Goal: Task Accomplishment & Management: Manage account settings

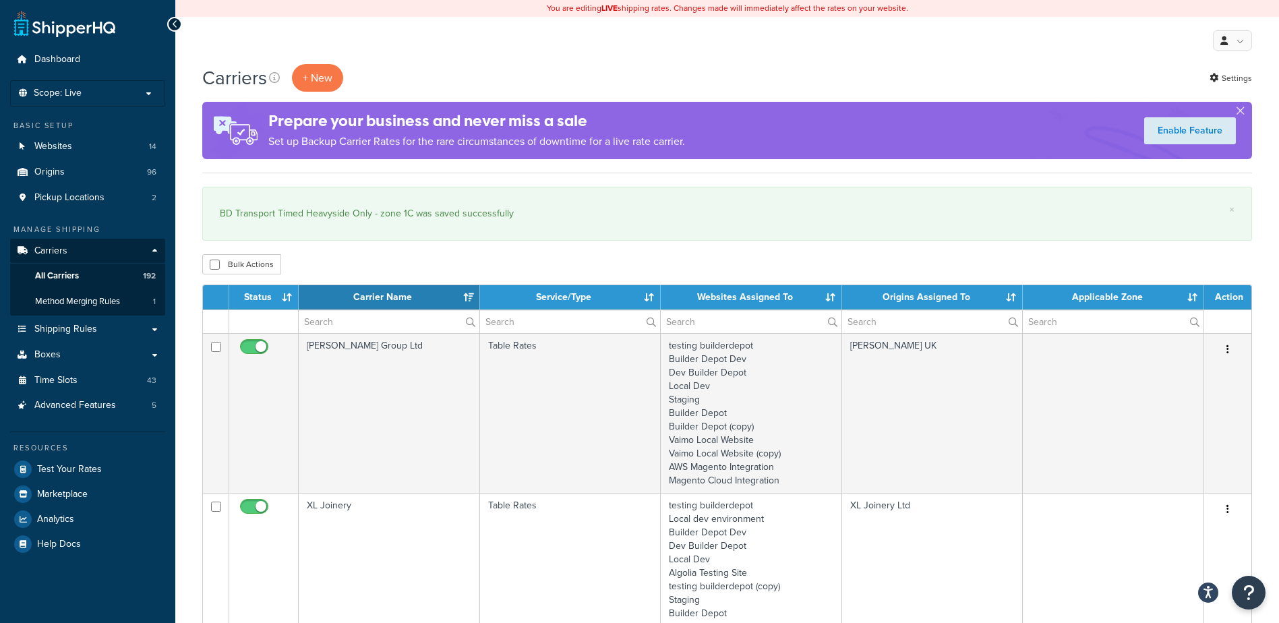
select select "15"
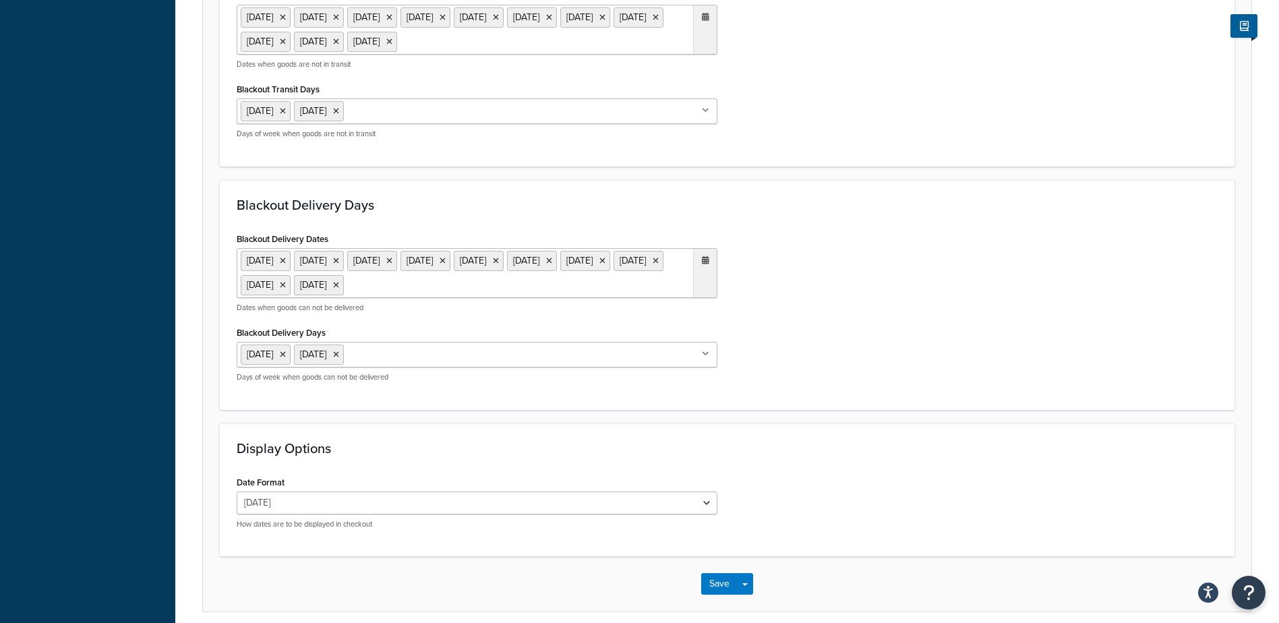
scroll to position [1011, 0]
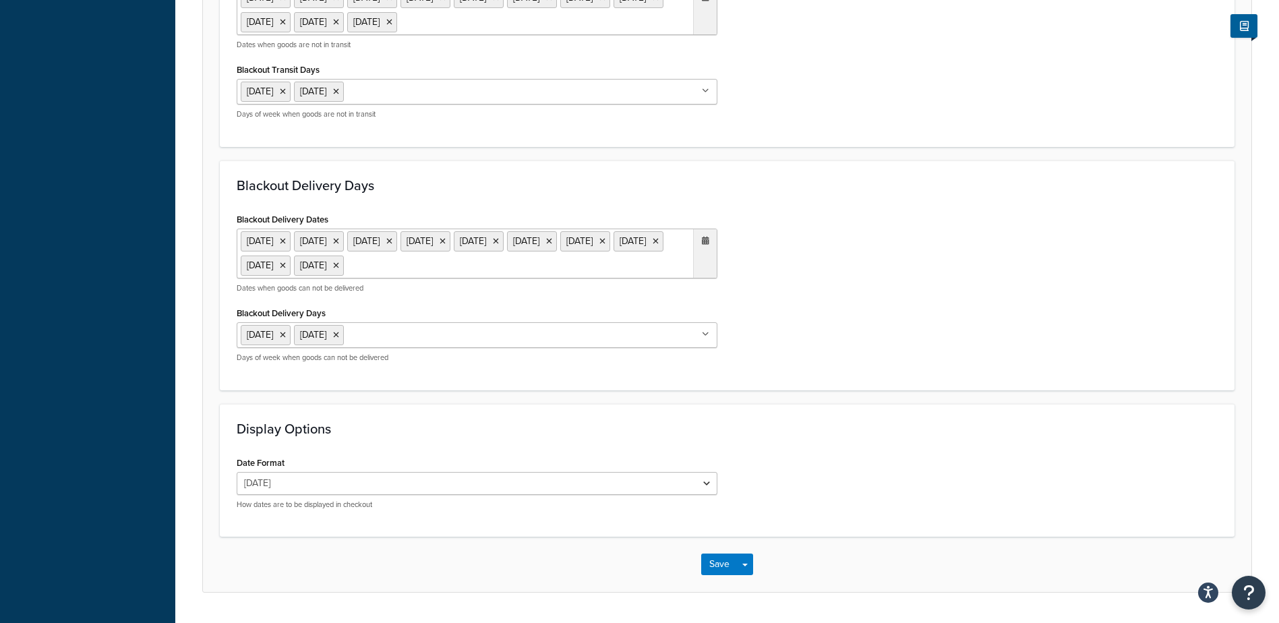
click at [702, 245] on icon at bounding box center [705, 241] width 7 height 8
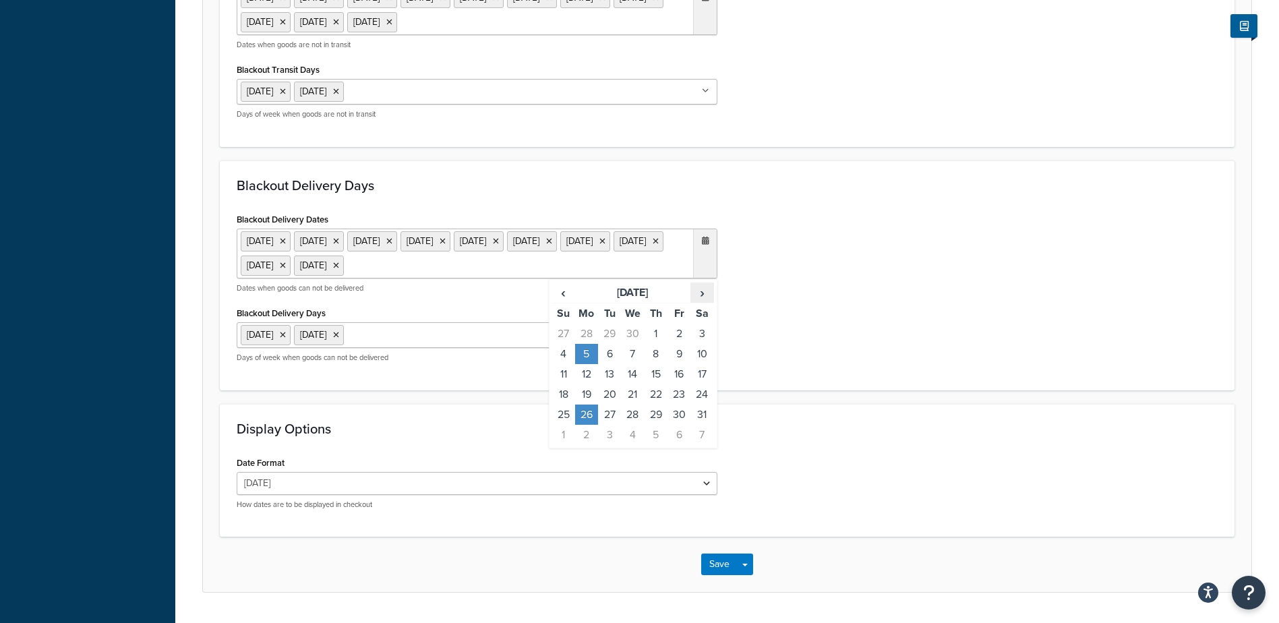
click at [706, 302] on span "›" at bounding box center [702, 292] width 22 height 19
click at [705, 302] on span "›" at bounding box center [702, 292] width 22 height 19
click at [589, 425] on td "25" at bounding box center [586, 414] width 23 height 20
click at [859, 344] on div "Blackout Delivery Dates 6 May 2024 27 May 2024 26 Aug 2024 25 Dec 2024 26 Dec 2…" at bounding box center [727, 292] width 1001 height 164
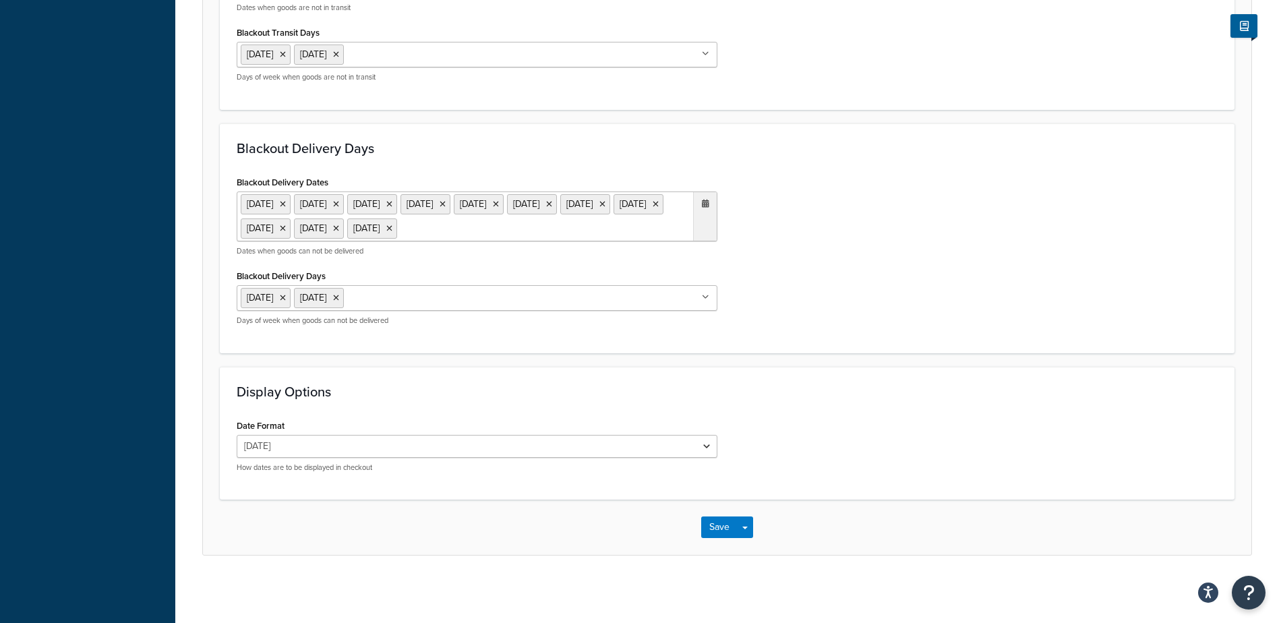
scroll to position [1097, 0]
click at [715, 527] on button "Save" at bounding box center [719, 527] width 36 height 22
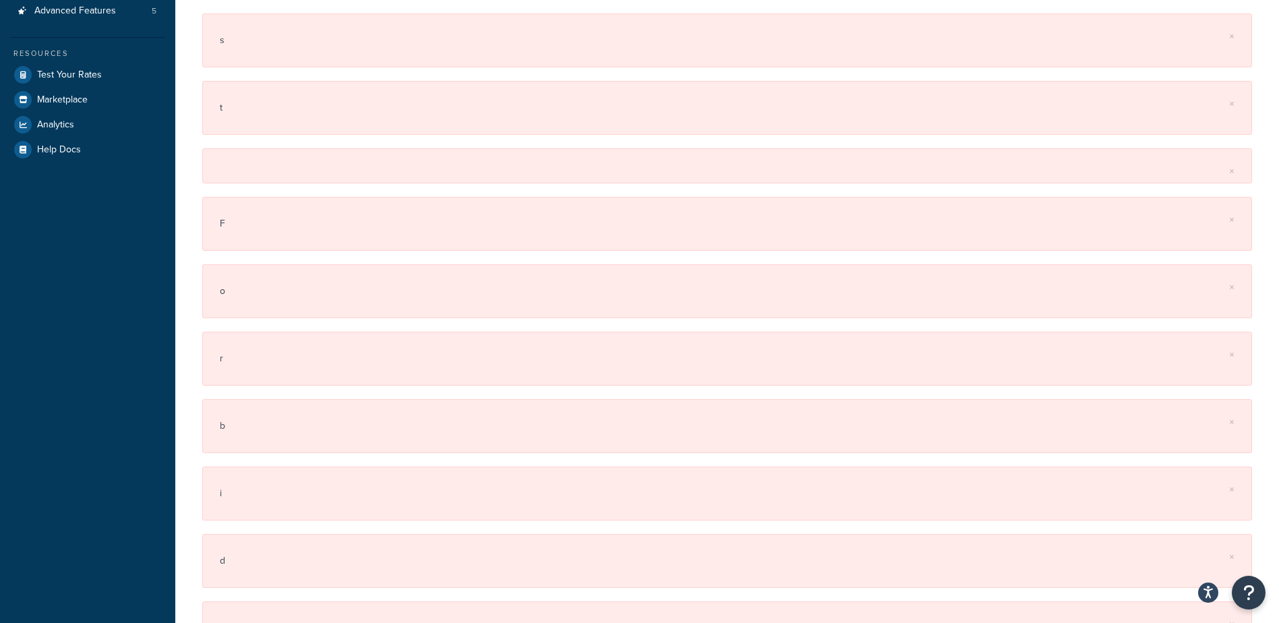
scroll to position [0, 0]
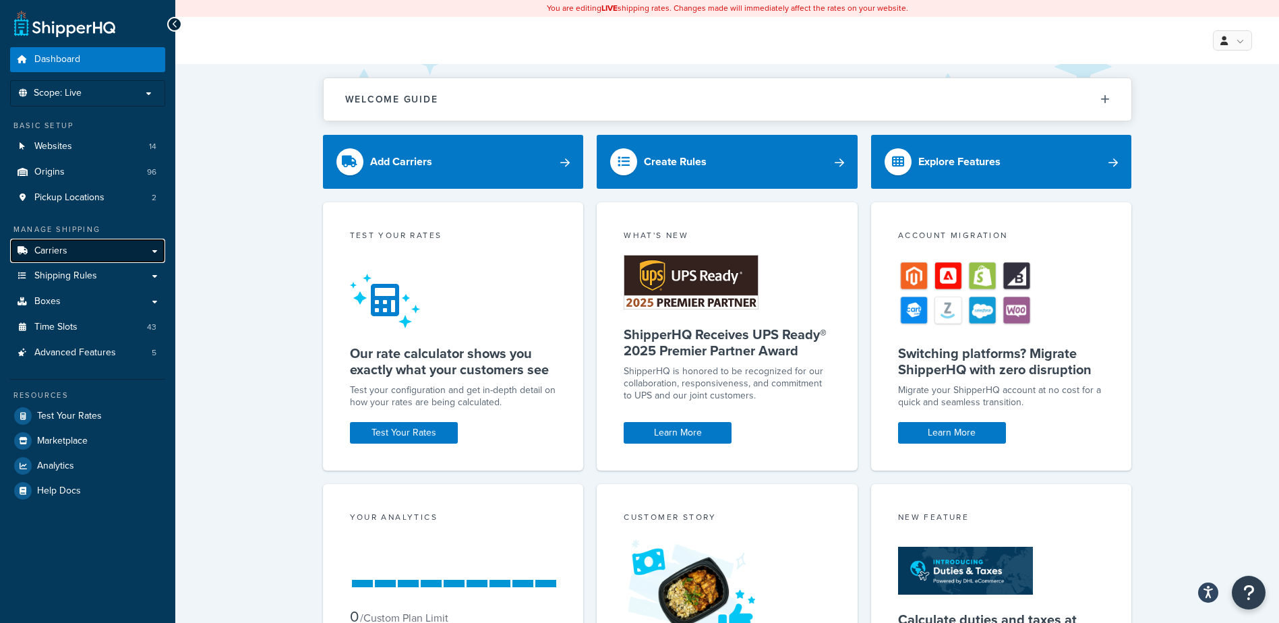
click at [108, 245] on link "Carriers" at bounding box center [87, 251] width 155 height 25
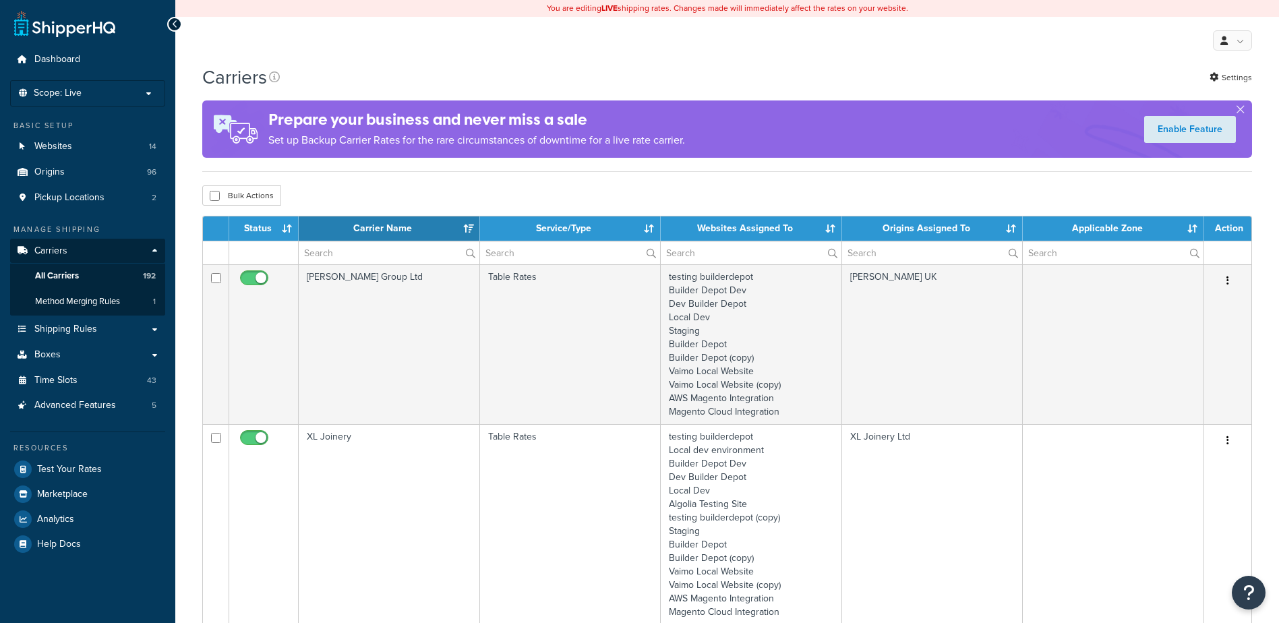
select select "15"
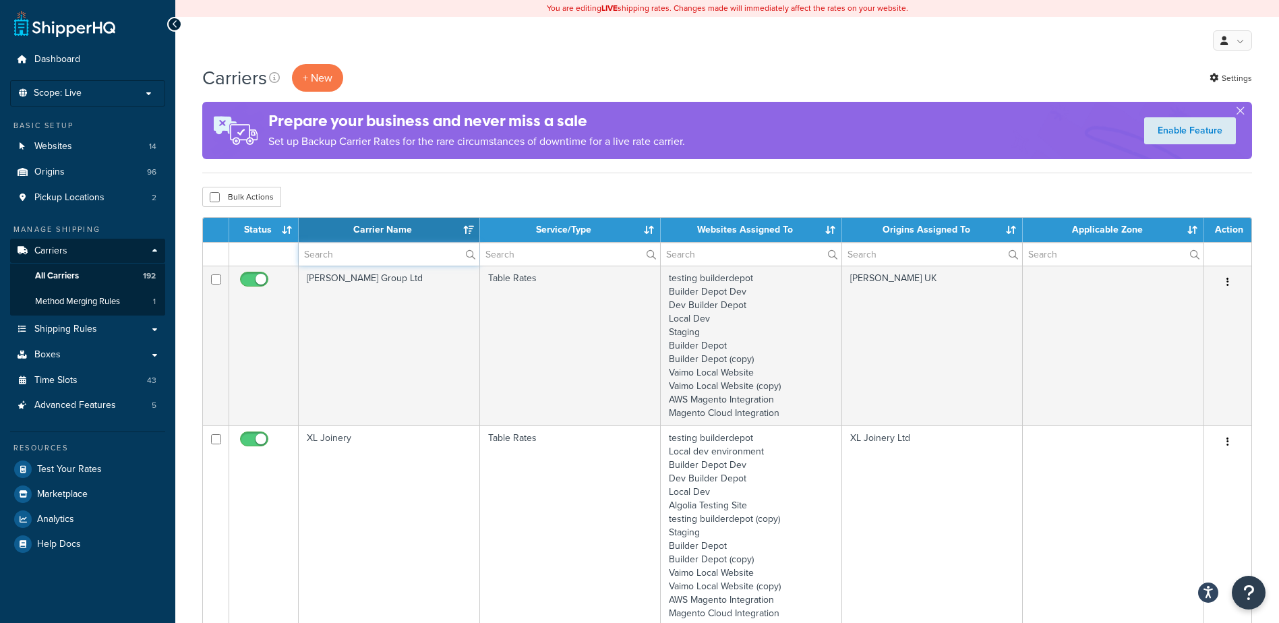
click at [354, 252] on input "text" at bounding box center [389, 254] width 181 height 23
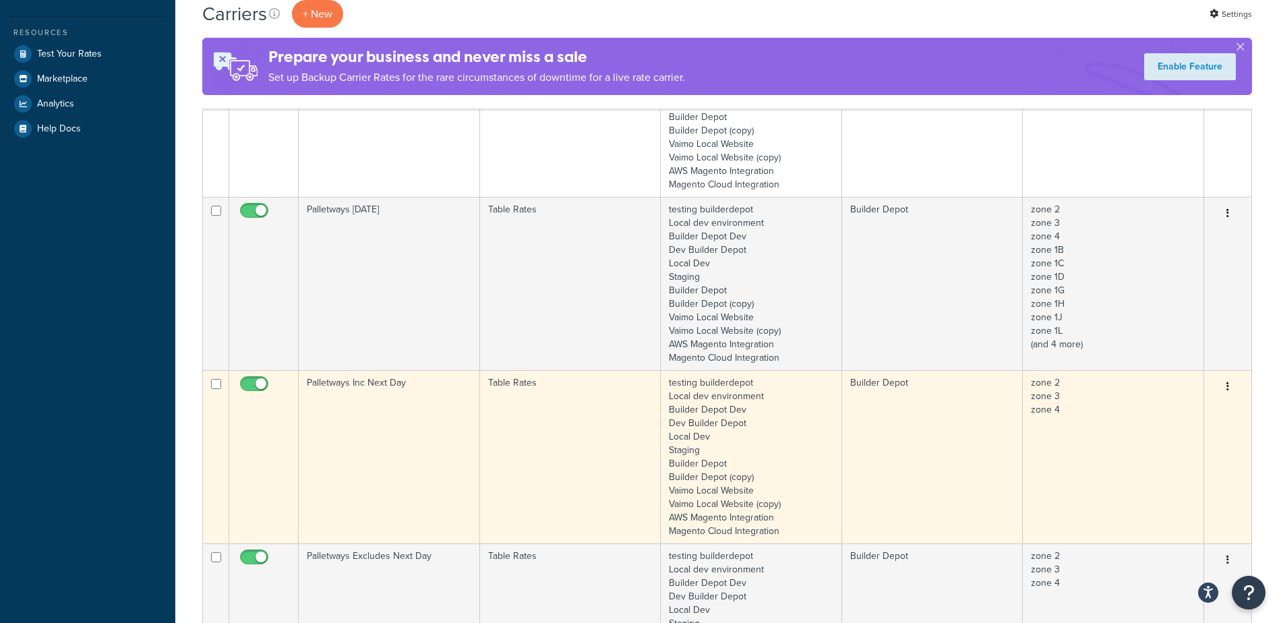
scroll to position [539, 0]
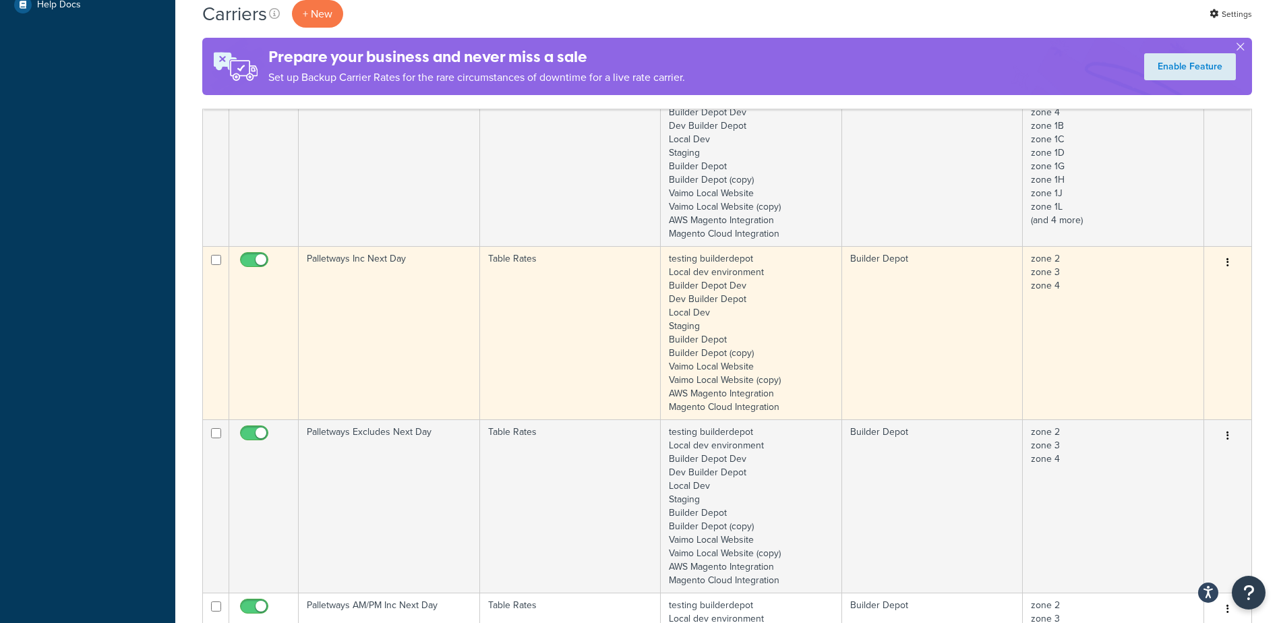
type input "palletways"
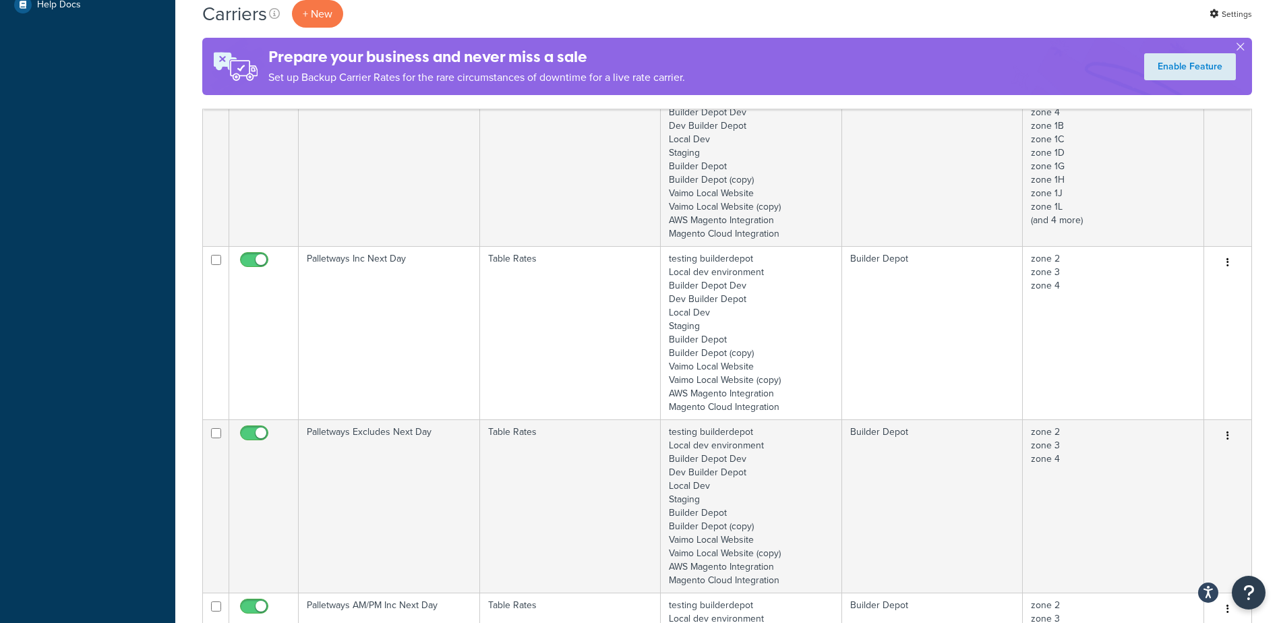
click at [404, 301] on td "Palletways Inc Next Day" at bounding box center [389, 332] width 181 height 173
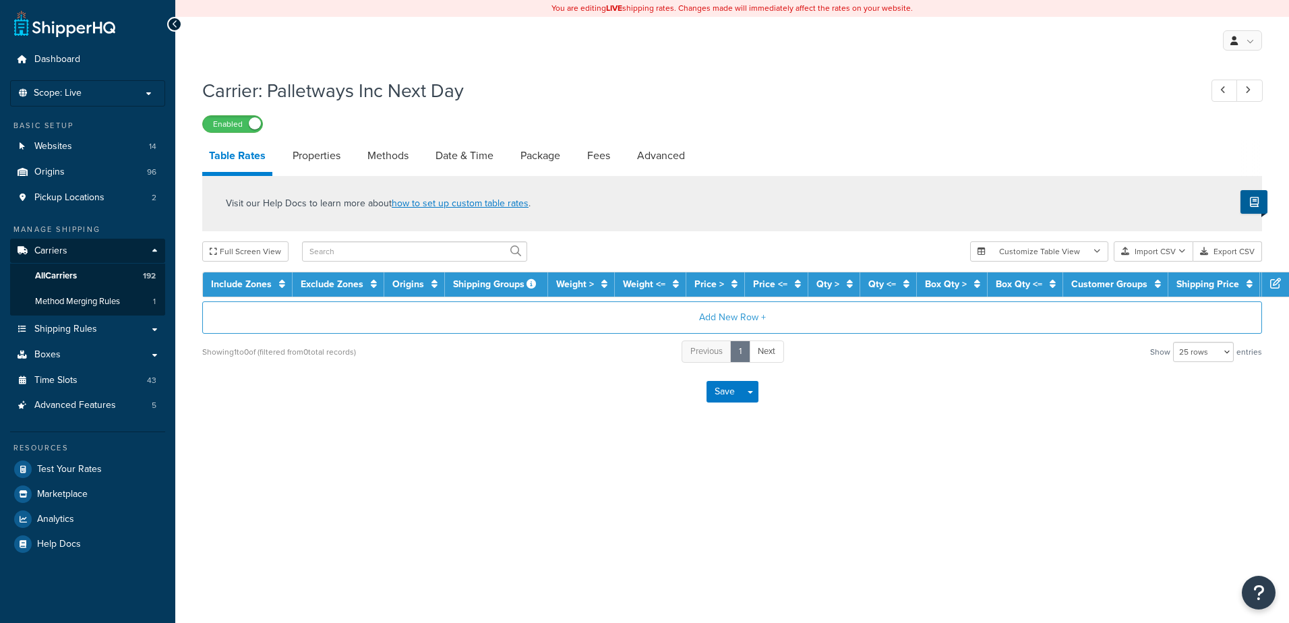
select select "25"
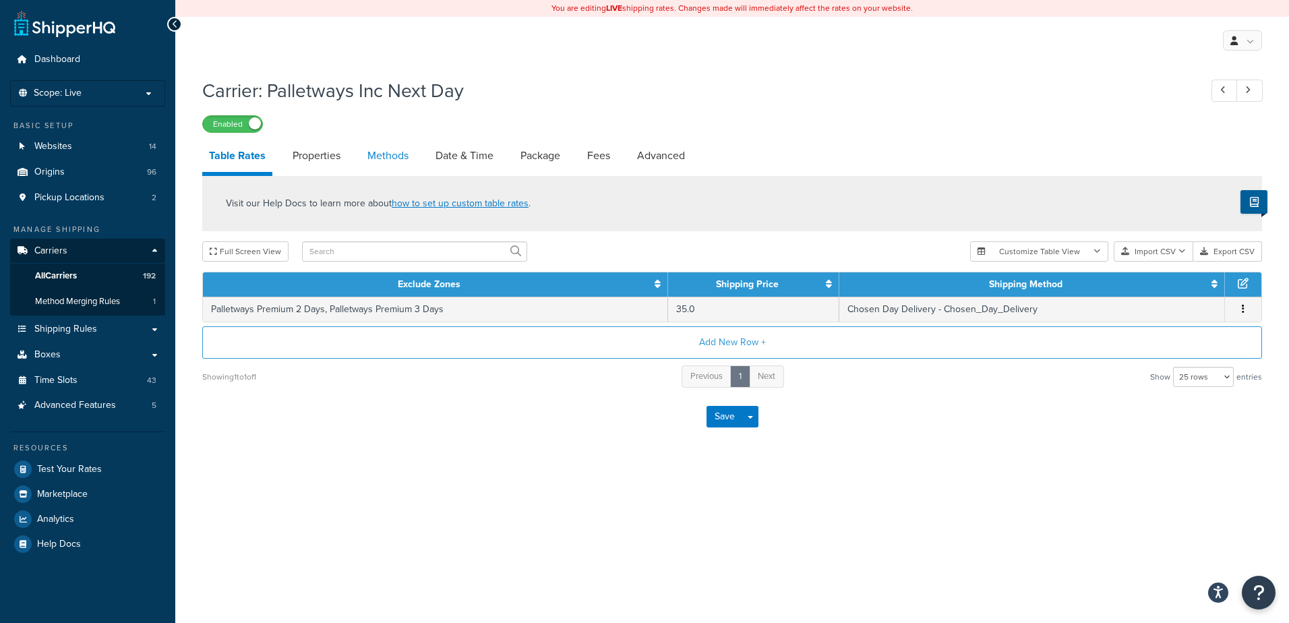
click at [380, 155] on link "Methods" at bounding box center [388, 156] width 55 height 32
select select "25"
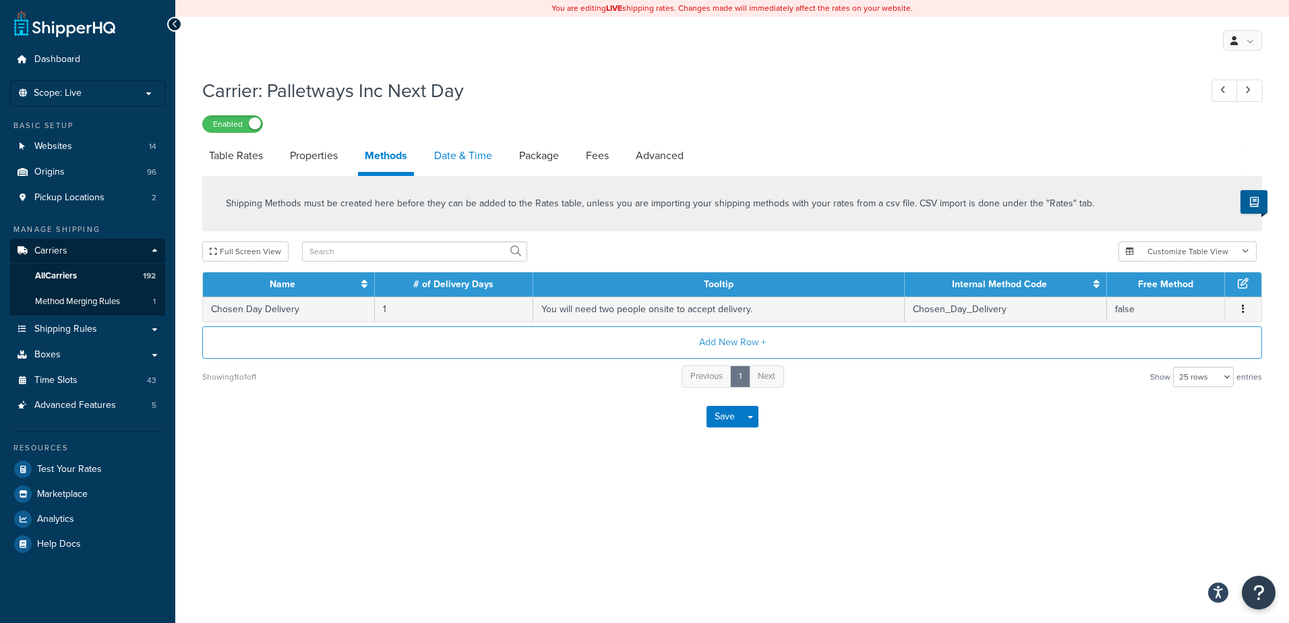
click at [466, 152] on link "Date & Time" at bounding box center [462, 156] width 71 height 32
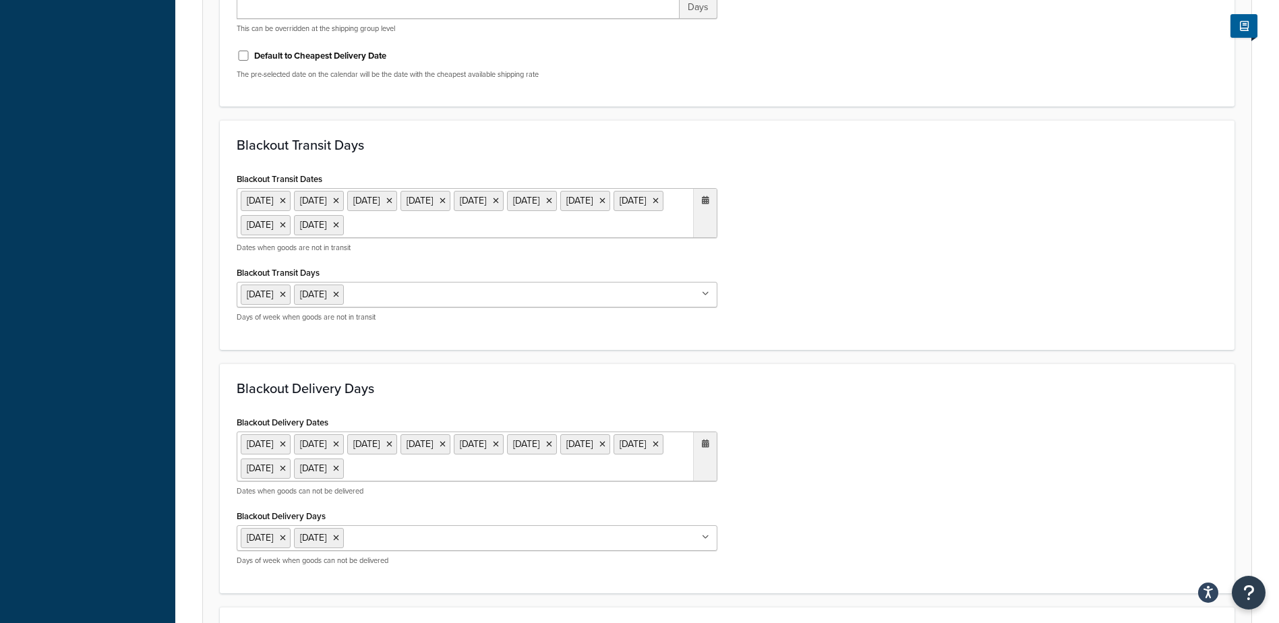
scroll to position [809, 0]
click at [656, 222] on ul "6 May 2024 27 May 2024 26 Aug 2024 25 Dec 2024 26 Dec 2024 1 Jan 2025 18 Apr 20…" at bounding box center [477, 212] width 481 height 50
click at [564, 369] on td "25" at bounding box center [563, 373] width 23 height 20
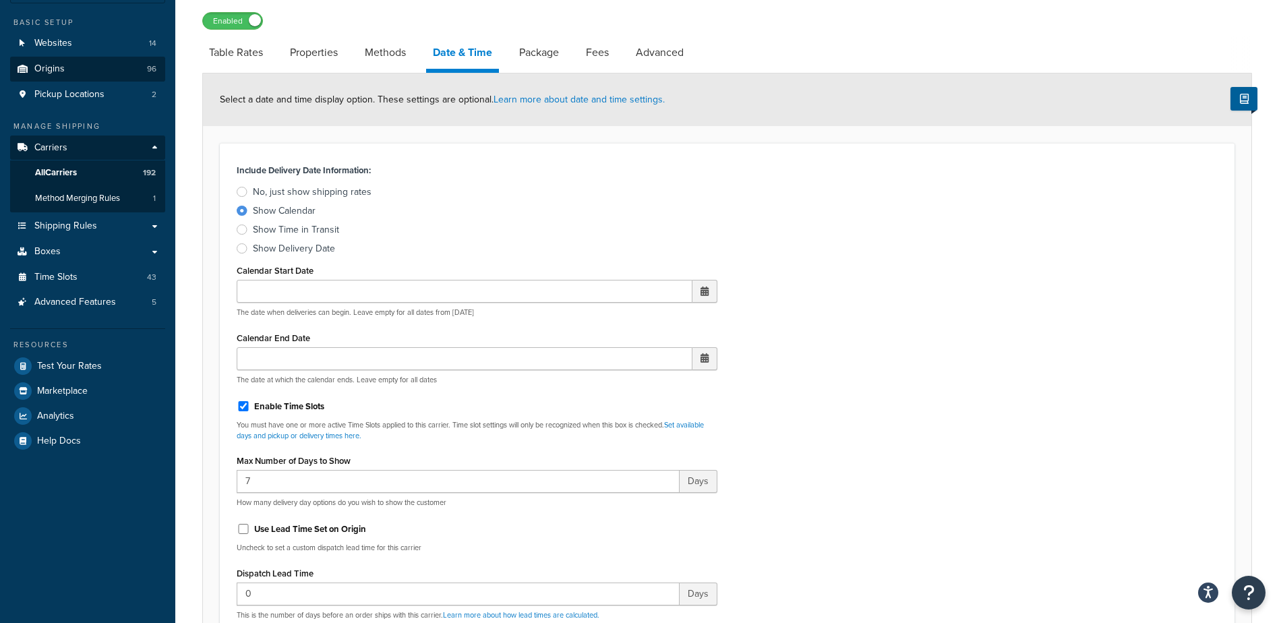
scroll to position [0, 0]
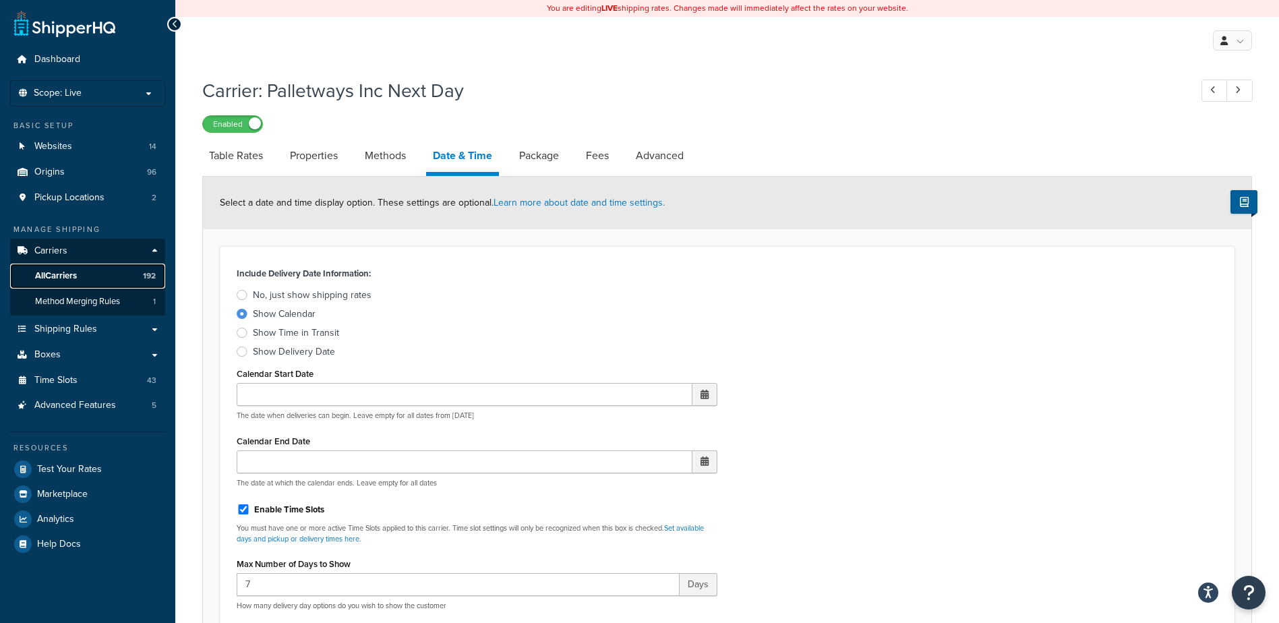
click at [69, 271] on span "All Carriers" at bounding box center [56, 275] width 42 height 11
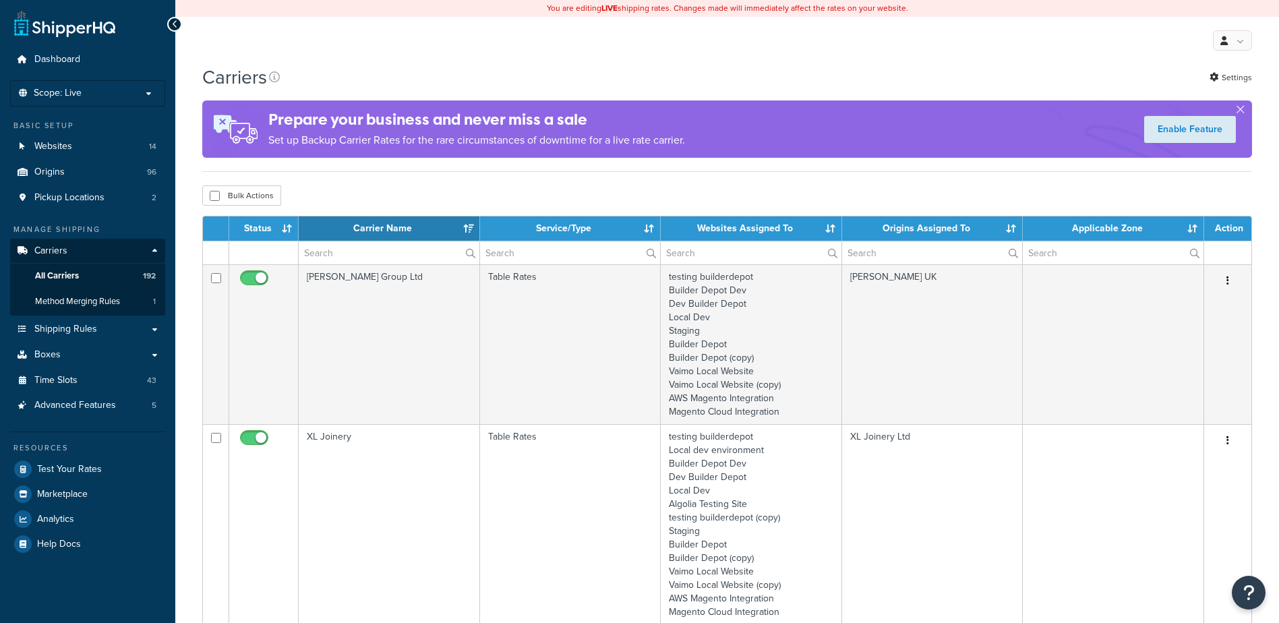
select select "15"
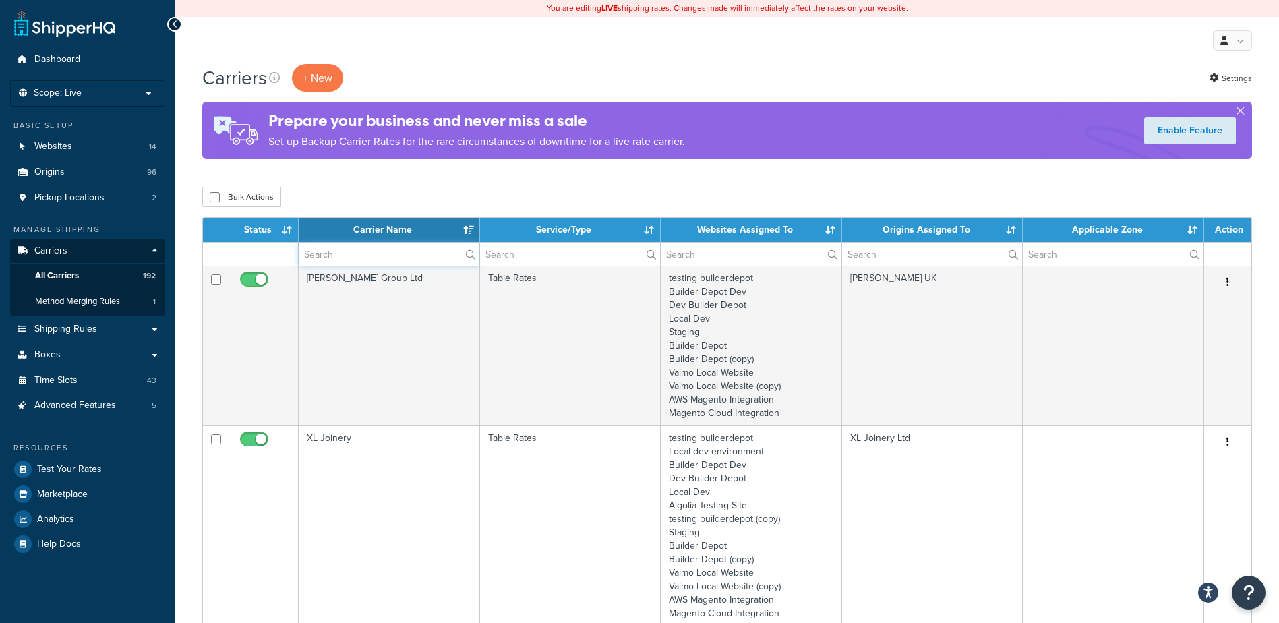
click at [340, 243] on input "text" at bounding box center [389, 254] width 181 height 23
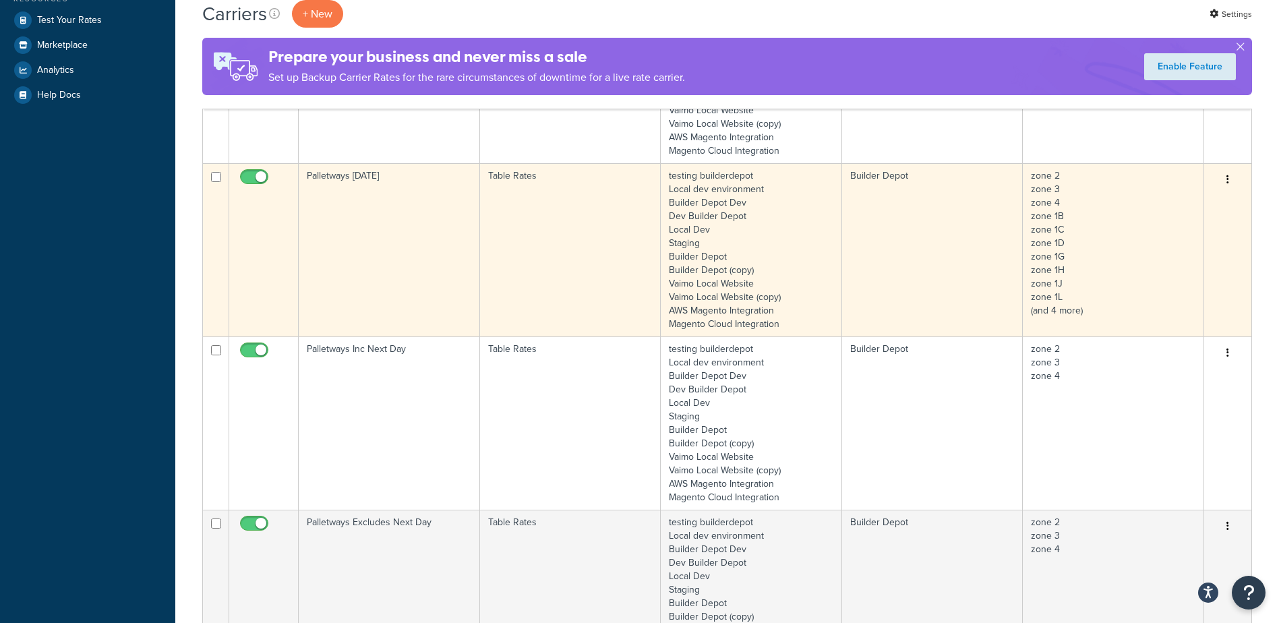
scroll to position [539, 0]
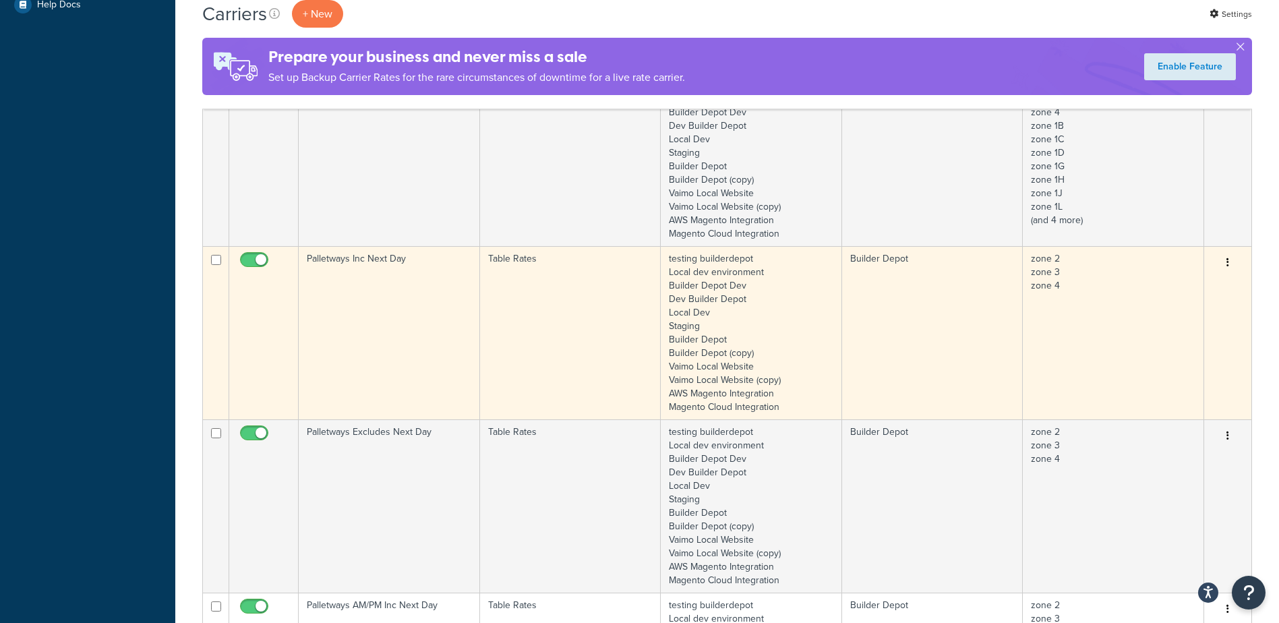
type input "palletways"
click at [392, 305] on td "Palletways Inc Next Day" at bounding box center [389, 332] width 181 height 173
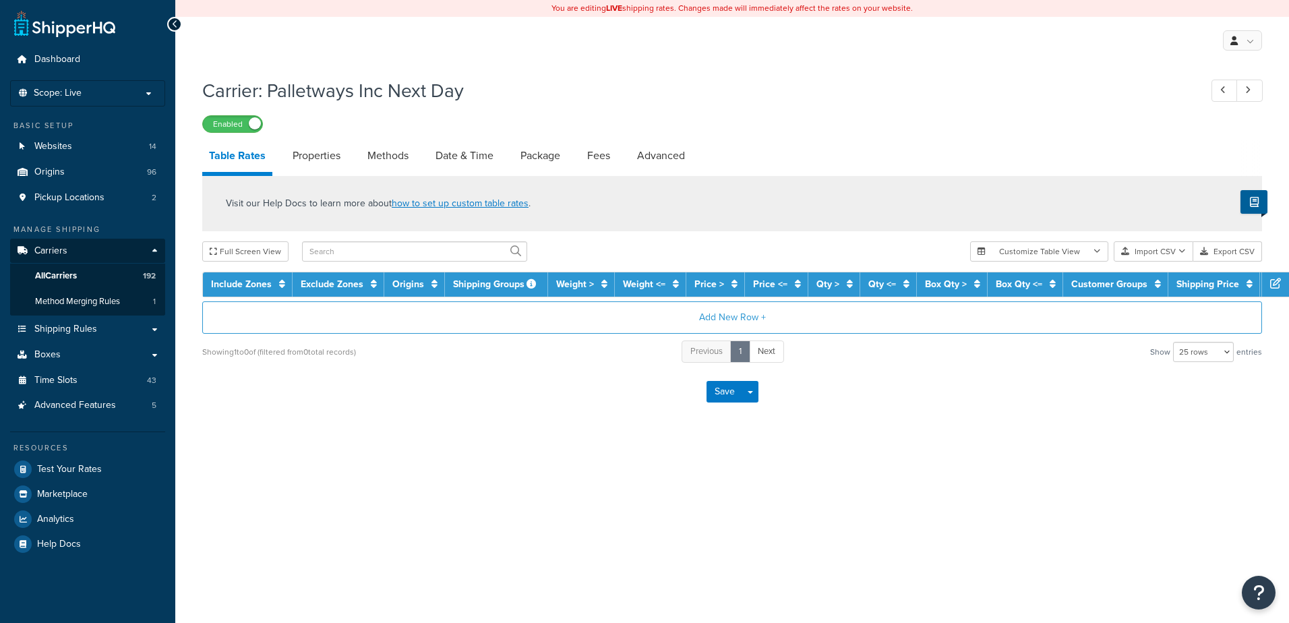
select select "25"
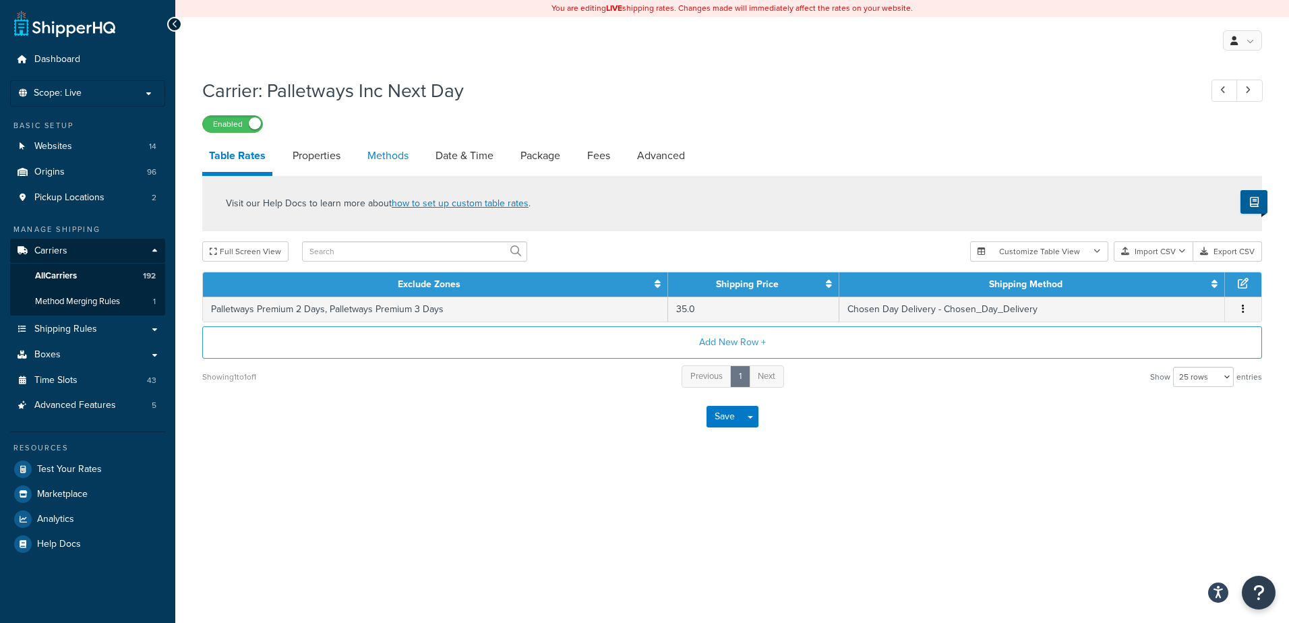
drag, startPoint x: 0, startPoint y: 0, endPoint x: 380, endPoint y: 161, distance: 413.0
click at [380, 161] on link "Methods" at bounding box center [388, 156] width 55 height 32
select select "25"
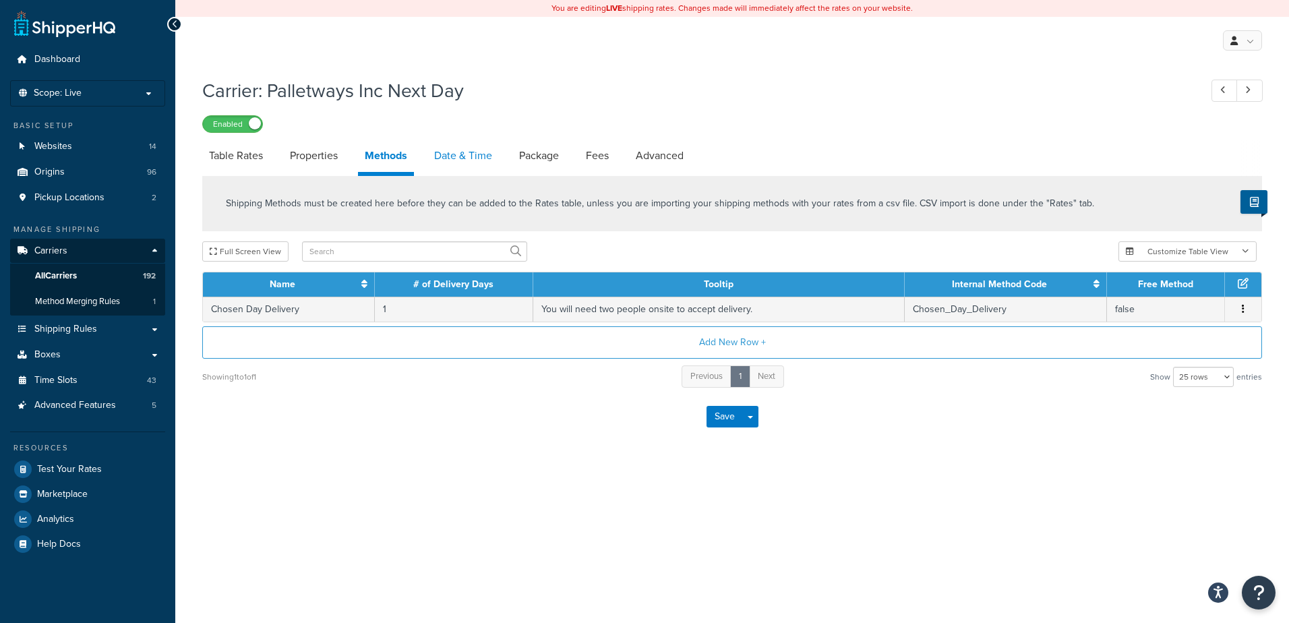
click at [467, 148] on link "Date & Time" at bounding box center [462, 156] width 71 height 32
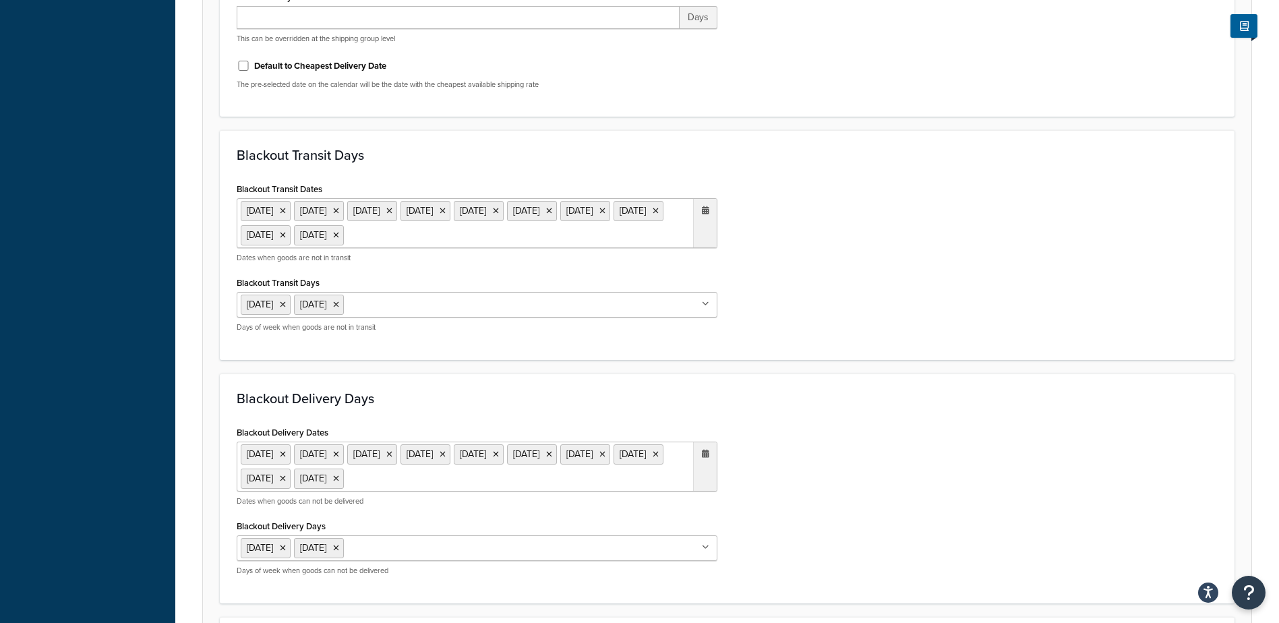
scroll to position [809, 0]
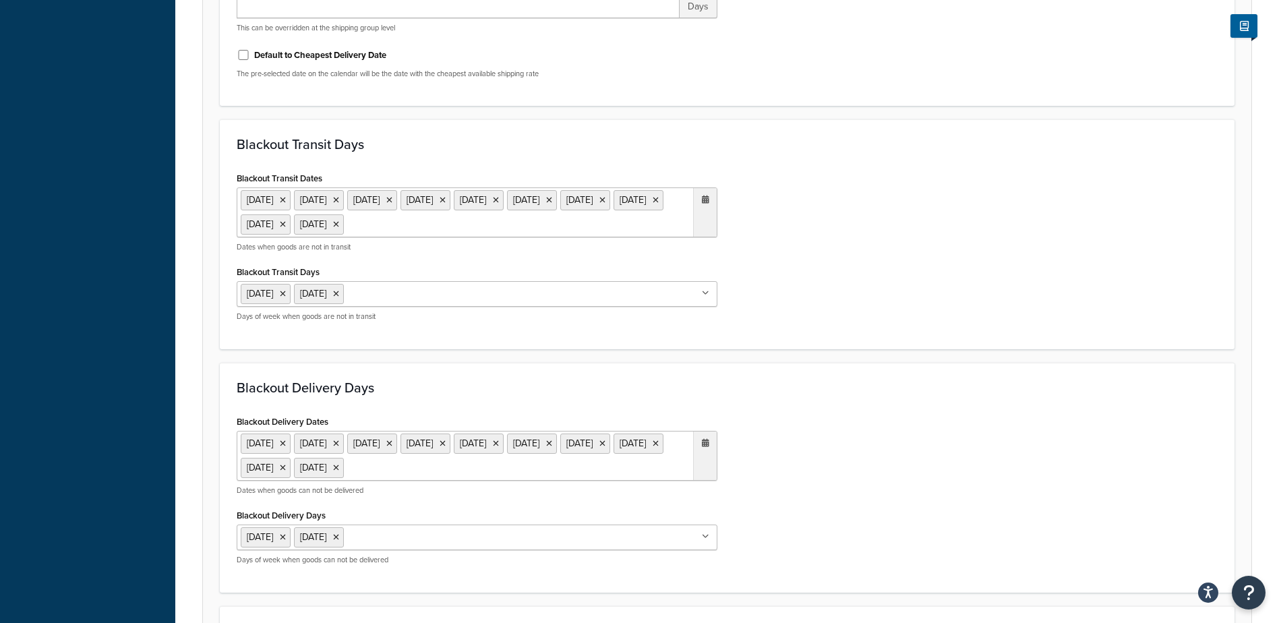
click at [661, 224] on ul "6 May 2024 27 May 2024 26 Aug 2024 25 Dec 2024 26 Dec 2024 1 Jan 2025 18 Apr 20…" at bounding box center [477, 212] width 481 height 50
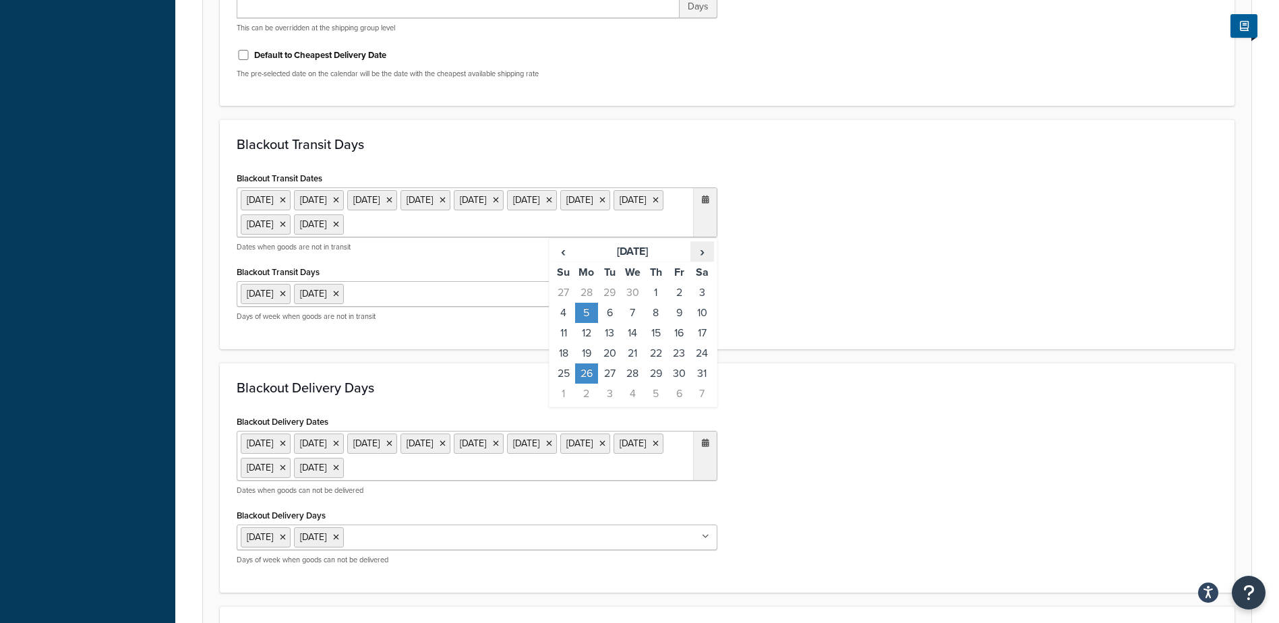
click at [701, 254] on span "›" at bounding box center [702, 251] width 22 height 19
click at [701, 253] on span "›" at bounding box center [702, 251] width 22 height 19
click at [587, 371] on td "25" at bounding box center [586, 373] width 23 height 20
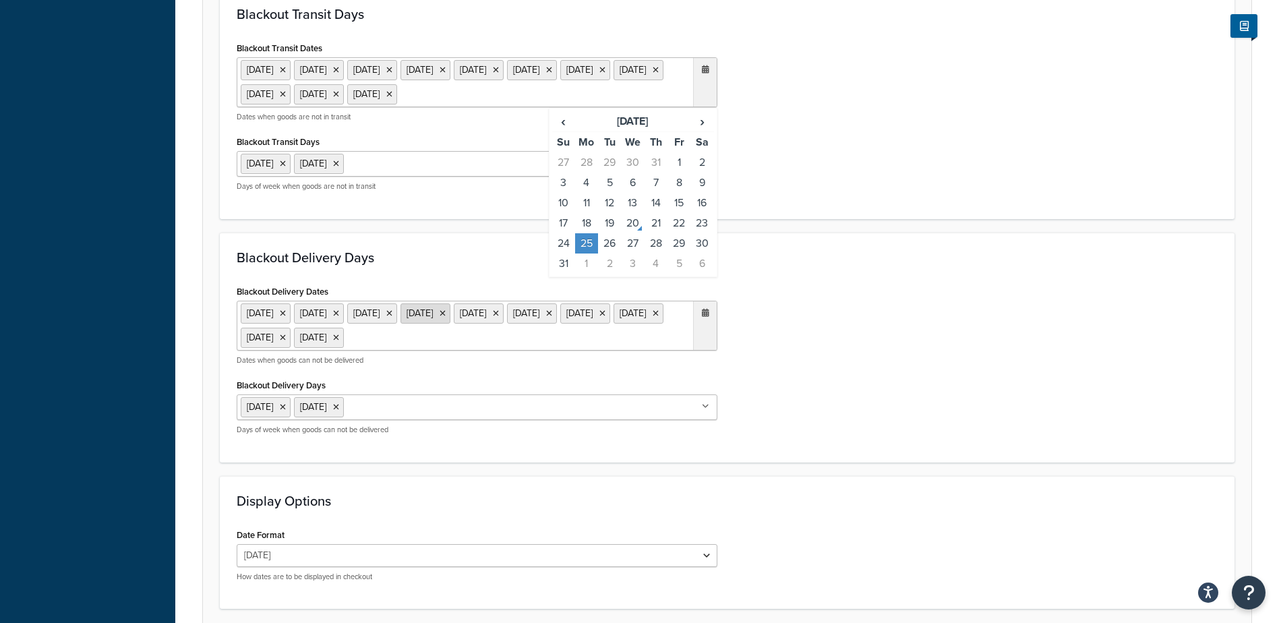
scroll to position [944, 0]
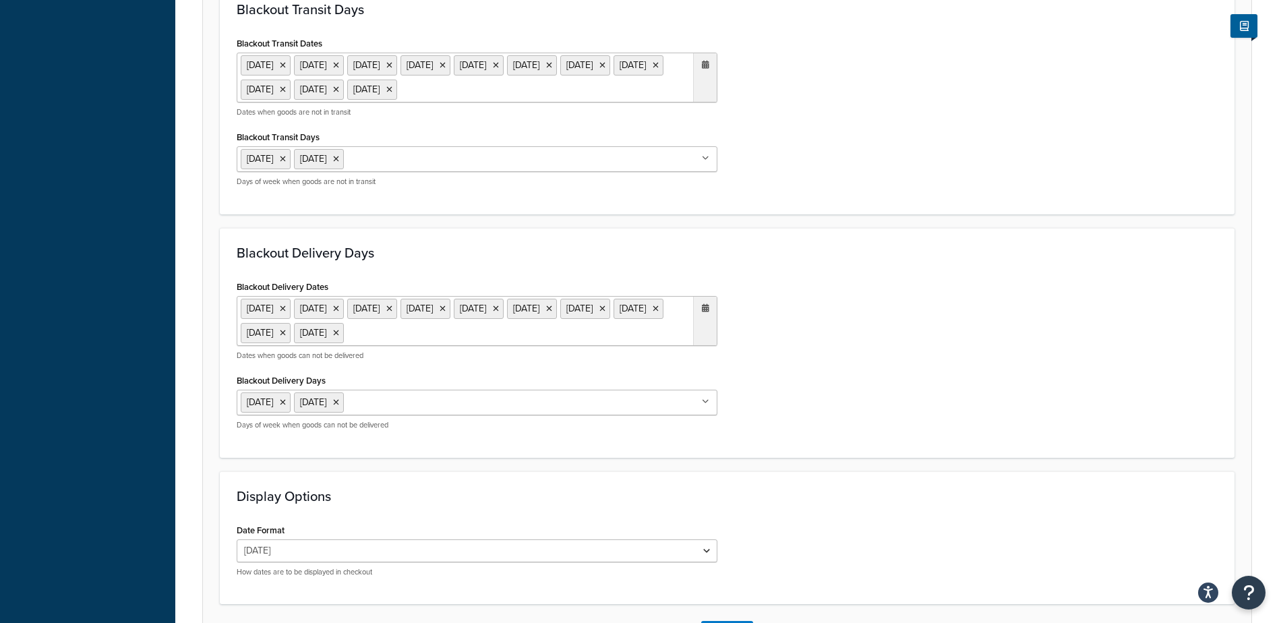
click at [638, 346] on ul "6 May 2024 27 May 2024 26 Aug 2024 25 Dec 2024 26 Dec 2024 1 Jan 2025 18 Apr 20…" at bounding box center [477, 321] width 481 height 50
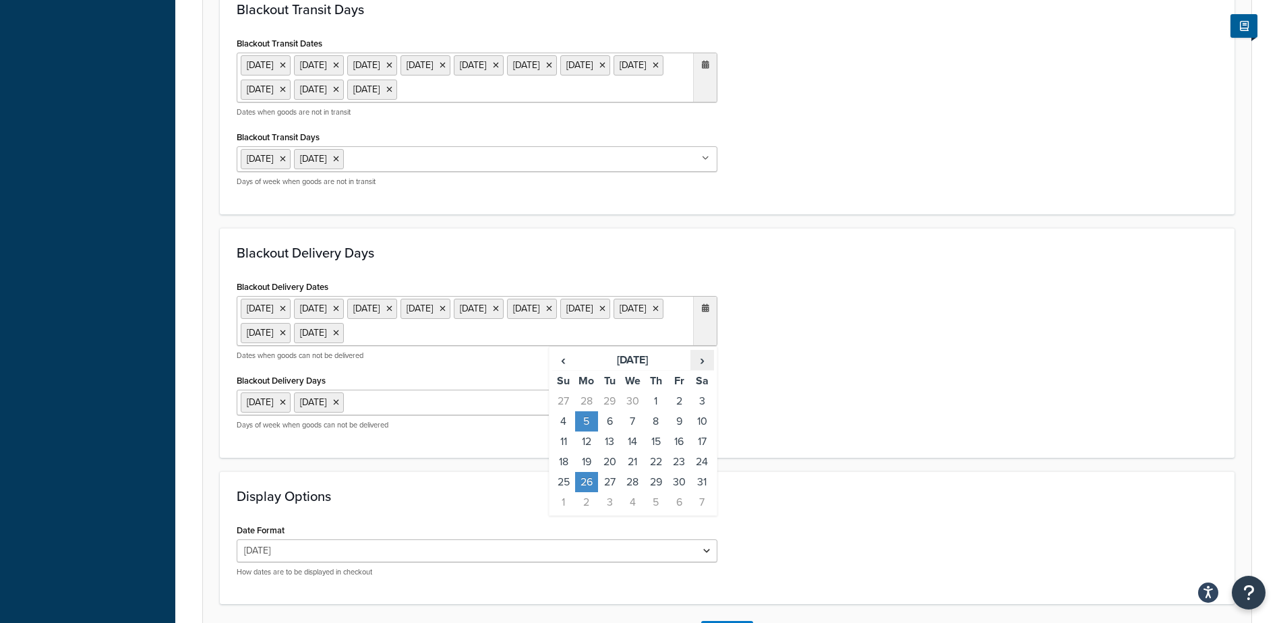
click at [700, 369] on span "›" at bounding box center [702, 360] width 22 height 19
click at [588, 492] on td "25" at bounding box center [586, 482] width 23 height 20
click at [795, 384] on div "Blackout Delivery Dates 6 May 2024 27 May 2024 26 Aug 2024 25 Dec 2024 26 Dec 2…" at bounding box center [727, 359] width 1001 height 164
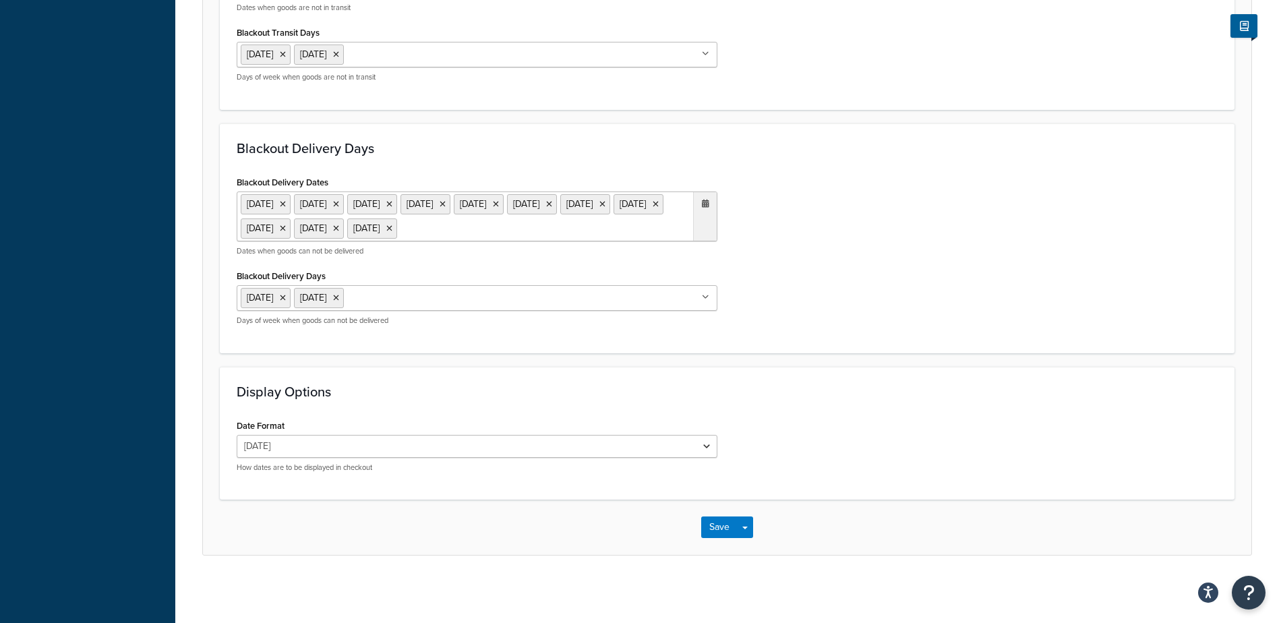
scroll to position [1097, 0]
click at [715, 524] on button "Save" at bounding box center [719, 527] width 36 height 22
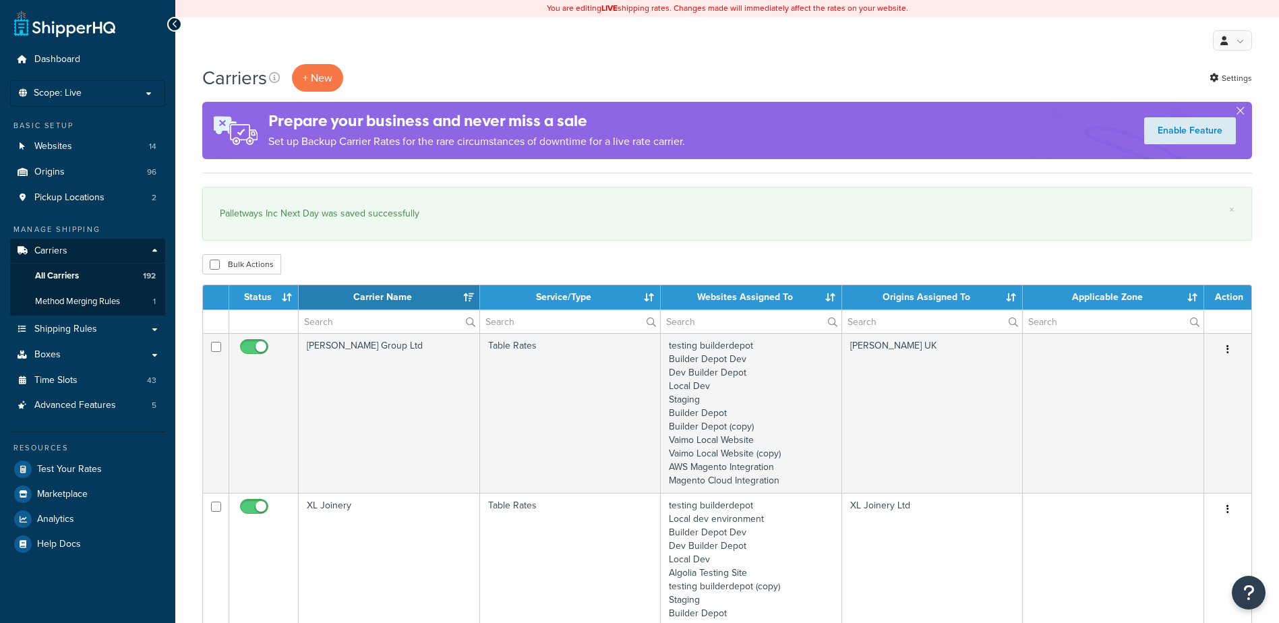
select select "15"
click at [342, 322] on input "text" at bounding box center [389, 321] width 181 height 23
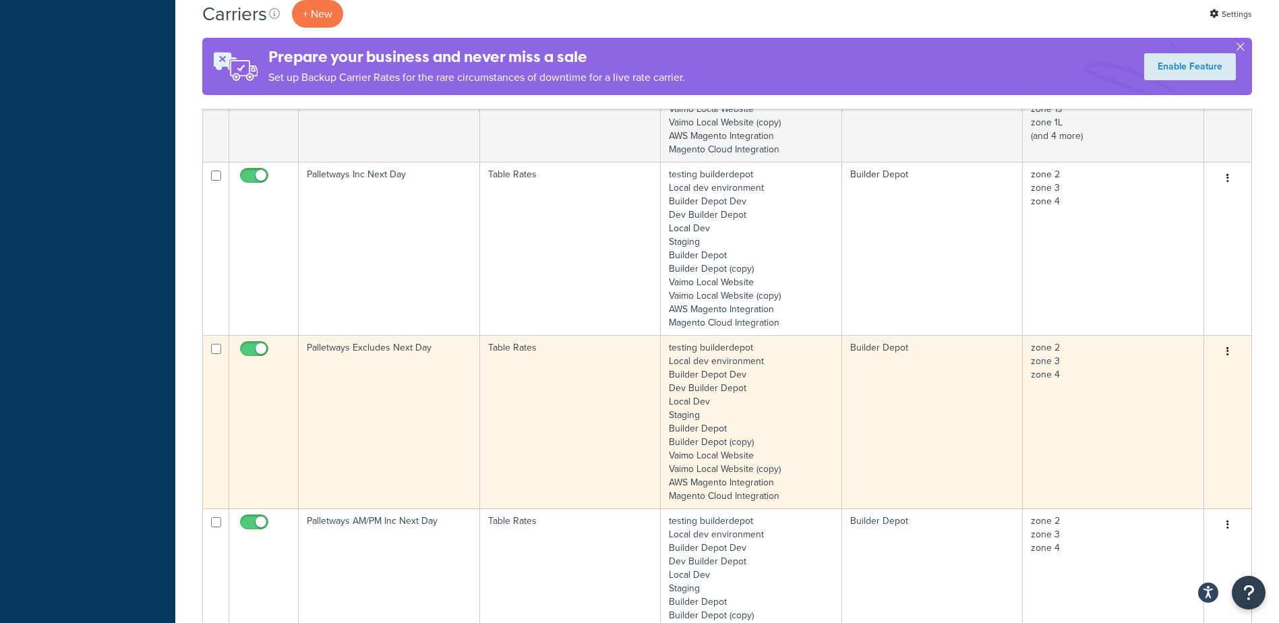
scroll to position [809, 0]
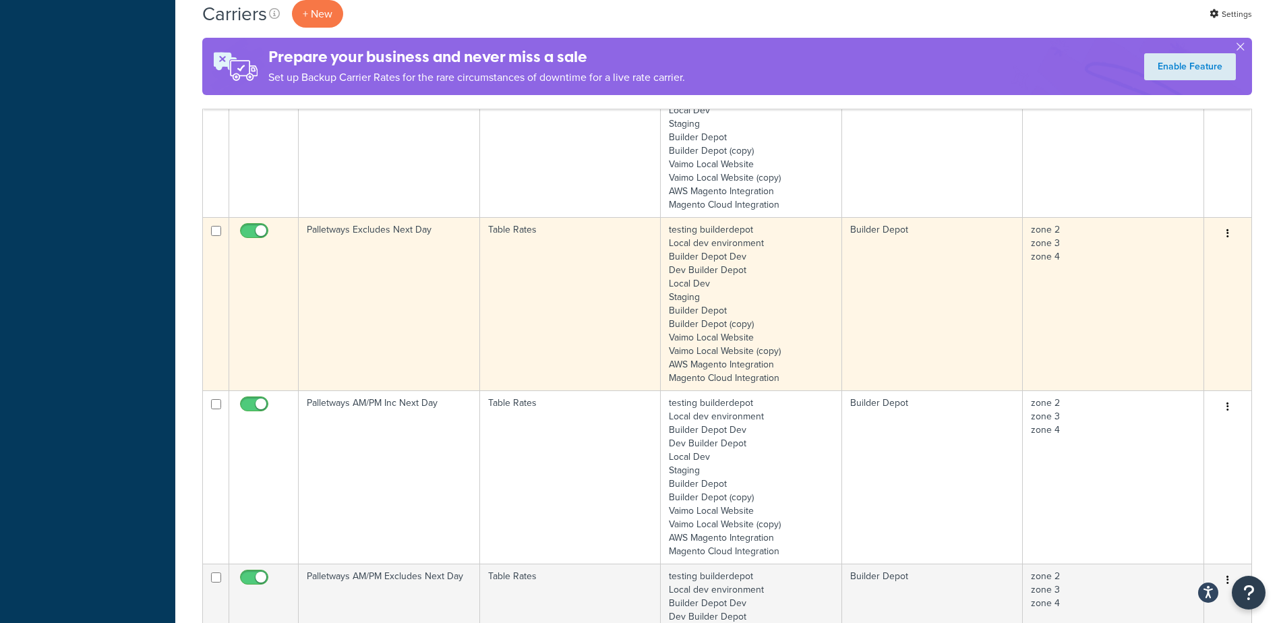
type input "palletways"
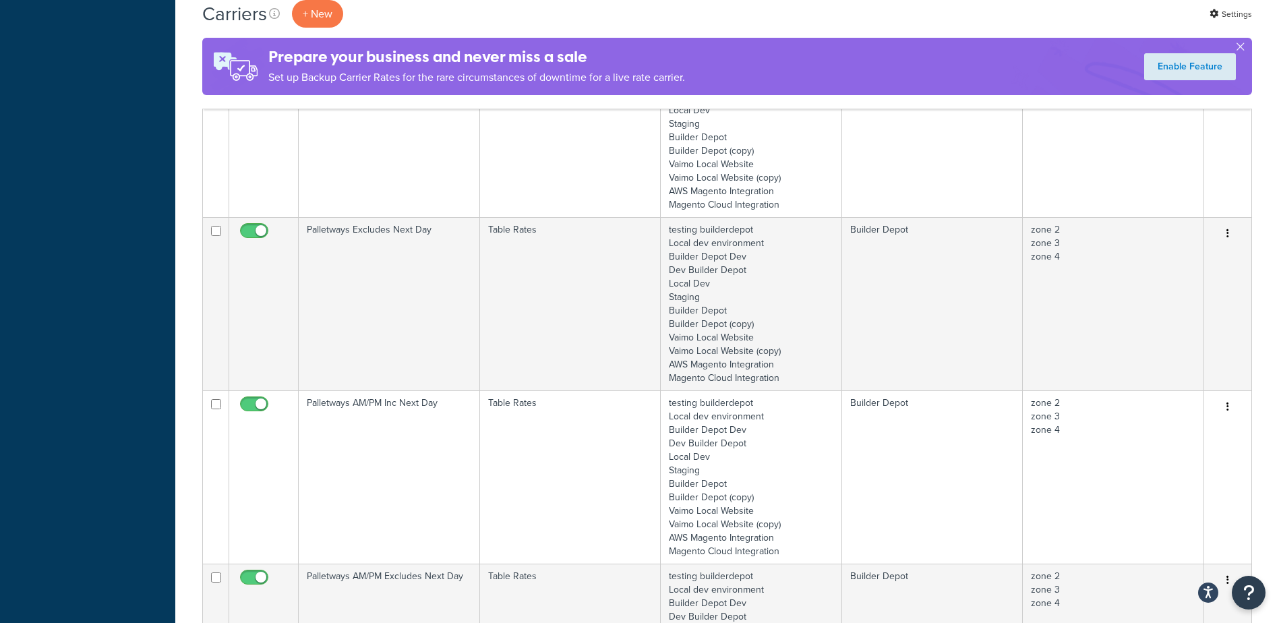
click at [393, 278] on td "Palletways Excludes Next Day" at bounding box center [389, 303] width 181 height 173
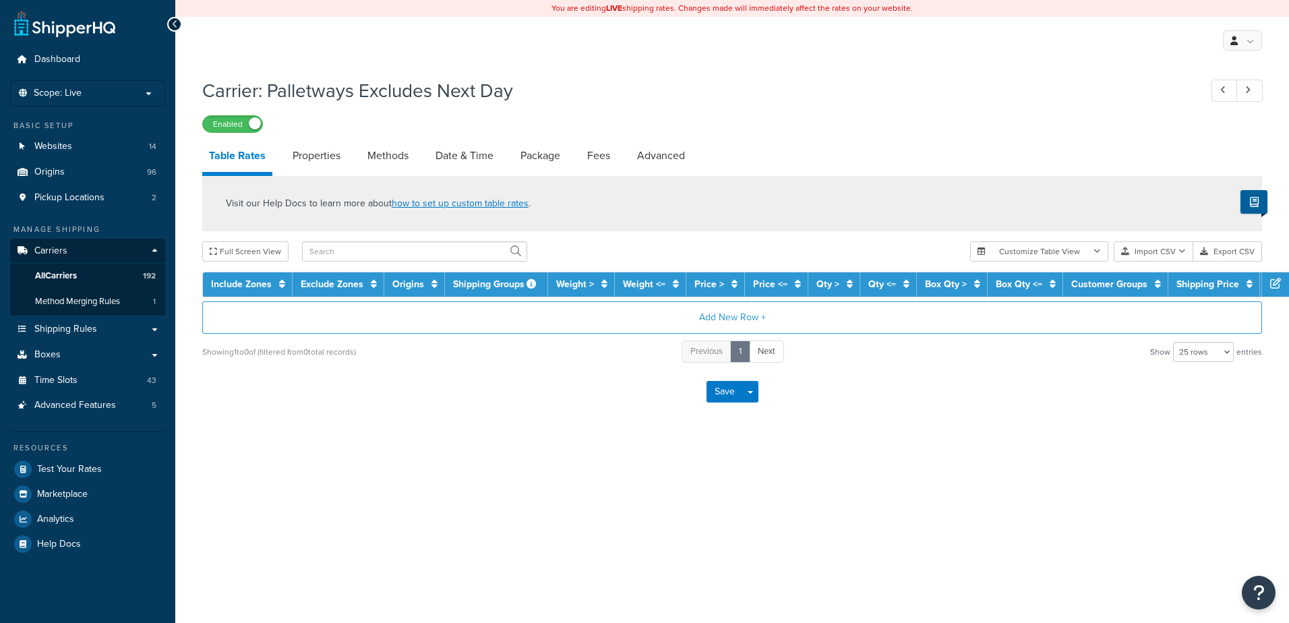
select select "25"
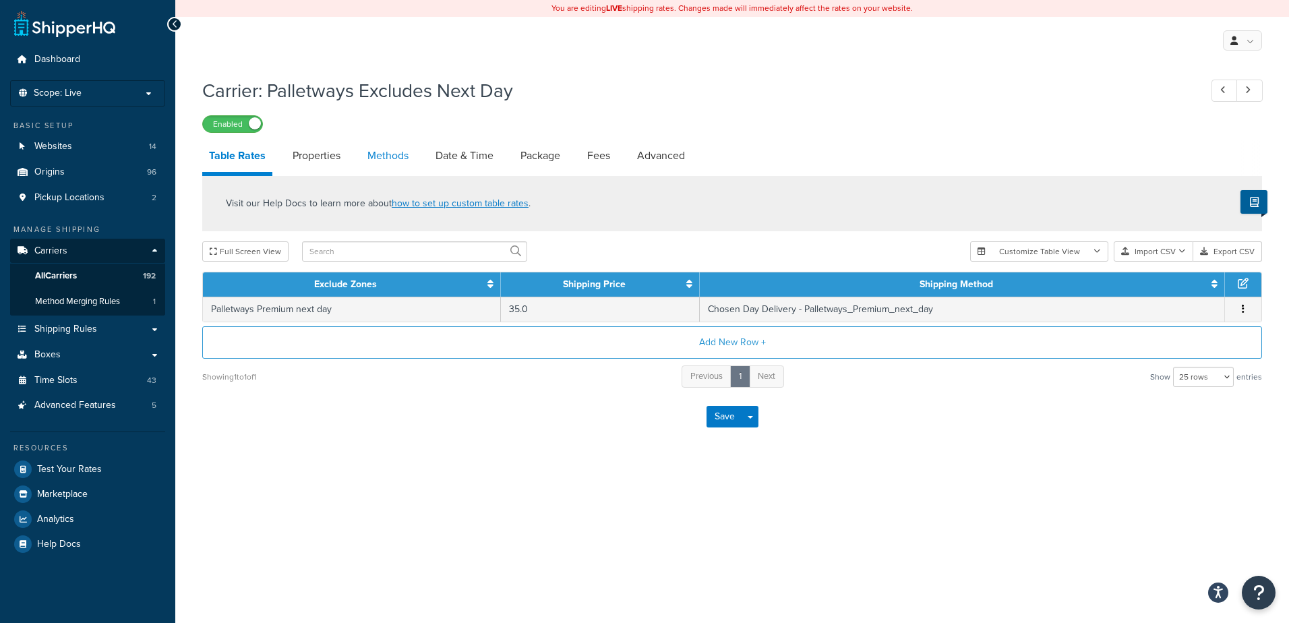
drag, startPoint x: 0, startPoint y: 0, endPoint x: 377, endPoint y: 154, distance: 407.3
click at [377, 154] on link "Methods" at bounding box center [388, 156] width 55 height 32
select select "25"
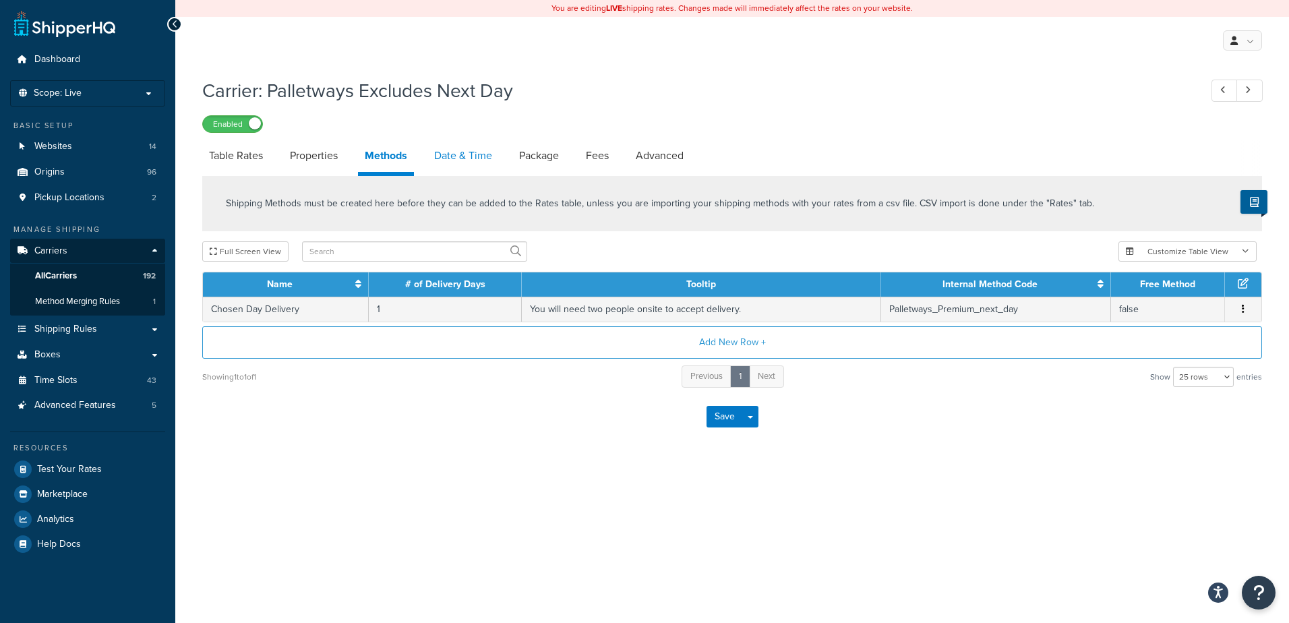
click at [467, 147] on link "Date & Time" at bounding box center [462, 156] width 71 height 32
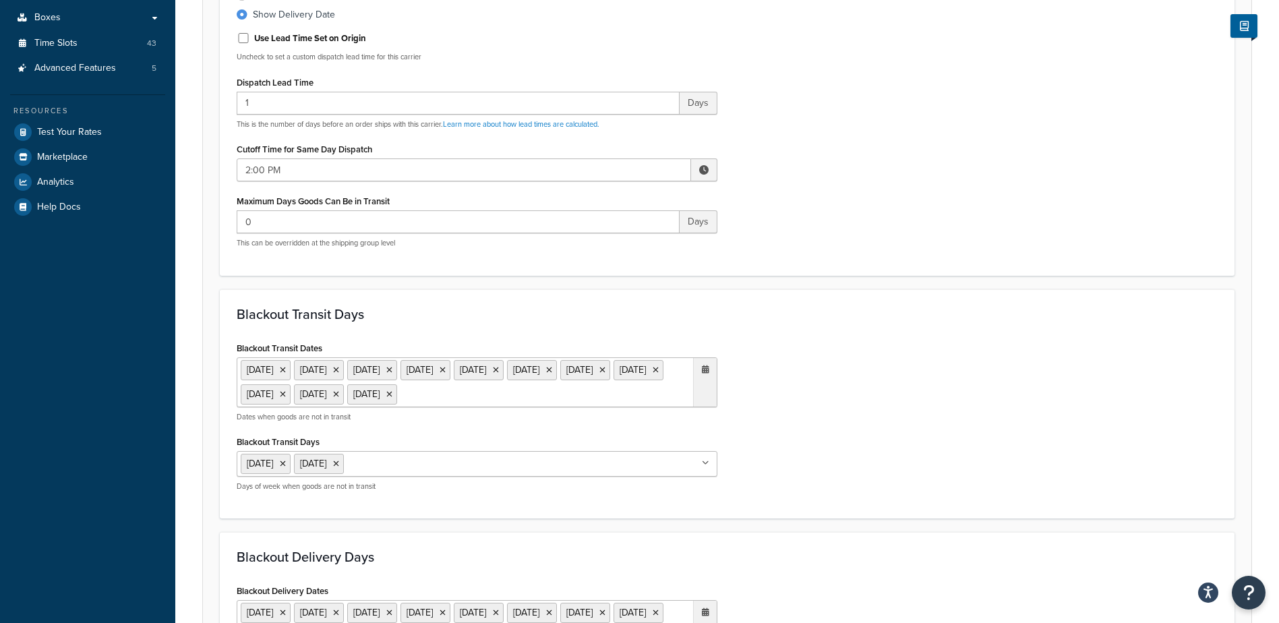
scroll to position [404, 0]
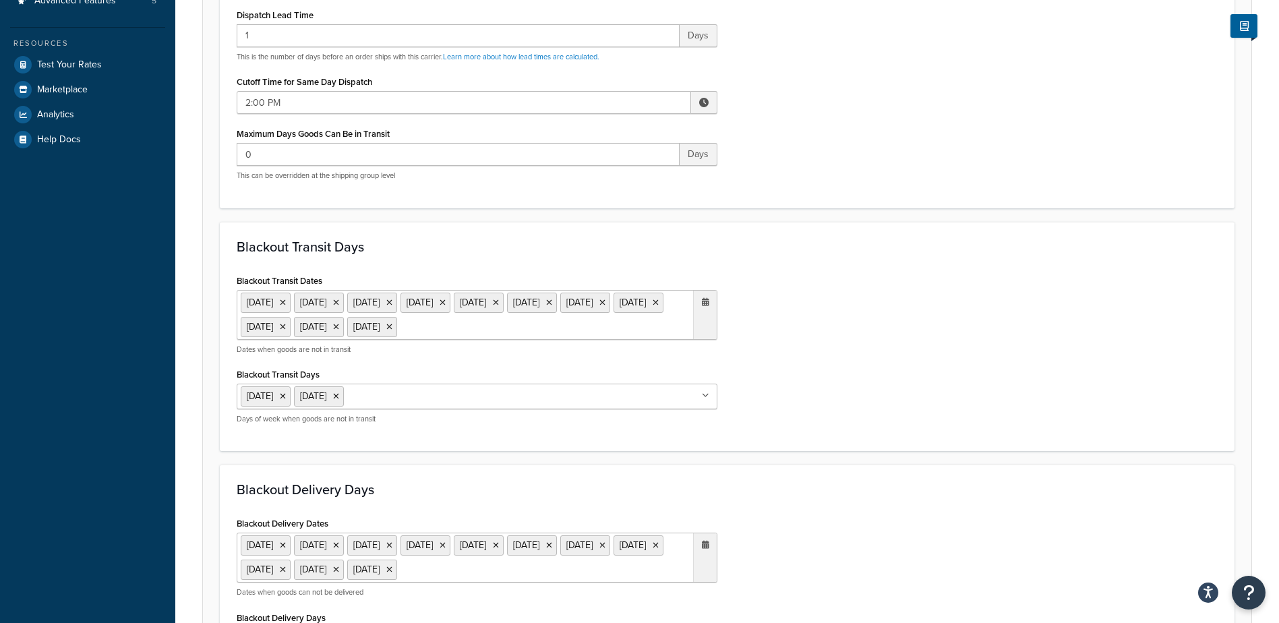
click at [357, 340] on ul "[DATE] [DATE] [DATE] [DATE] [DATE] [DATE] [DATE] [DATE] [DATE] [DATE] [DATE]" at bounding box center [477, 315] width 481 height 50
click at [704, 363] on span "›" at bounding box center [702, 353] width 22 height 19
click at [587, 486] on td "25" at bounding box center [586, 476] width 23 height 20
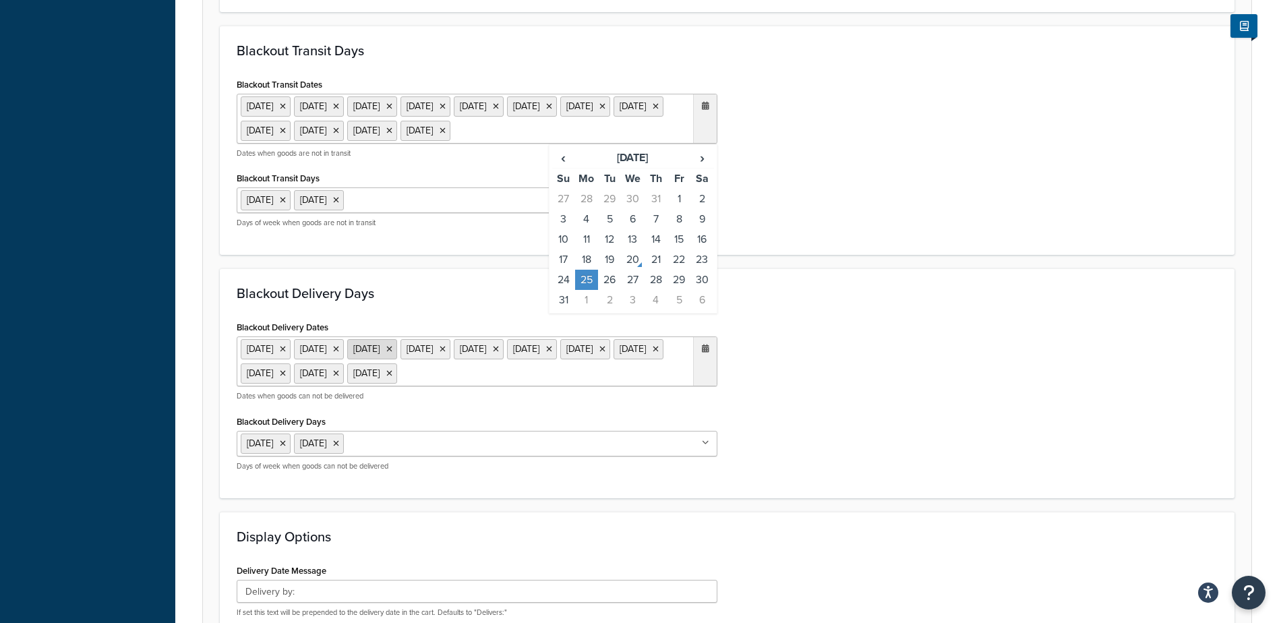
scroll to position [607, 0]
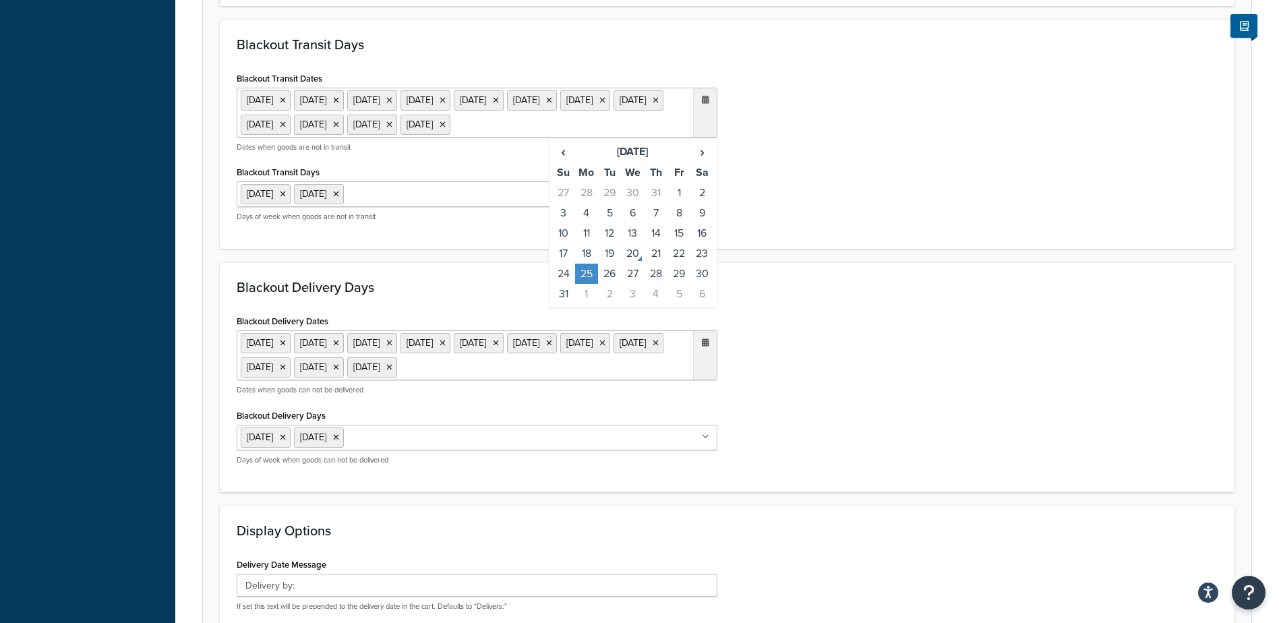
click at [366, 380] on ul "[DATE] [DATE] [DATE] [DATE] [DATE] [DATE] [DATE] [DATE] [DATE] [DATE] [DATE]" at bounding box center [477, 355] width 481 height 50
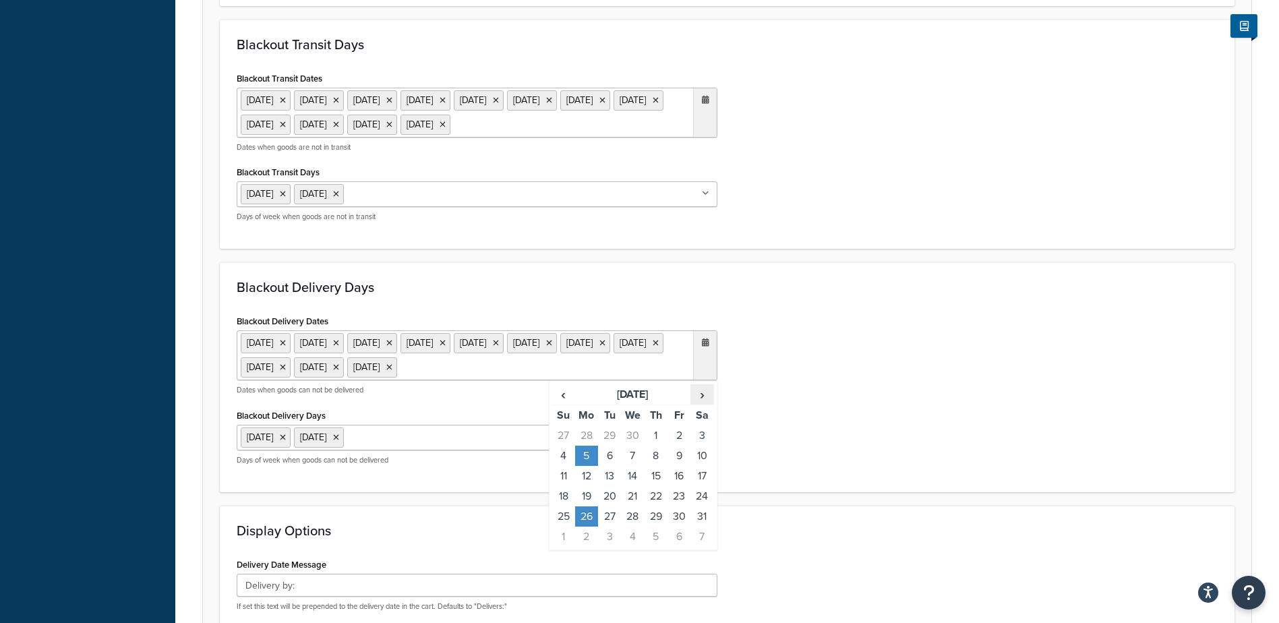
click at [704, 404] on span "›" at bounding box center [702, 394] width 22 height 19
click at [591, 527] on td "25" at bounding box center [586, 516] width 23 height 20
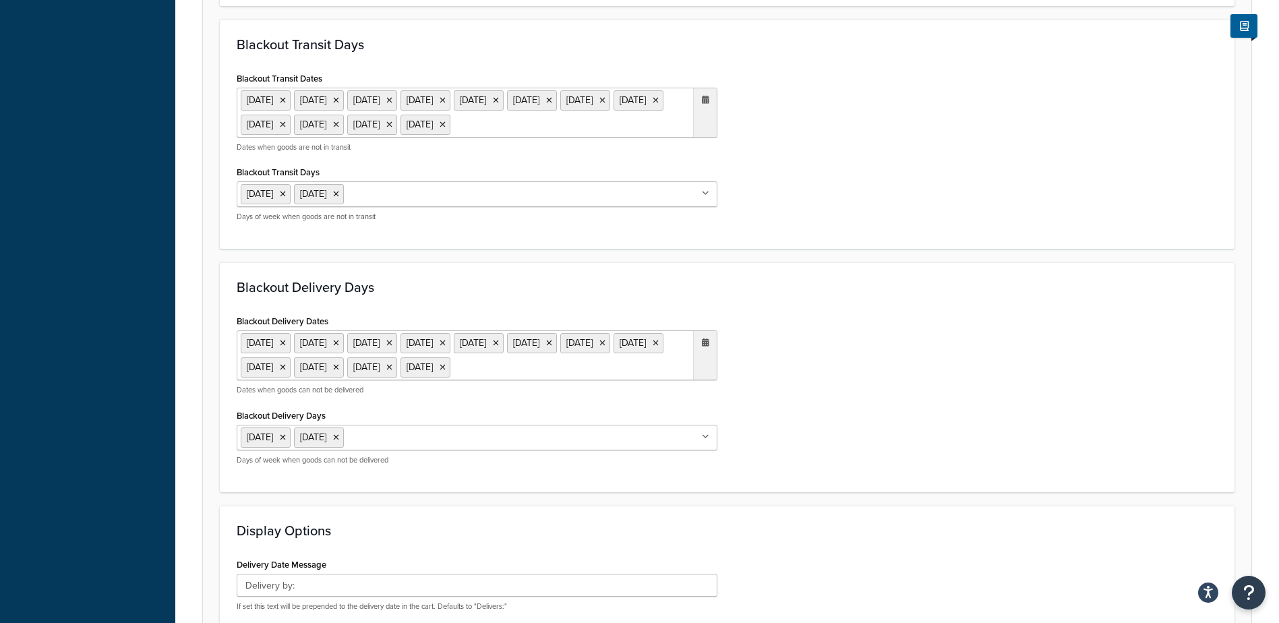
click at [843, 386] on div "Blackout Delivery Dates [DATE] [DATE] [DATE] [DATE] [DATE] [DATE] [DATE] [DATE]…" at bounding box center [727, 393] width 1001 height 164
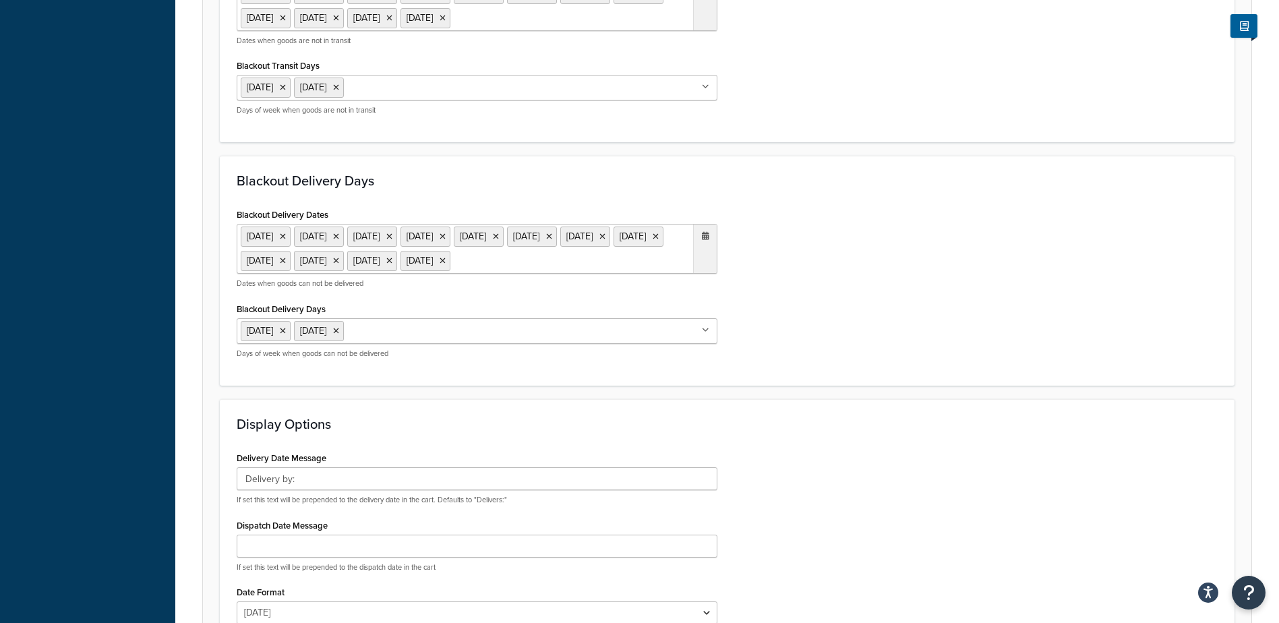
scroll to position [928, 0]
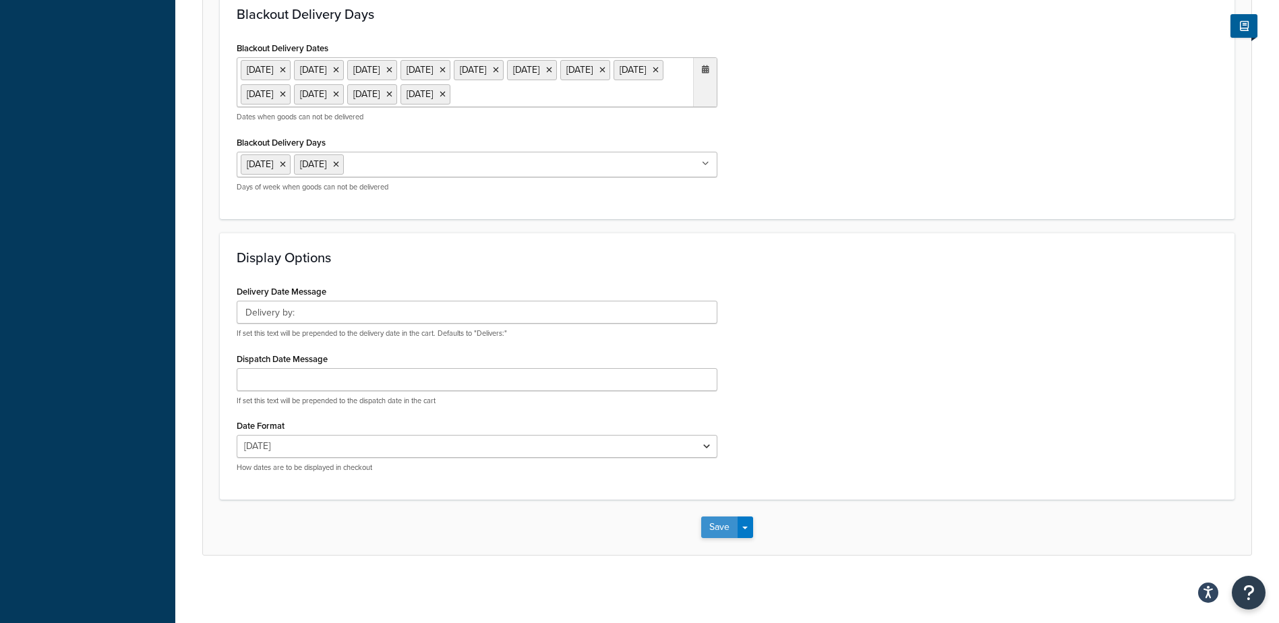
click at [715, 523] on button "Save" at bounding box center [719, 527] width 36 height 22
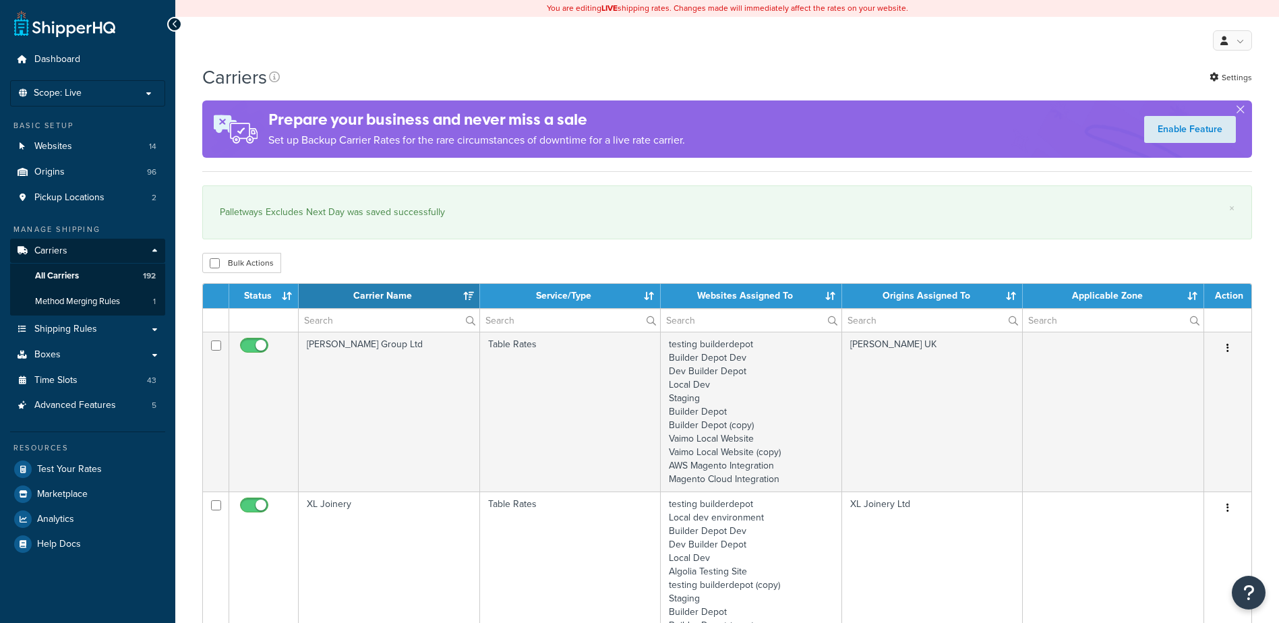
select select "15"
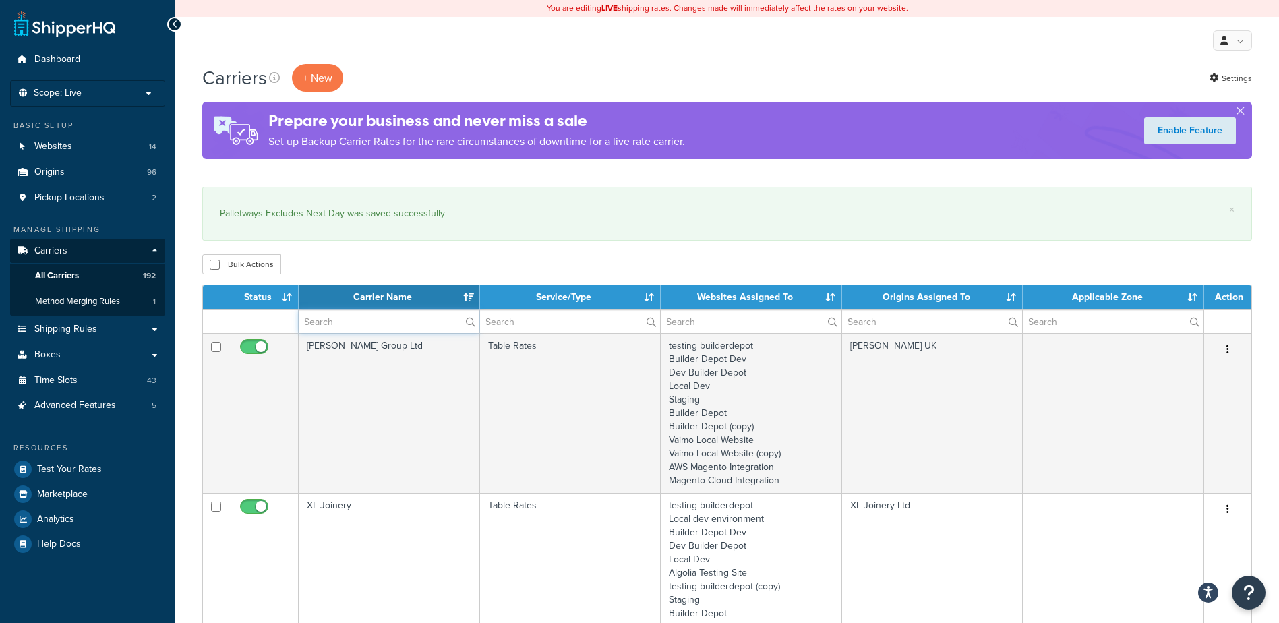
click at [332, 318] on input "text" at bounding box center [389, 321] width 181 height 23
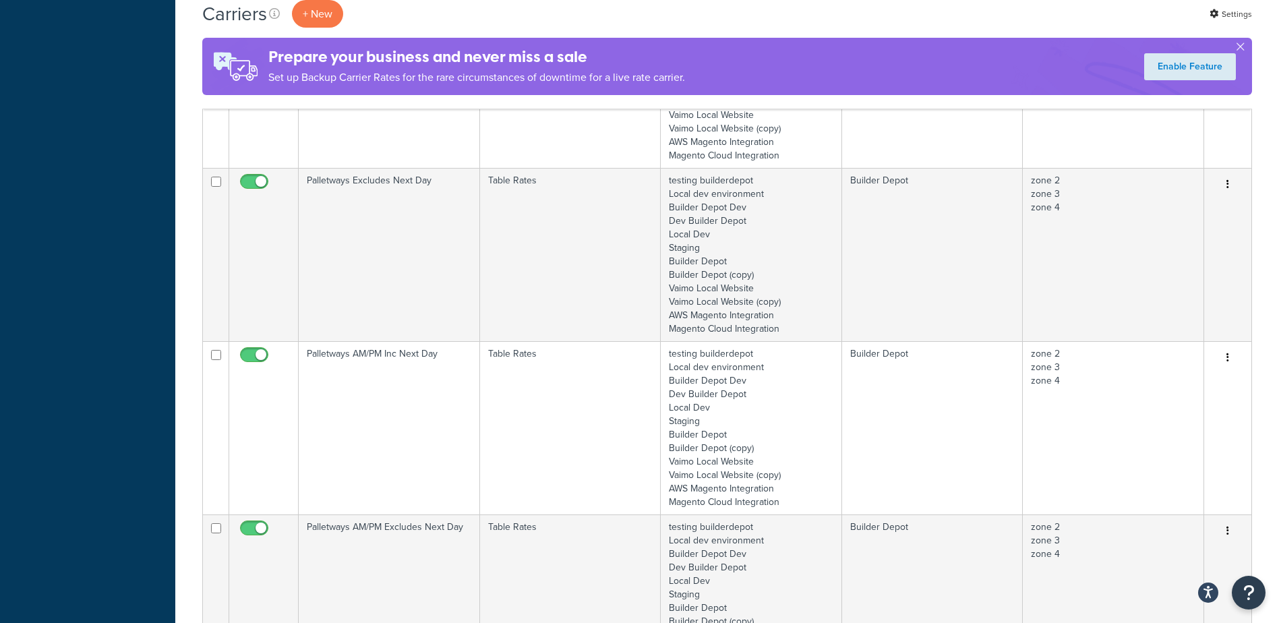
scroll to position [876, 0]
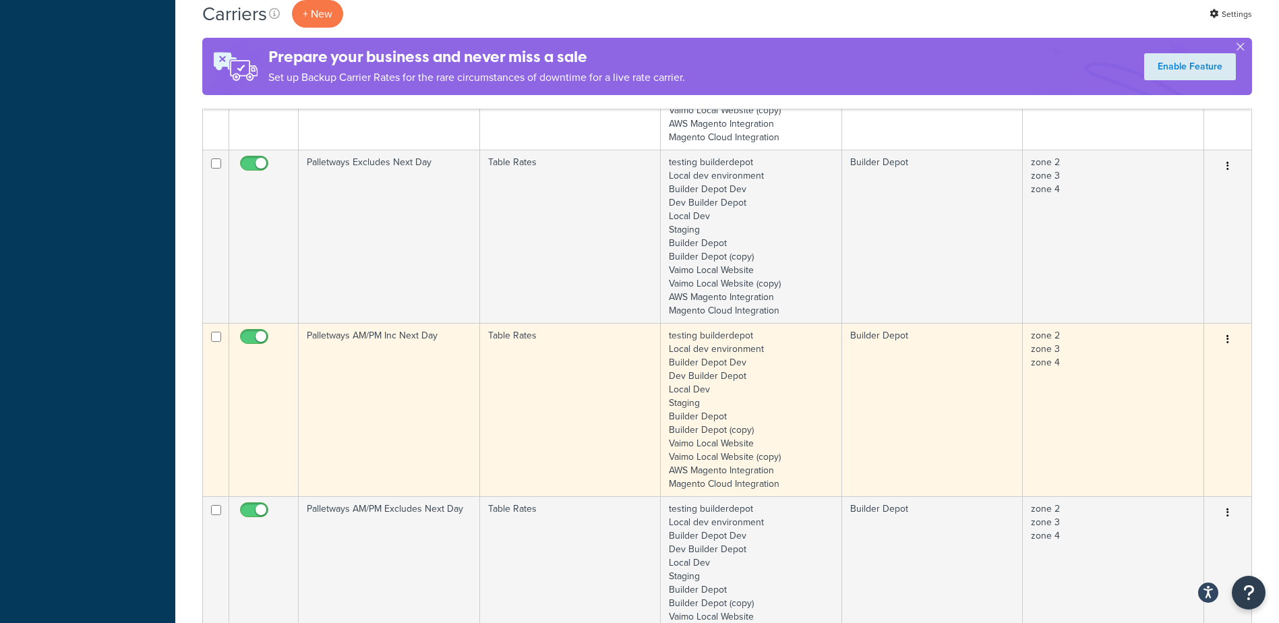
type input "palletways"
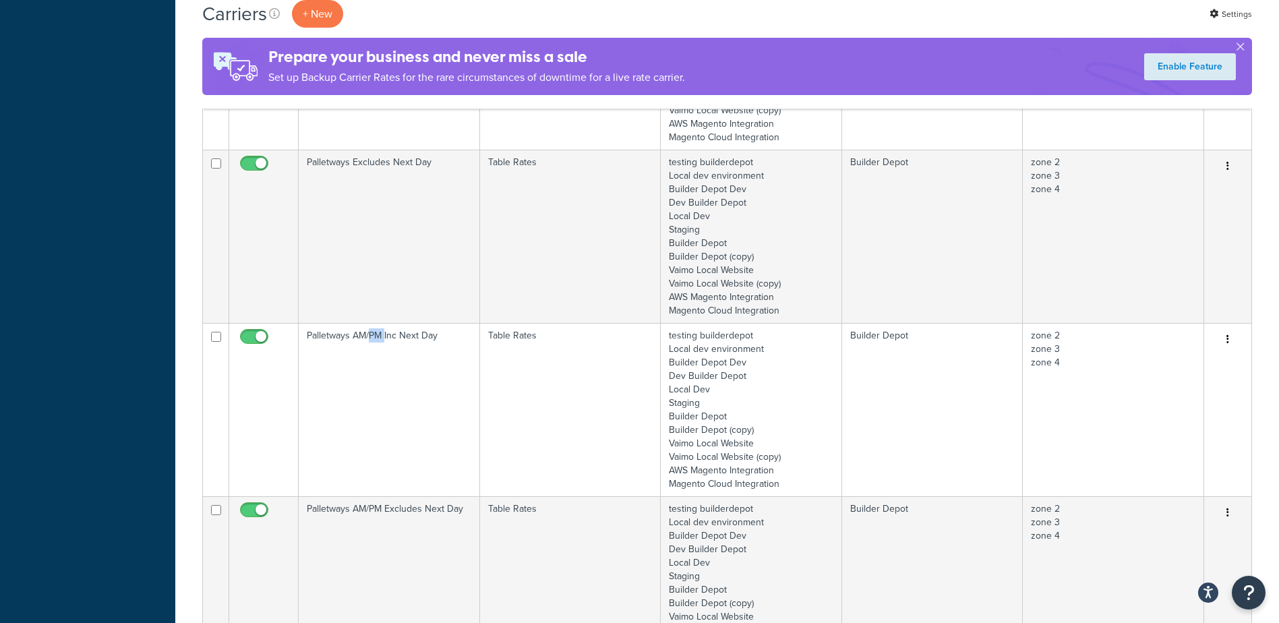
click at [376, 376] on td "Palletways AM/PM Inc Next Day" at bounding box center [389, 409] width 181 height 173
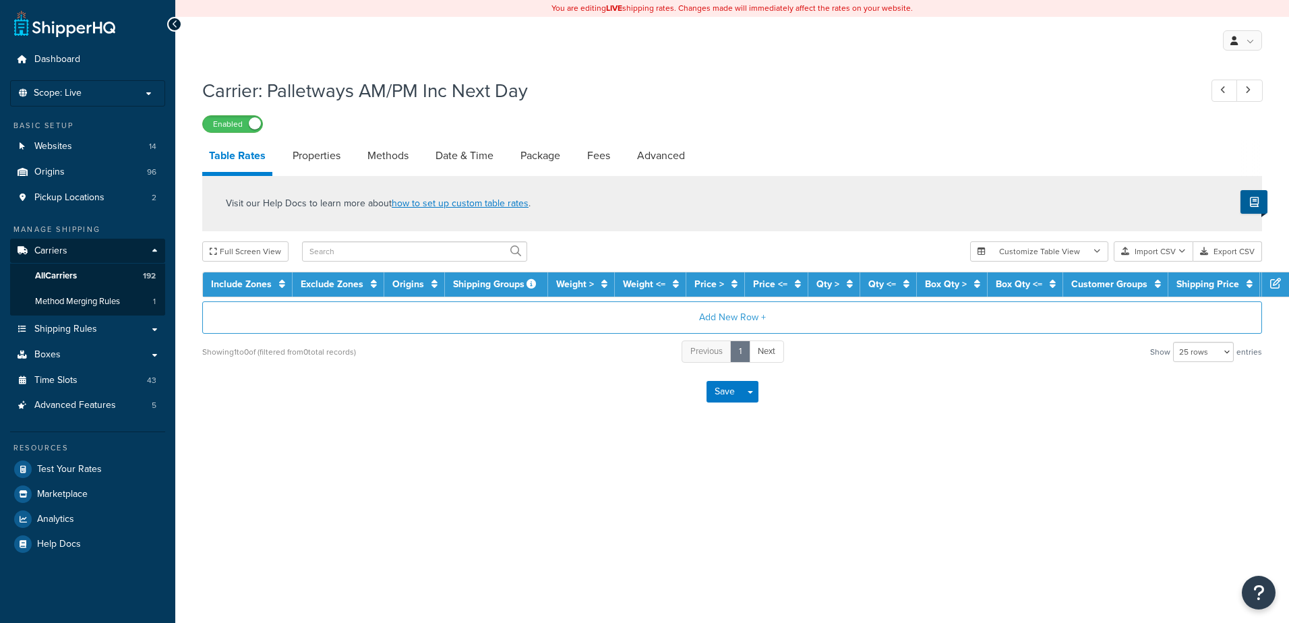
select select "25"
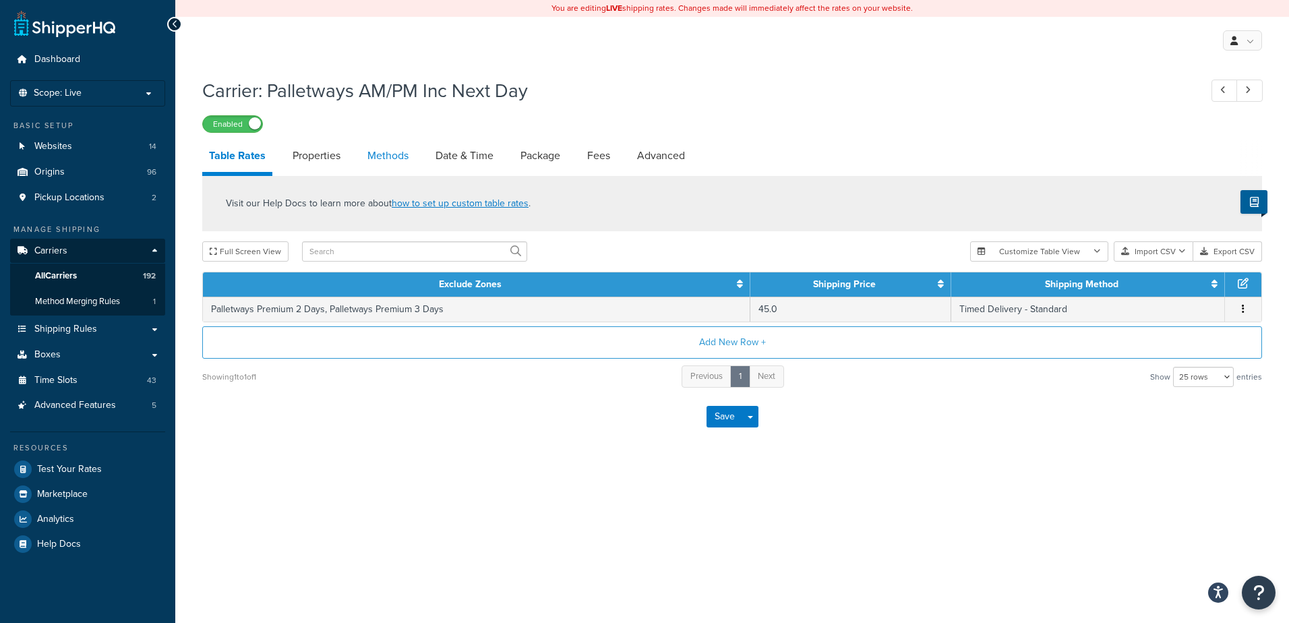
drag, startPoint x: 0, startPoint y: 0, endPoint x: 384, endPoint y: 150, distance: 412.6
click at [384, 150] on link "Methods" at bounding box center [388, 156] width 55 height 32
select select "25"
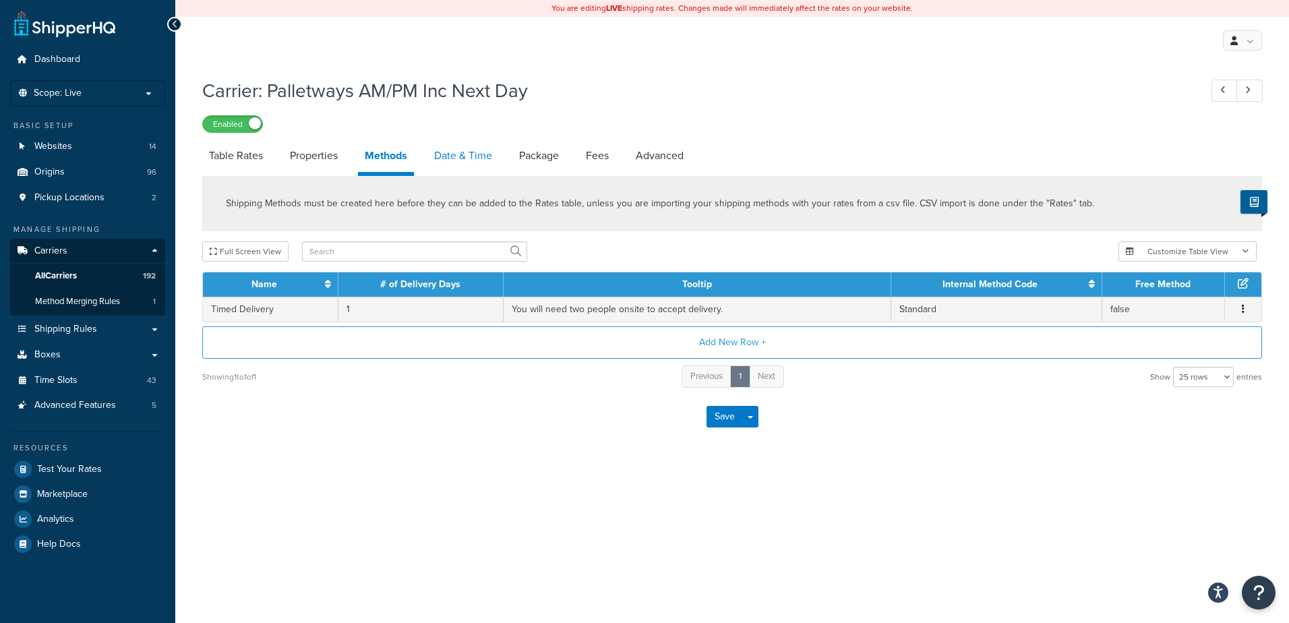
click at [446, 154] on link "Date & Time" at bounding box center [462, 156] width 71 height 32
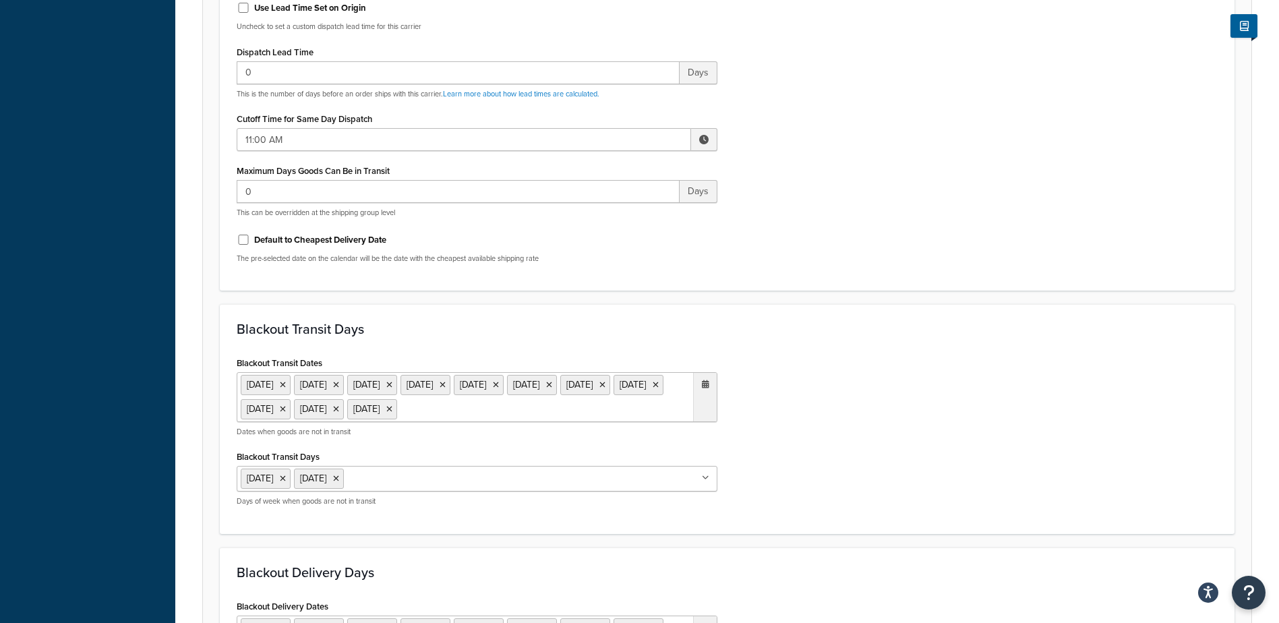
scroll to position [674, 0]
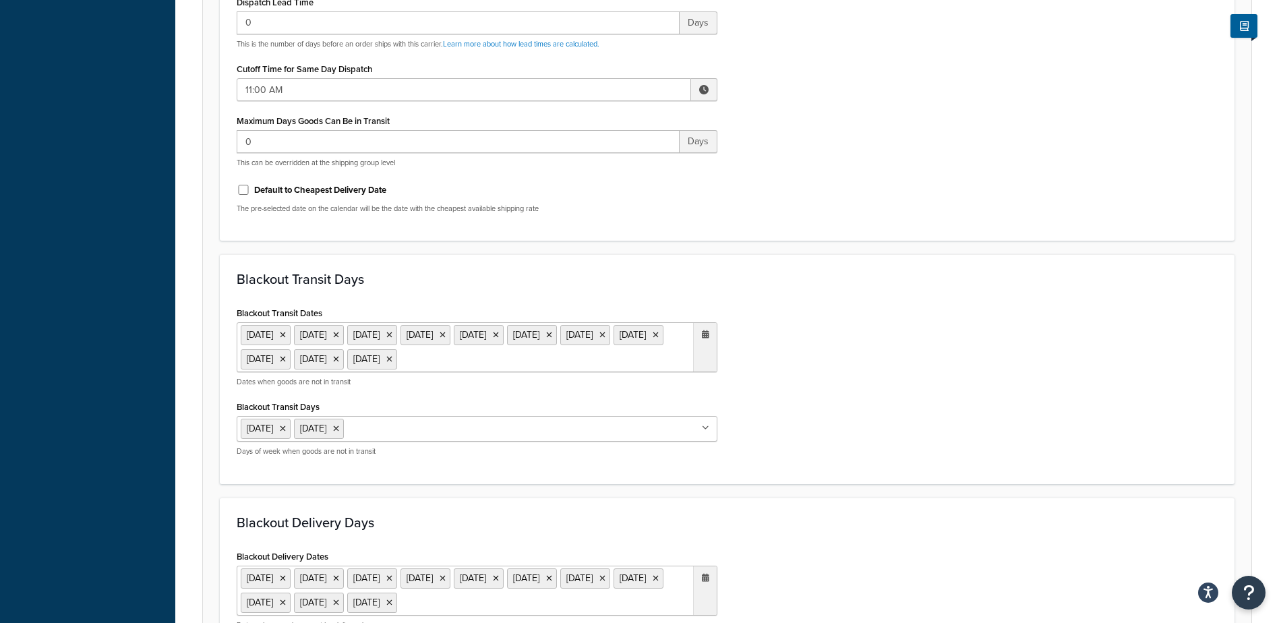
click at [355, 372] on ul "6 May 2024 27 May 2024 26 Aug 2024 25 Dec 2024 26 Dec 2024 1 Jan 2025 18 Apr 20…" at bounding box center [477, 347] width 481 height 50
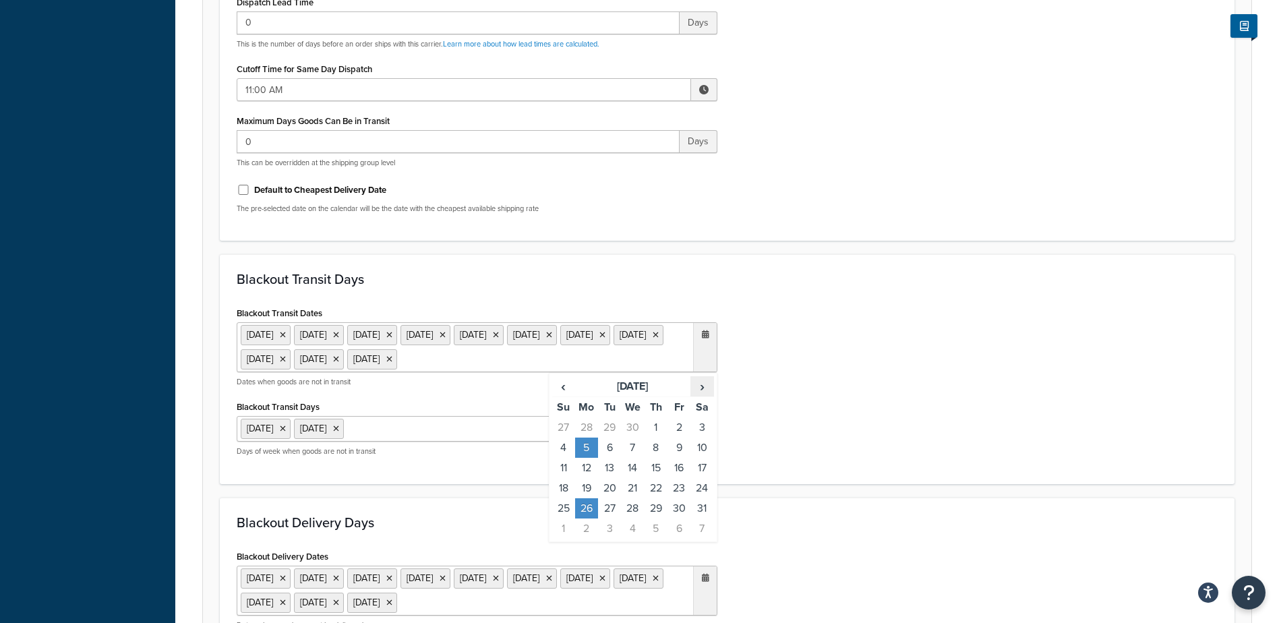
click at [705, 396] on span "›" at bounding box center [702, 386] width 22 height 19
click at [704, 396] on span "›" at bounding box center [702, 386] width 22 height 19
click at [705, 396] on span "›" at bounding box center [702, 386] width 22 height 19
click at [591, 518] on td "25" at bounding box center [586, 508] width 23 height 20
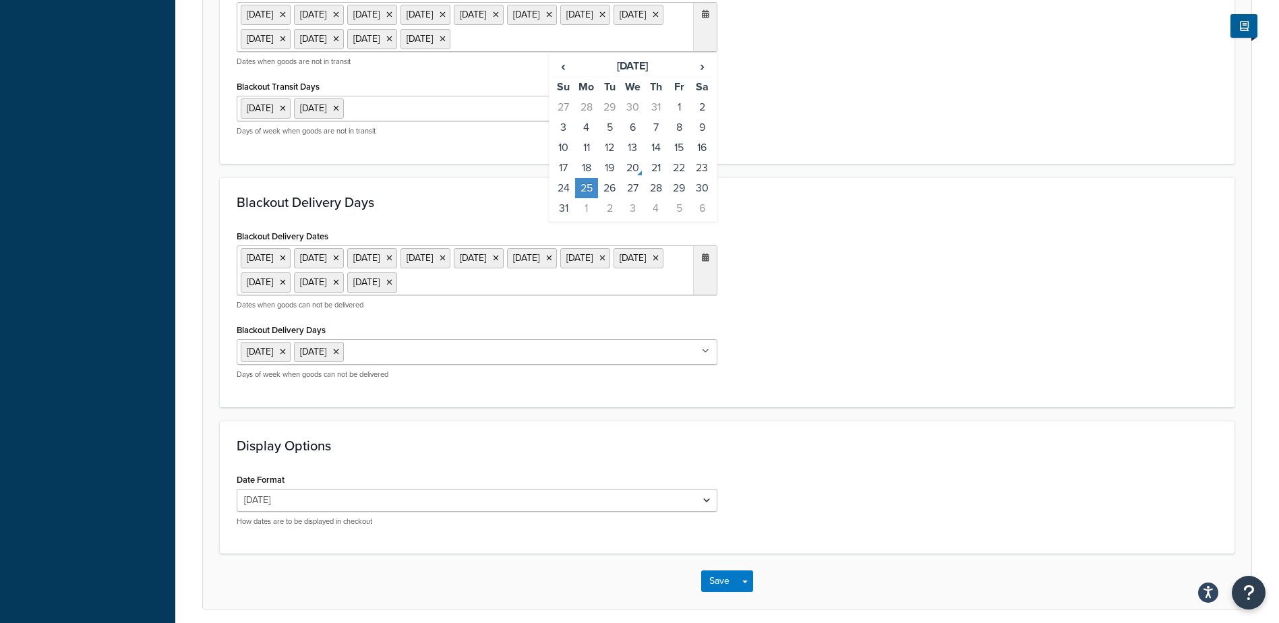
scroll to position [1011, 0]
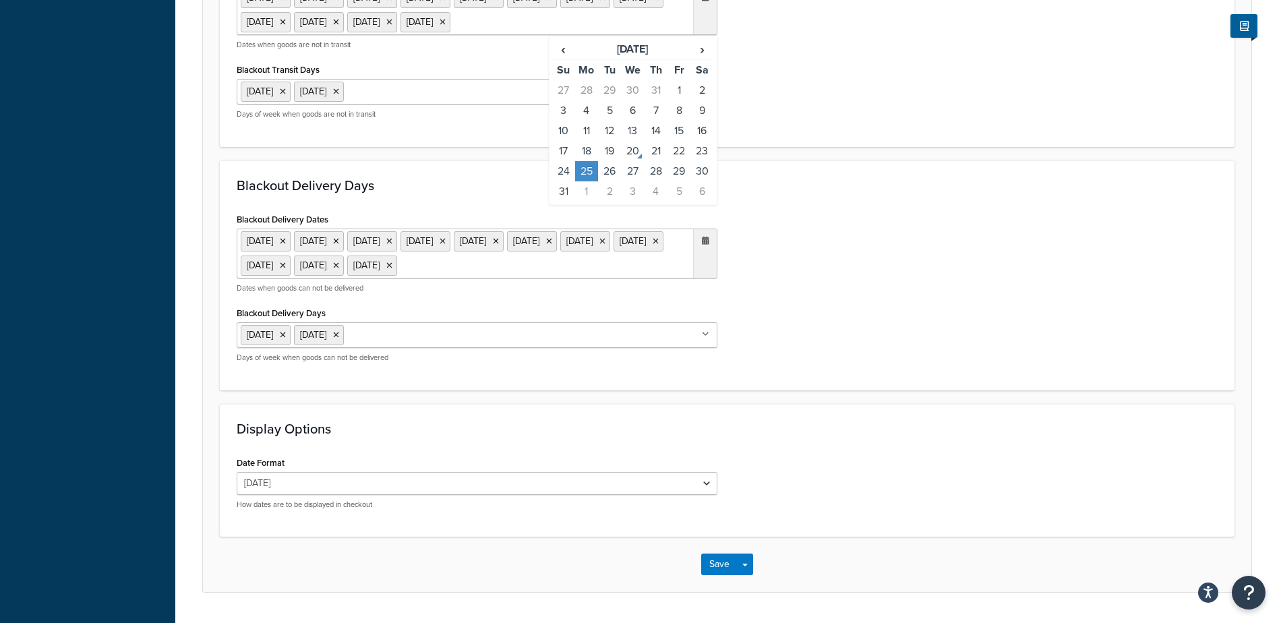
click at [382, 278] on ul "6 May 2024 27 May 2024 26 Aug 2024 25 Dec 2024 26 Dec 2024 1 Jan 2025 18 Apr 20…" at bounding box center [477, 254] width 481 height 50
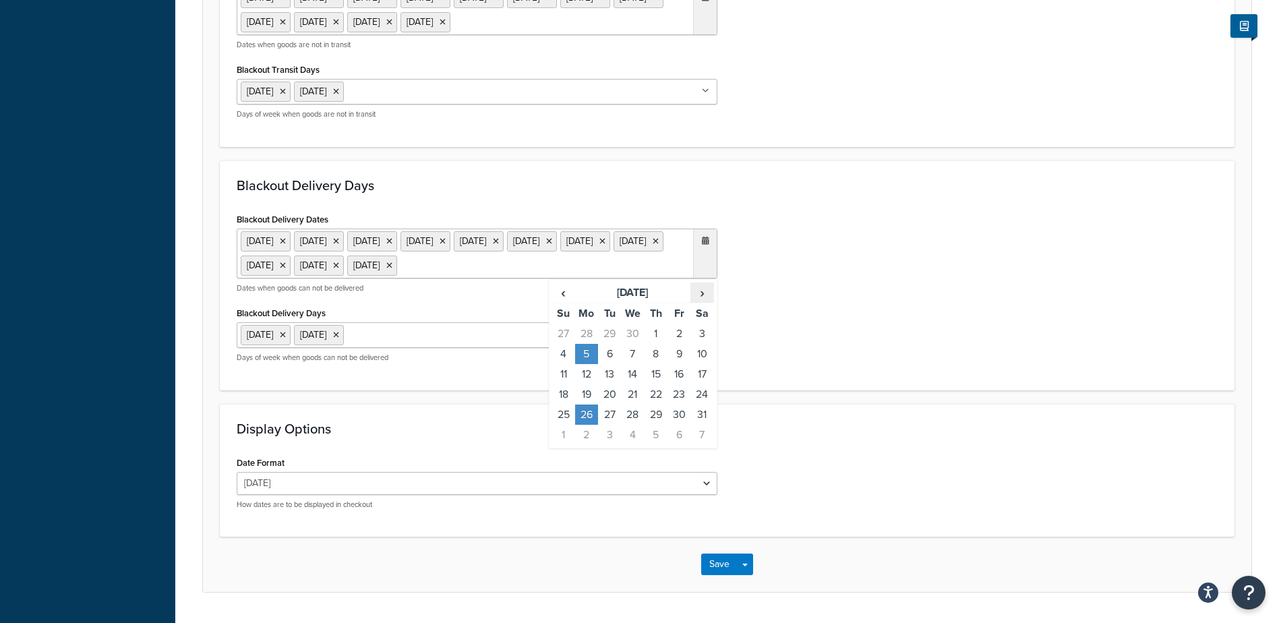
click at [701, 302] on span "›" at bounding box center [702, 292] width 22 height 19
click at [587, 425] on td "25" at bounding box center [586, 414] width 23 height 20
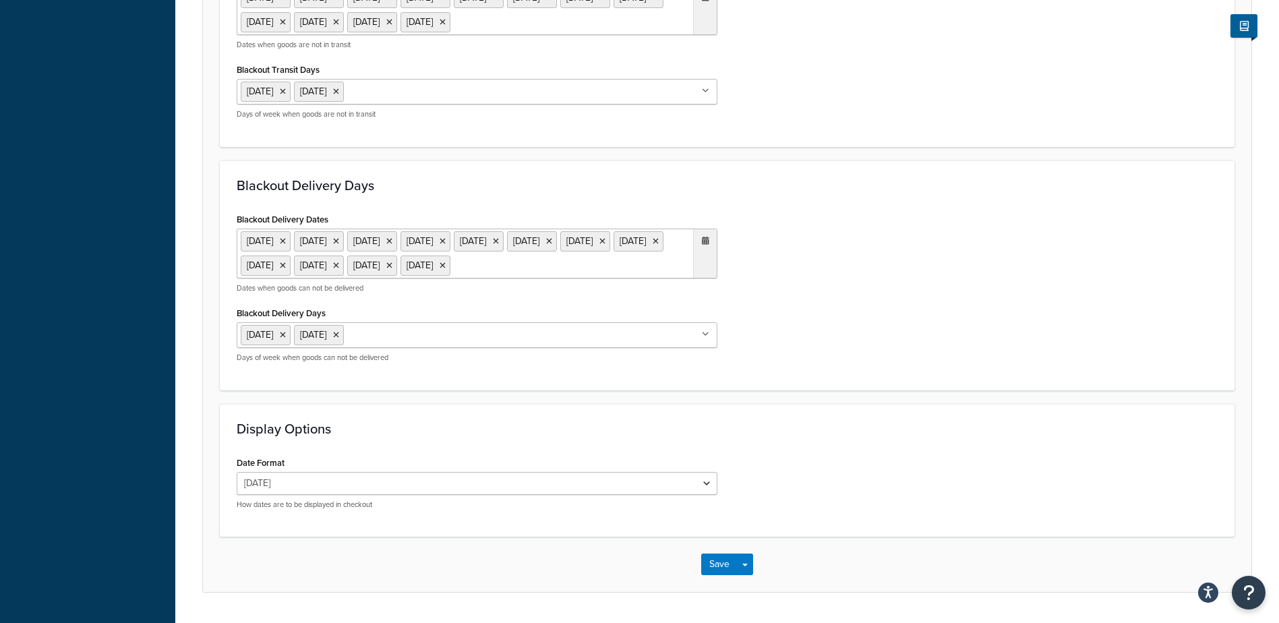
click at [878, 309] on div "Blackout Delivery Dates 6 May 2024 27 May 2024 26 Aug 2024 25 Dec 2024 26 Dec 2…" at bounding box center [727, 292] width 1001 height 164
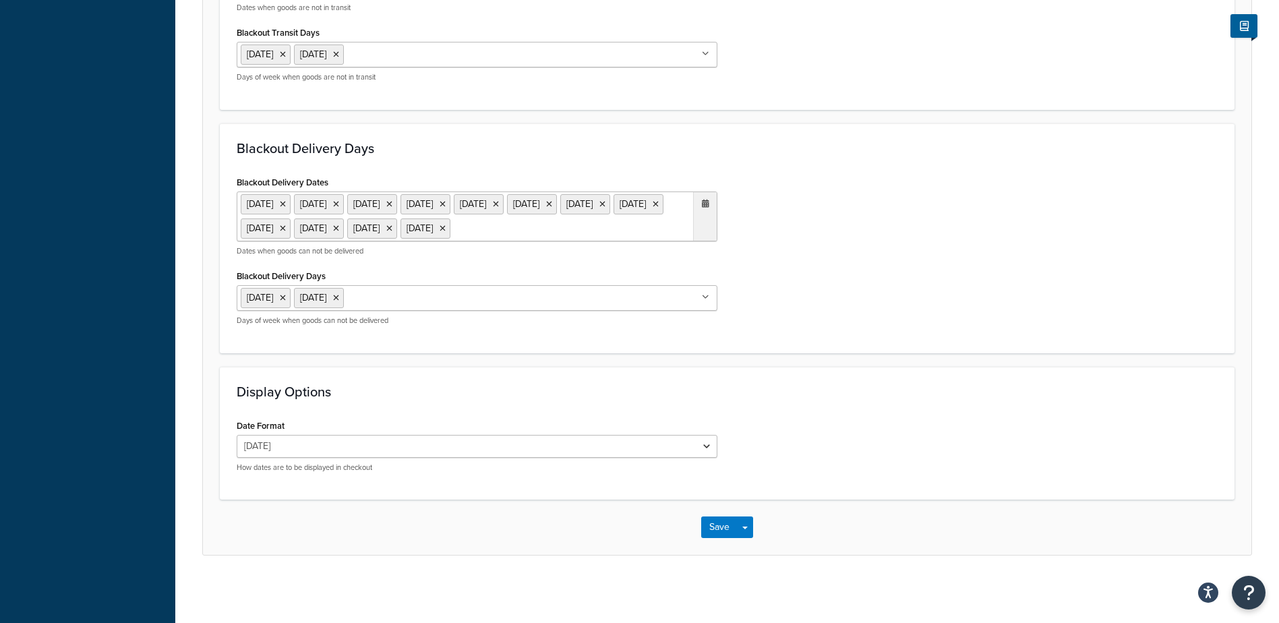
scroll to position [1097, 0]
click at [707, 518] on button "Save" at bounding box center [719, 527] width 36 height 22
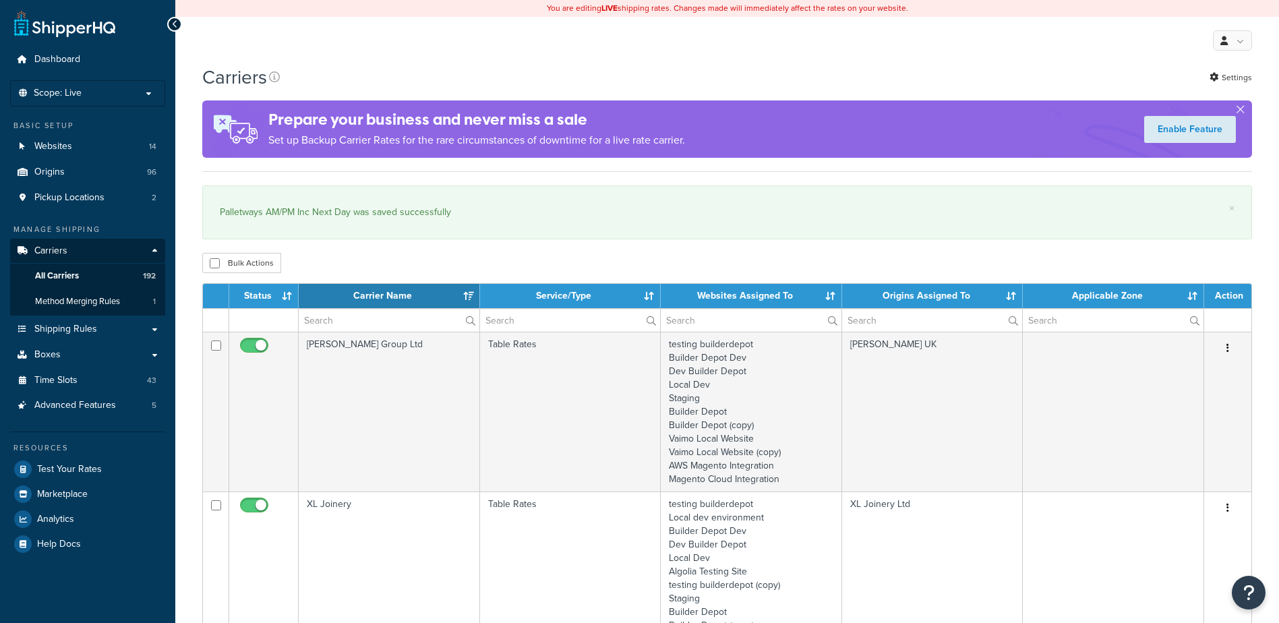
select select "15"
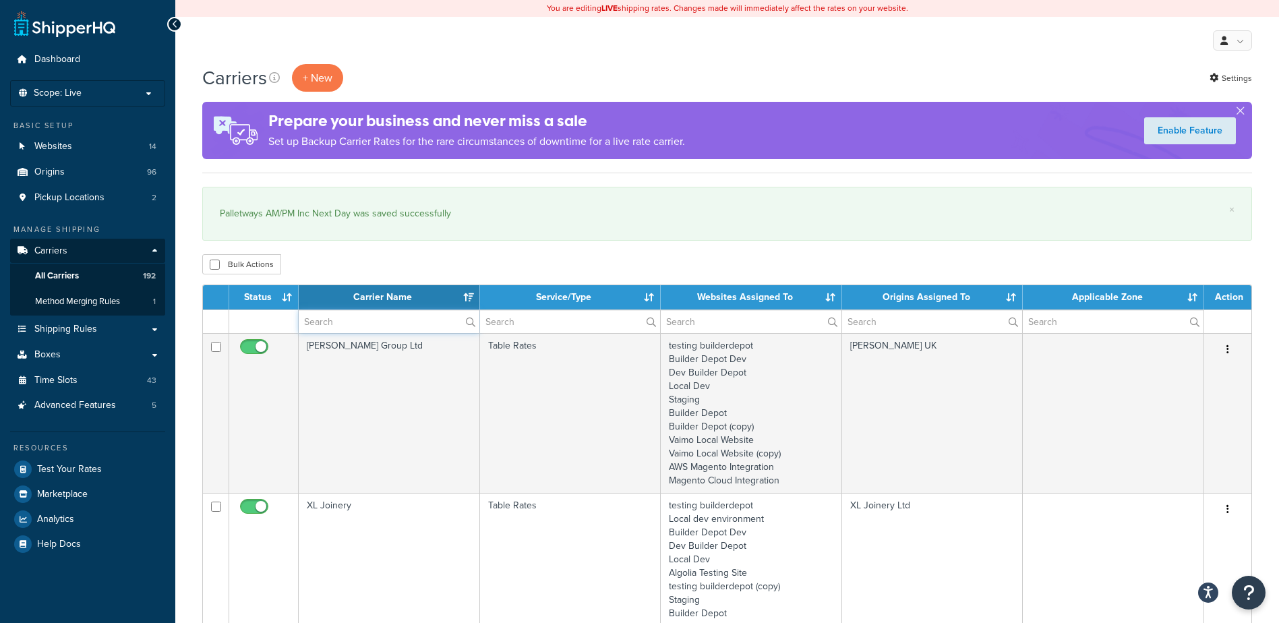
click at [349, 324] on input "text" at bounding box center [389, 321] width 181 height 23
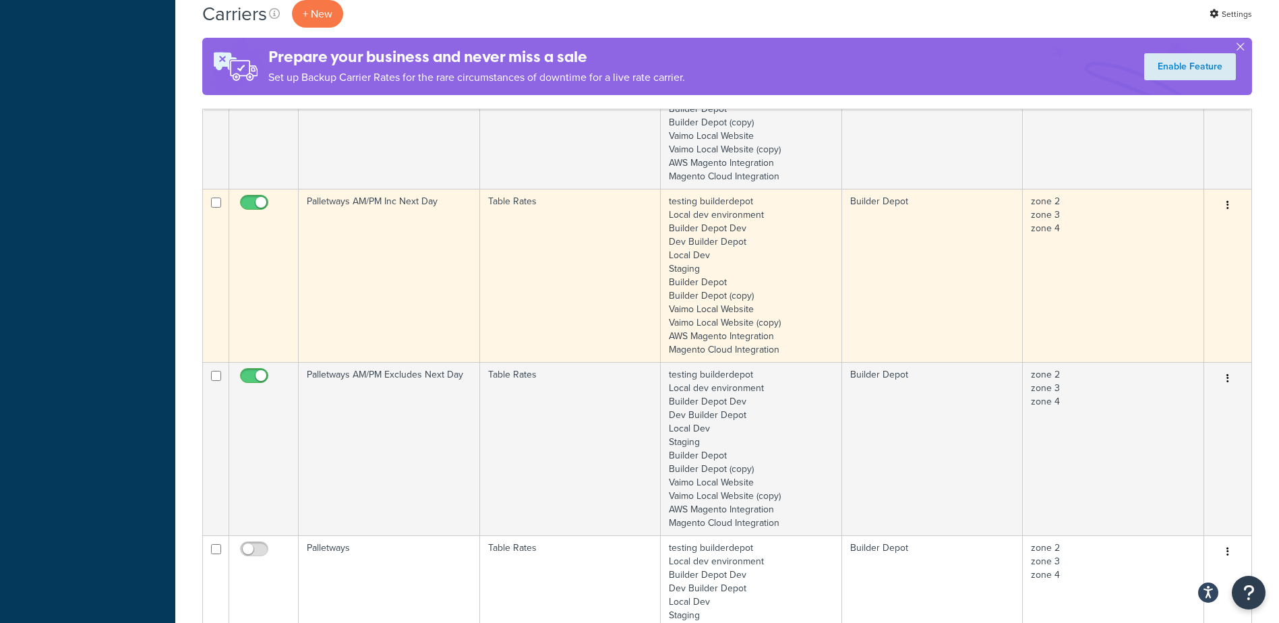
scroll to position [1011, 0]
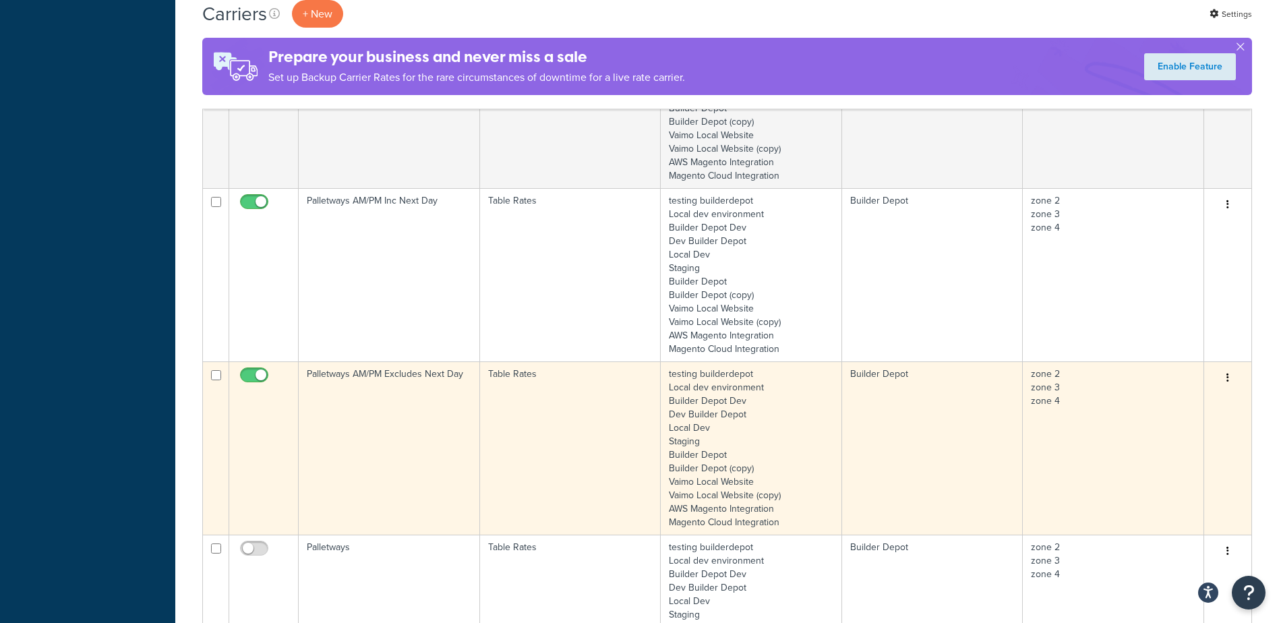
type input "palletways"
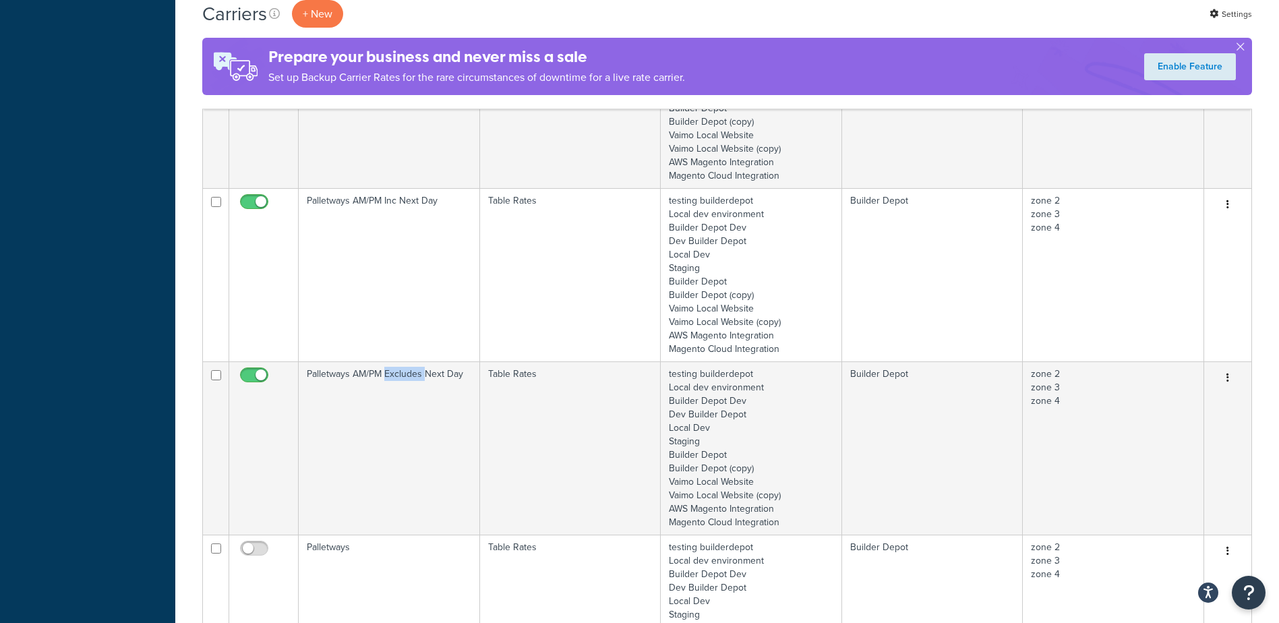
click at [415, 423] on td "Palletways AM/PM Excludes Next Day" at bounding box center [389, 447] width 181 height 173
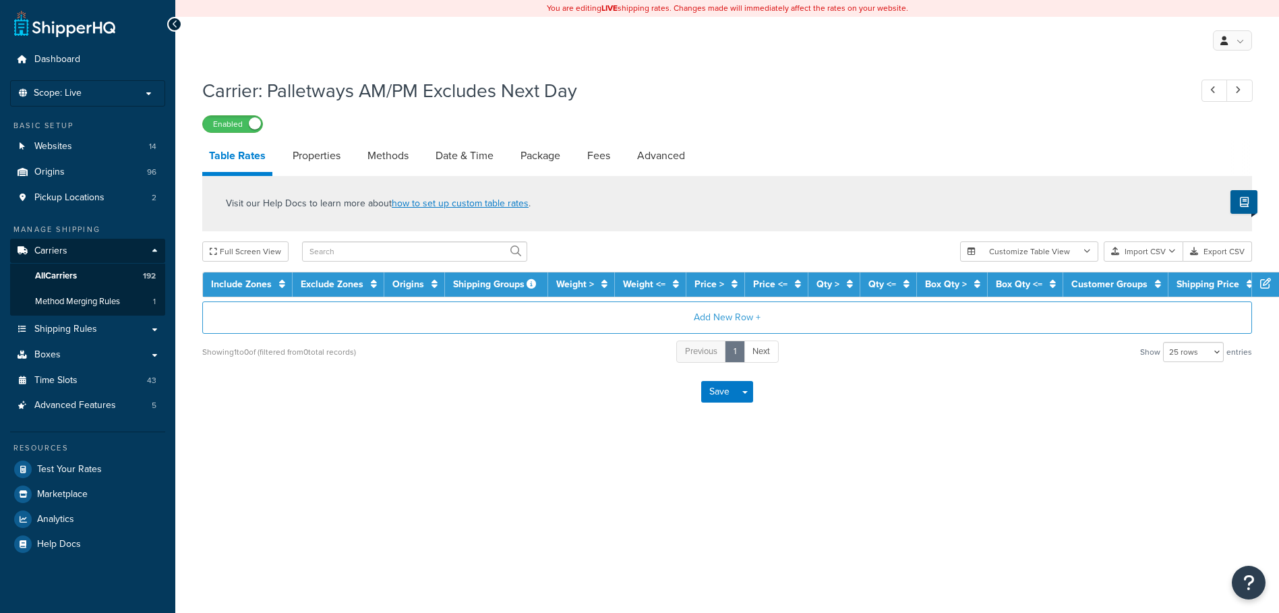
select select "25"
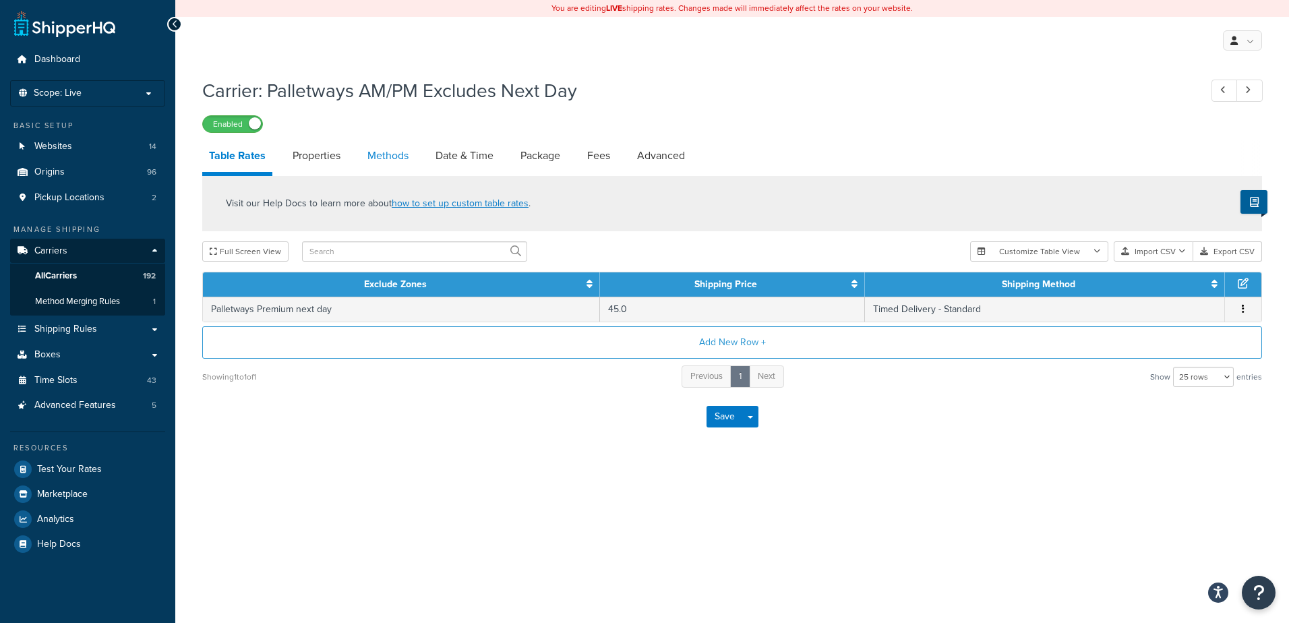
click at [386, 159] on link "Methods" at bounding box center [388, 156] width 55 height 32
select select "25"
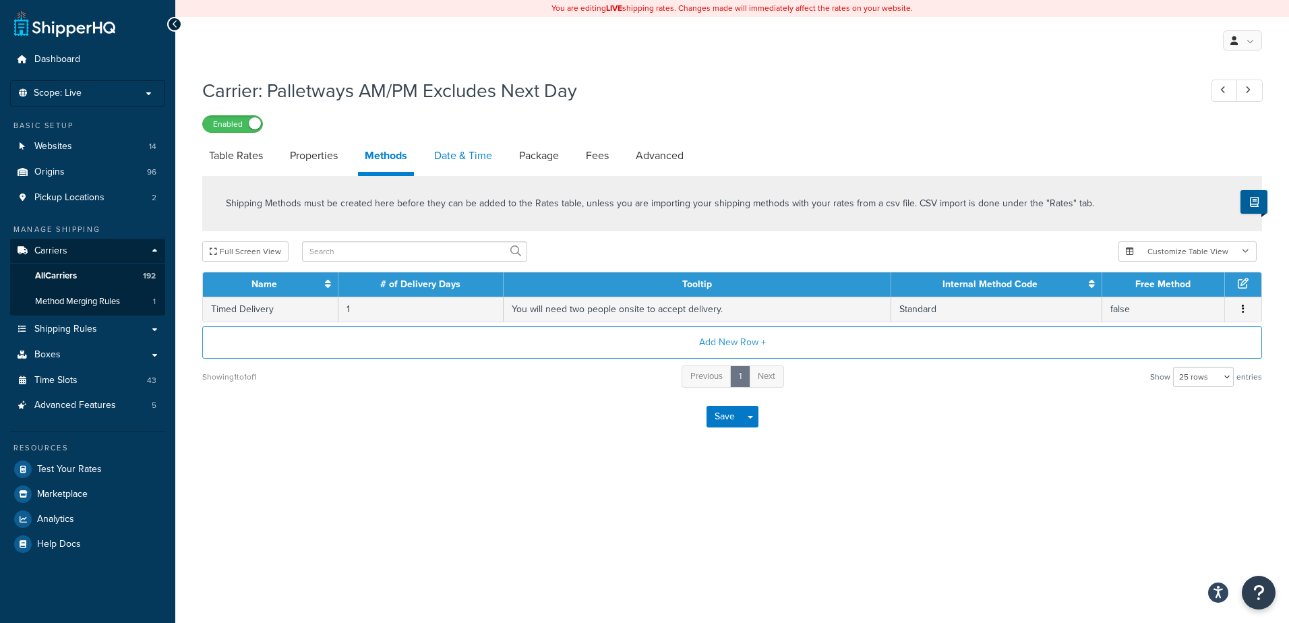
click at [462, 158] on link "Date & Time" at bounding box center [462, 156] width 71 height 32
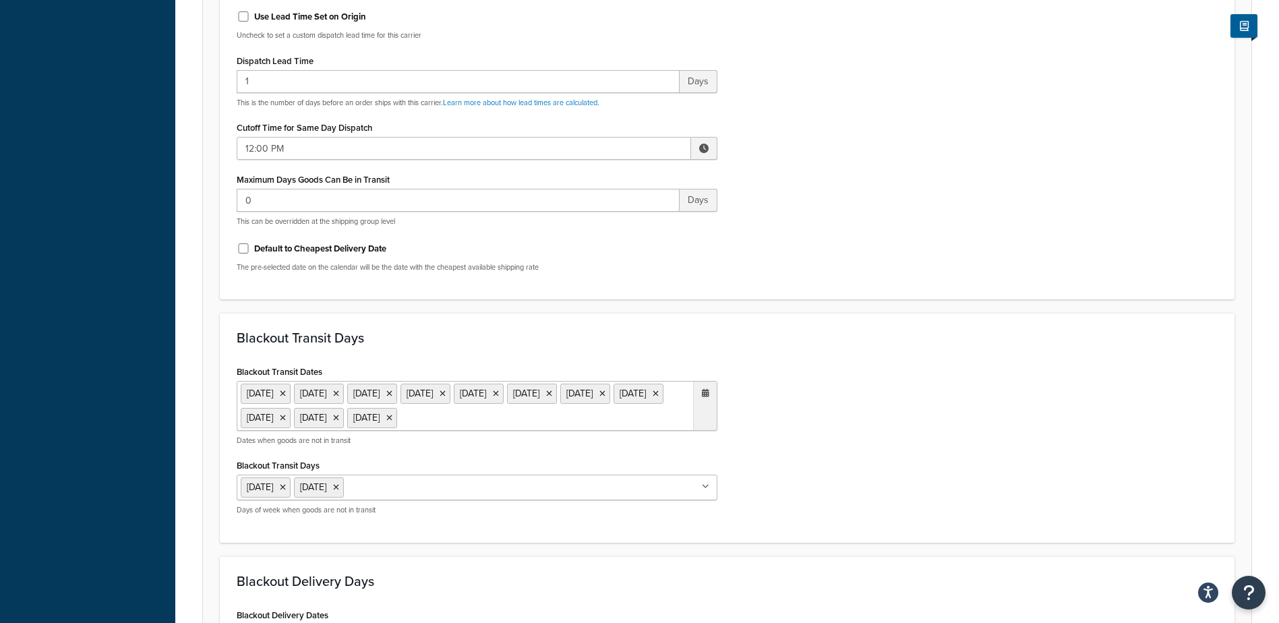
scroll to position [742, 0]
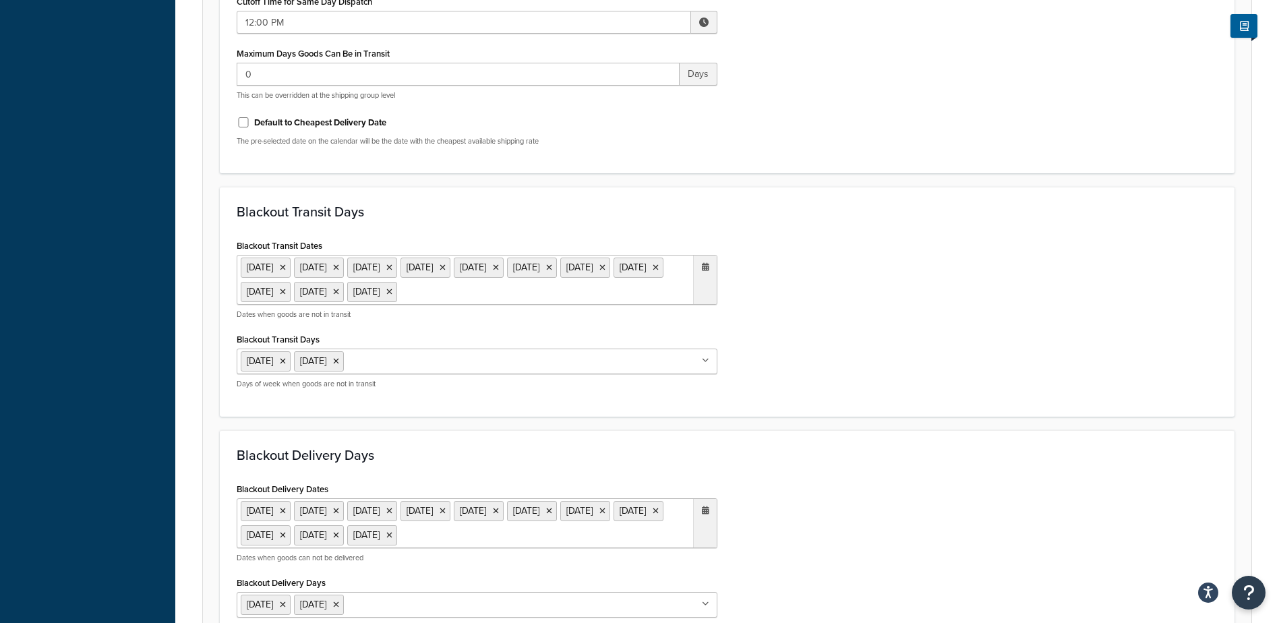
click at [346, 305] on ul "6 May 2024 27 May 2024 26 Aug 2024 25 Dec 2024 26 Dec 2024 1 Jan 2025 18 Apr 20…" at bounding box center [477, 280] width 481 height 50
click at [704, 328] on span "›" at bounding box center [702, 318] width 22 height 19
click at [703, 328] on span "›" at bounding box center [702, 318] width 22 height 19
click at [584, 451] on td "25" at bounding box center [586, 441] width 23 height 20
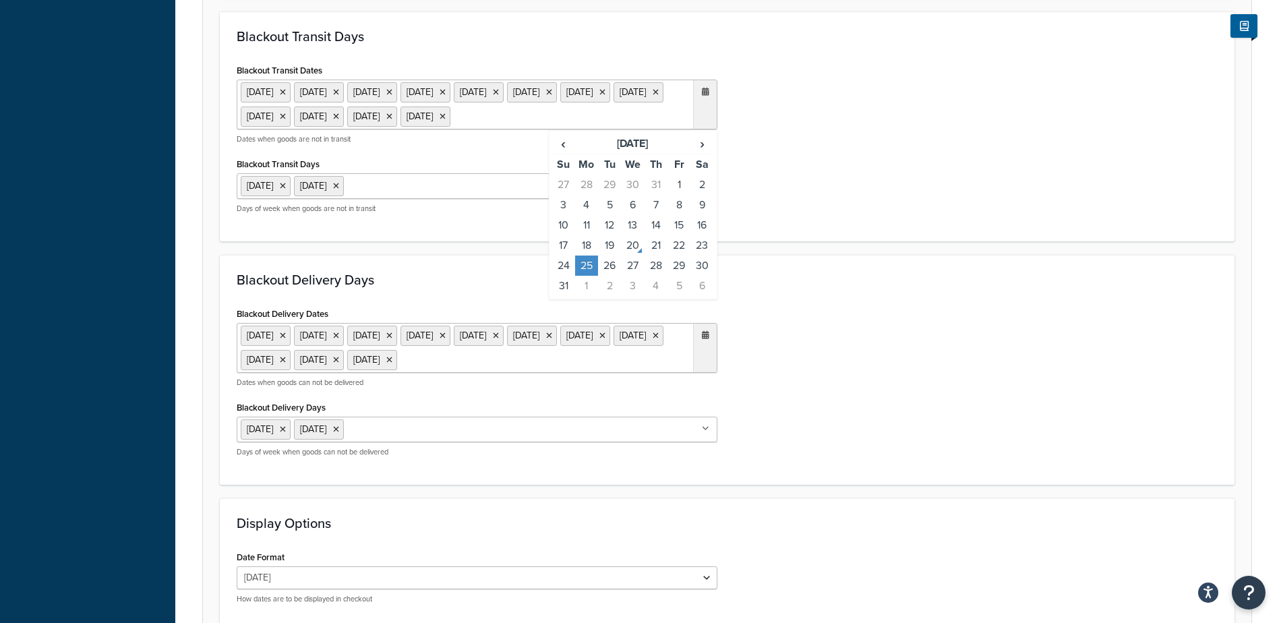
scroll to position [944, 0]
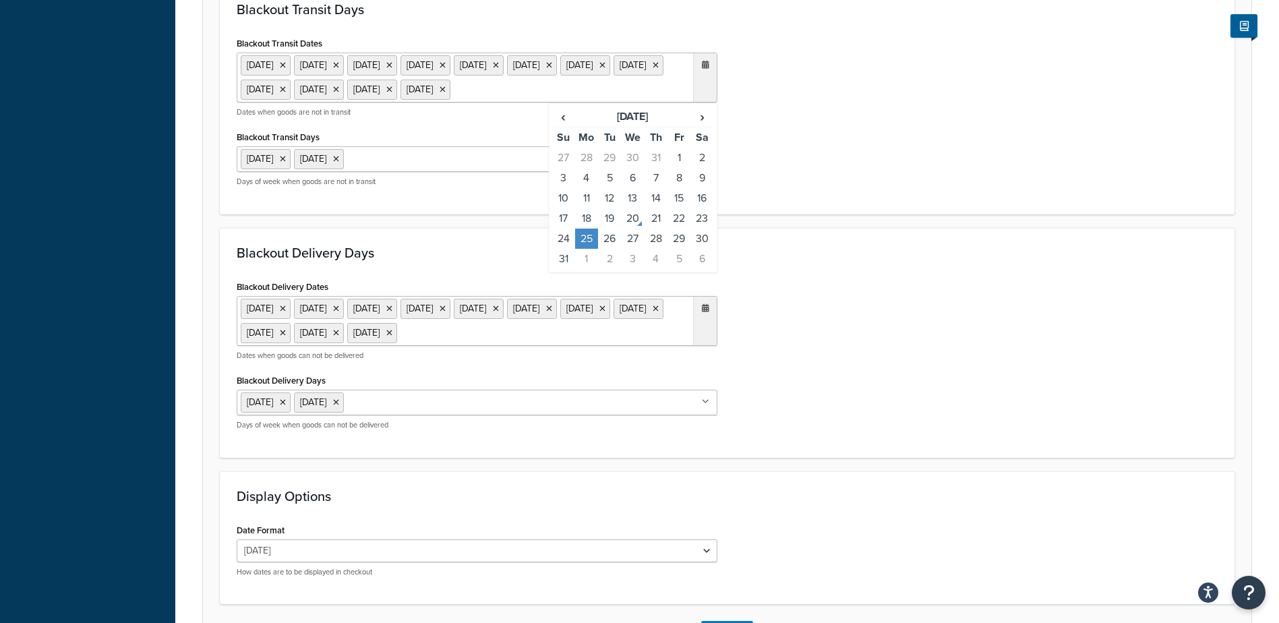
click at [378, 346] on ul "6 May 2024 27 May 2024 26 Aug 2024 25 Dec 2024 26 Dec 2024 1 Jan 2025 18 Apr 20…" at bounding box center [477, 321] width 481 height 50
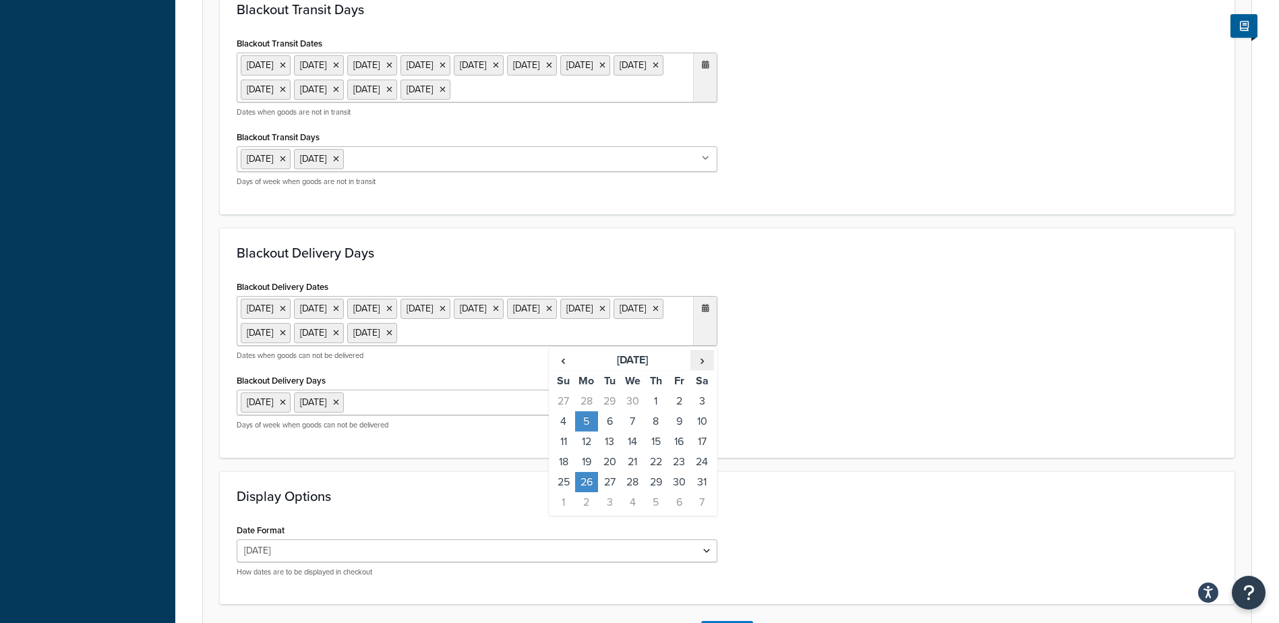
click at [699, 369] on span "›" at bounding box center [702, 360] width 22 height 19
click at [703, 369] on span "›" at bounding box center [702, 360] width 22 height 19
click at [587, 492] on td "25" at bounding box center [586, 482] width 23 height 20
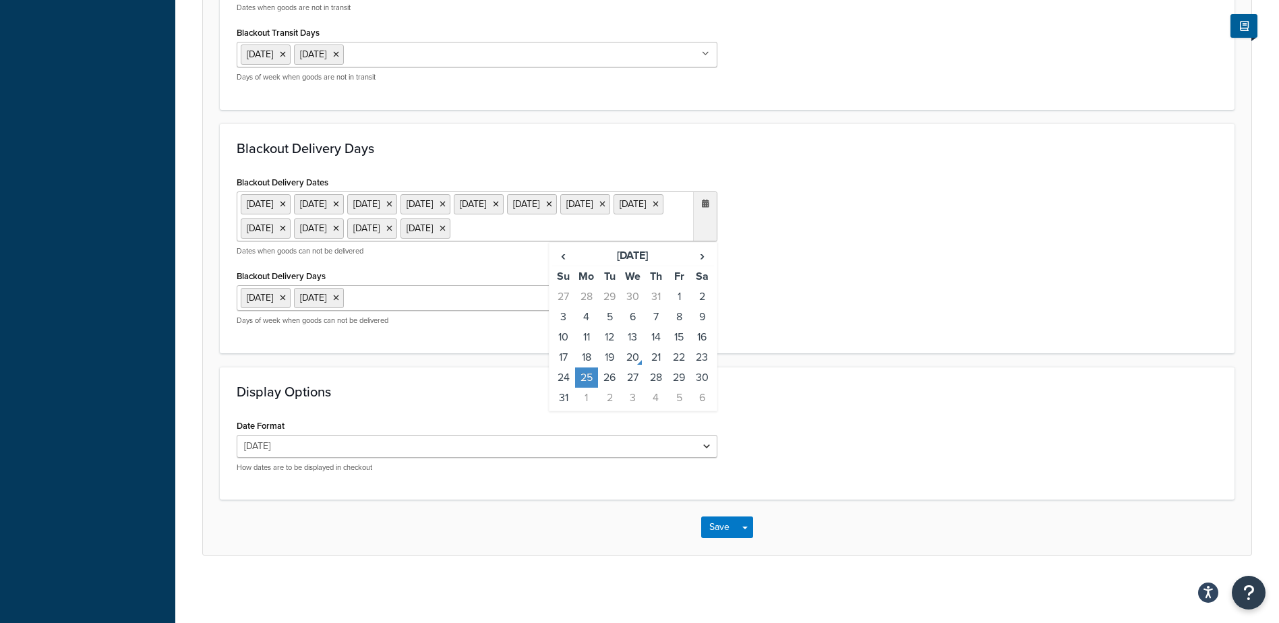
scroll to position [1097, 0]
click at [710, 530] on button "Save" at bounding box center [719, 527] width 36 height 22
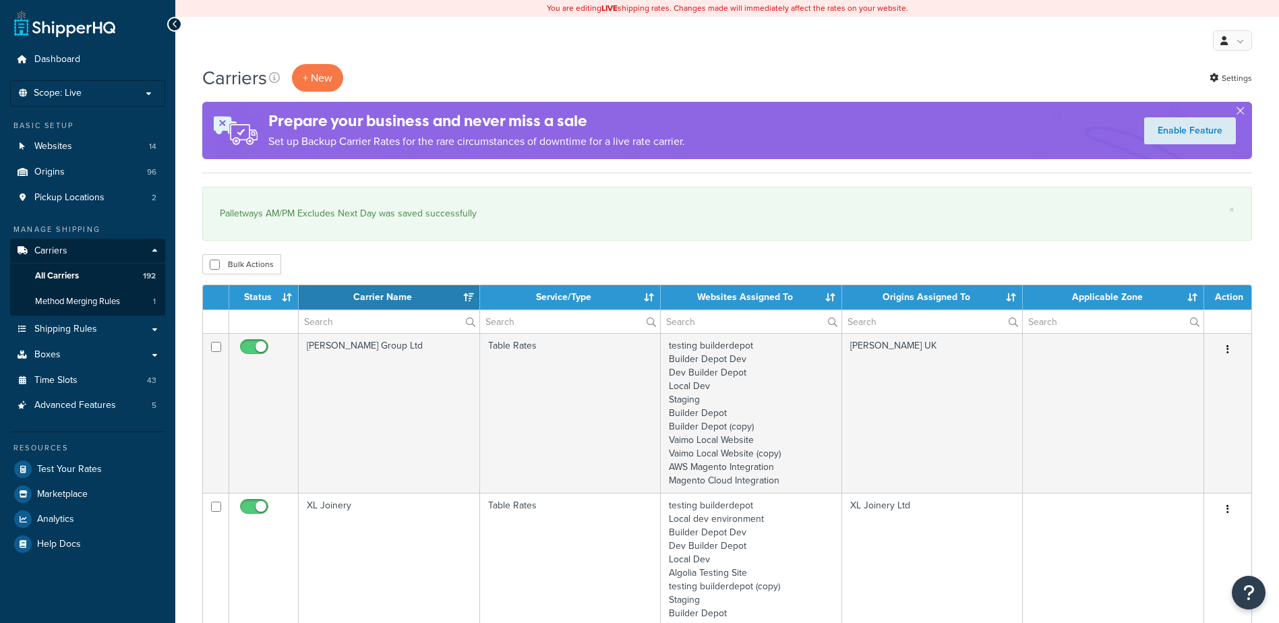
select select "15"
click at [335, 325] on input "text" at bounding box center [389, 321] width 181 height 23
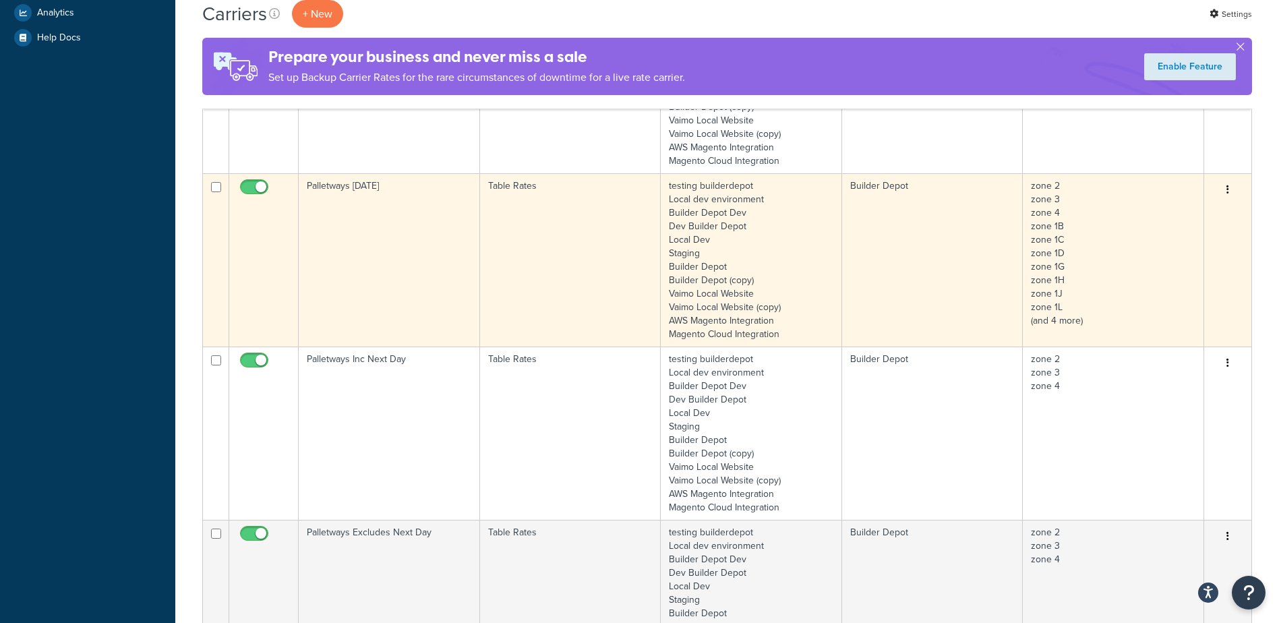
scroll to position [674, 0]
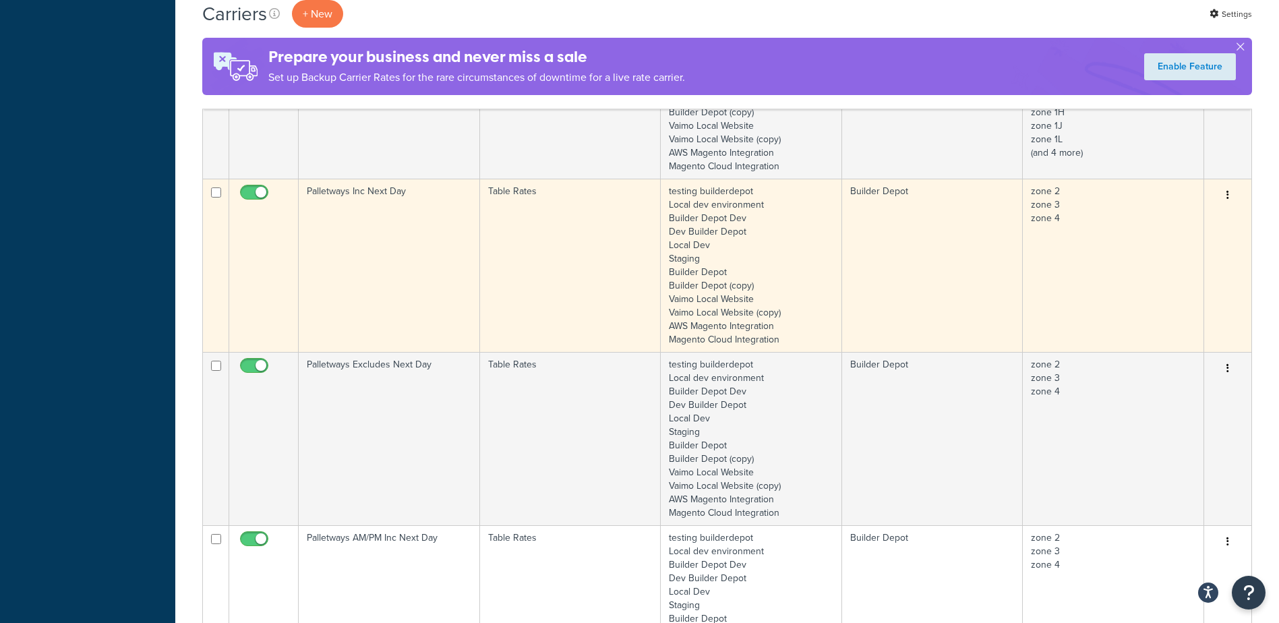
type input "palletways"
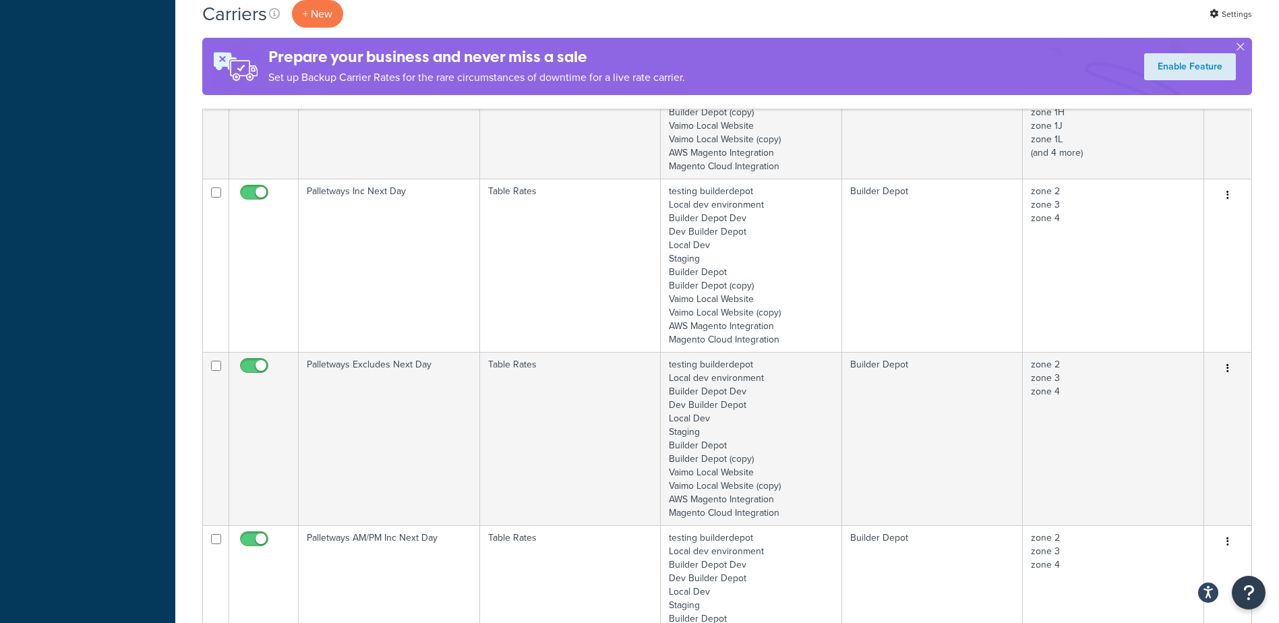
click at [380, 240] on td "Palletways Inc Next Day" at bounding box center [389, 265] width 181 height 173
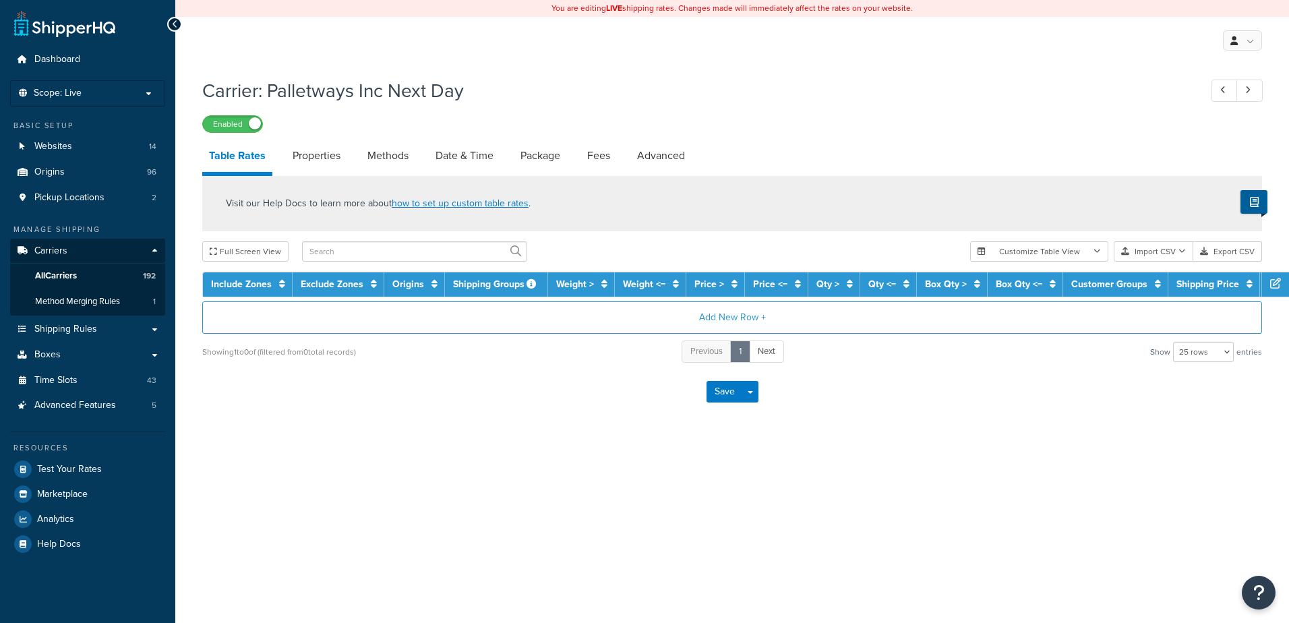
select select "25"
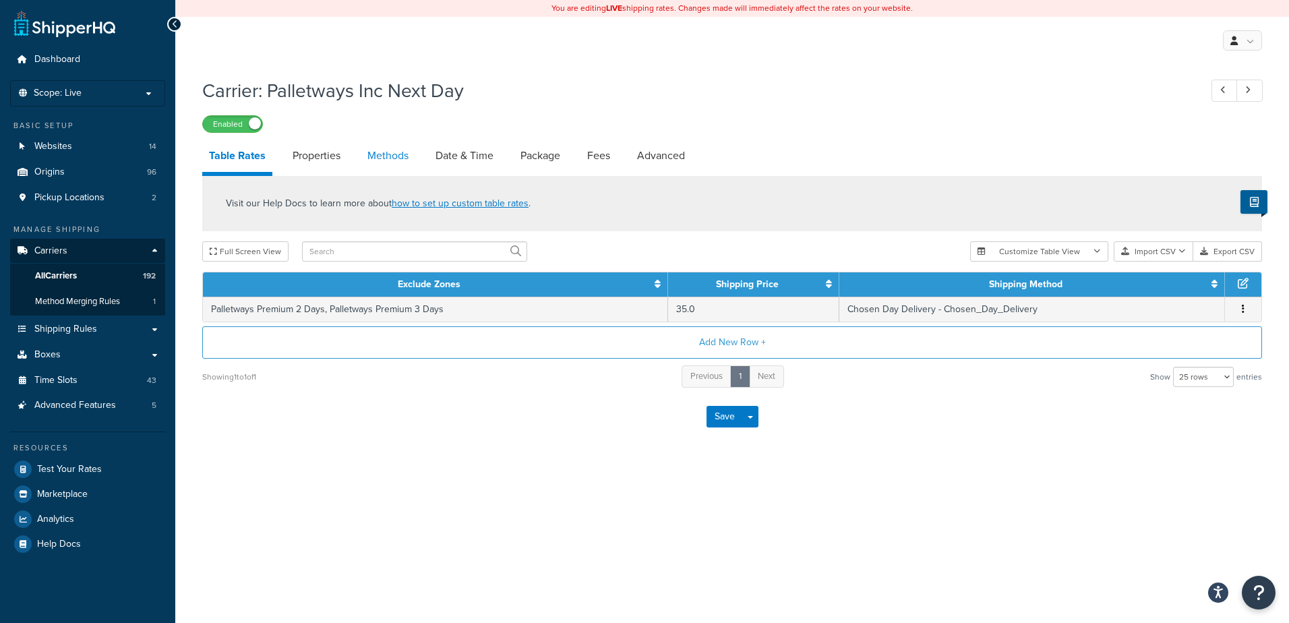
drag, startPoint x: 0, startPoint y: 0, endPoint x: 370, endPoint y: 154, distance: 401.0
click at [370, 154] on link "Methods" at bounding box center [388, 156] width 55 height 32
select select "25"
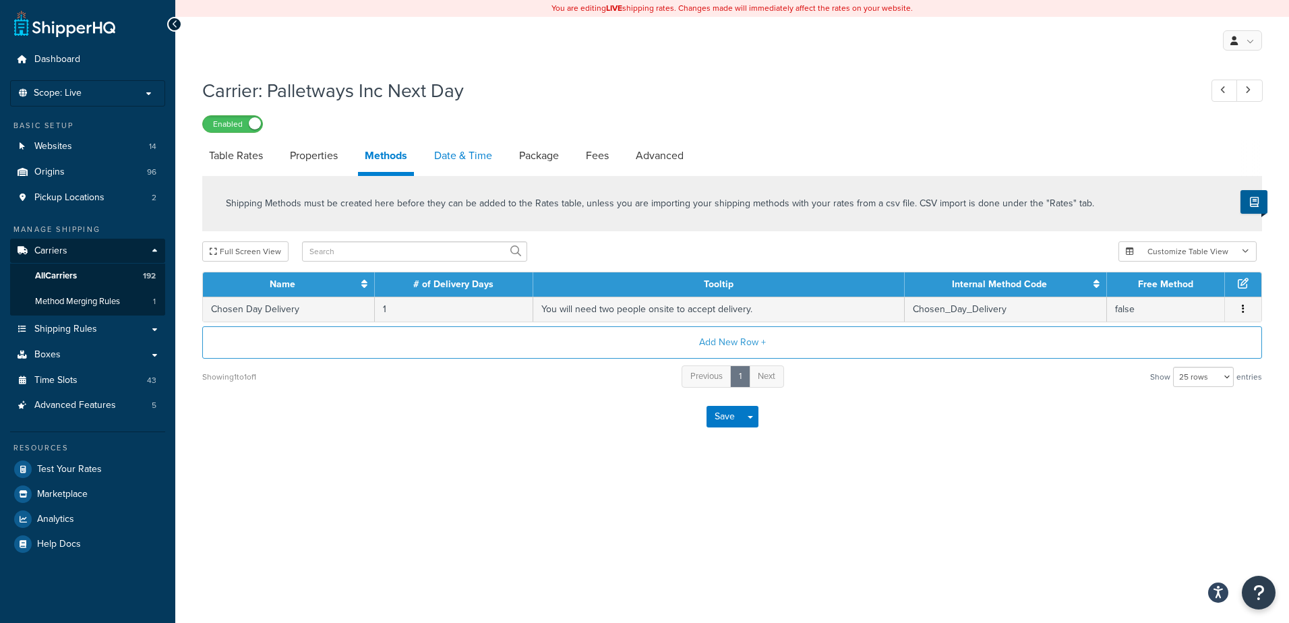
click at [460, 154] on link "Date & Time" at bounding box center [462, 156] width 71 height 32
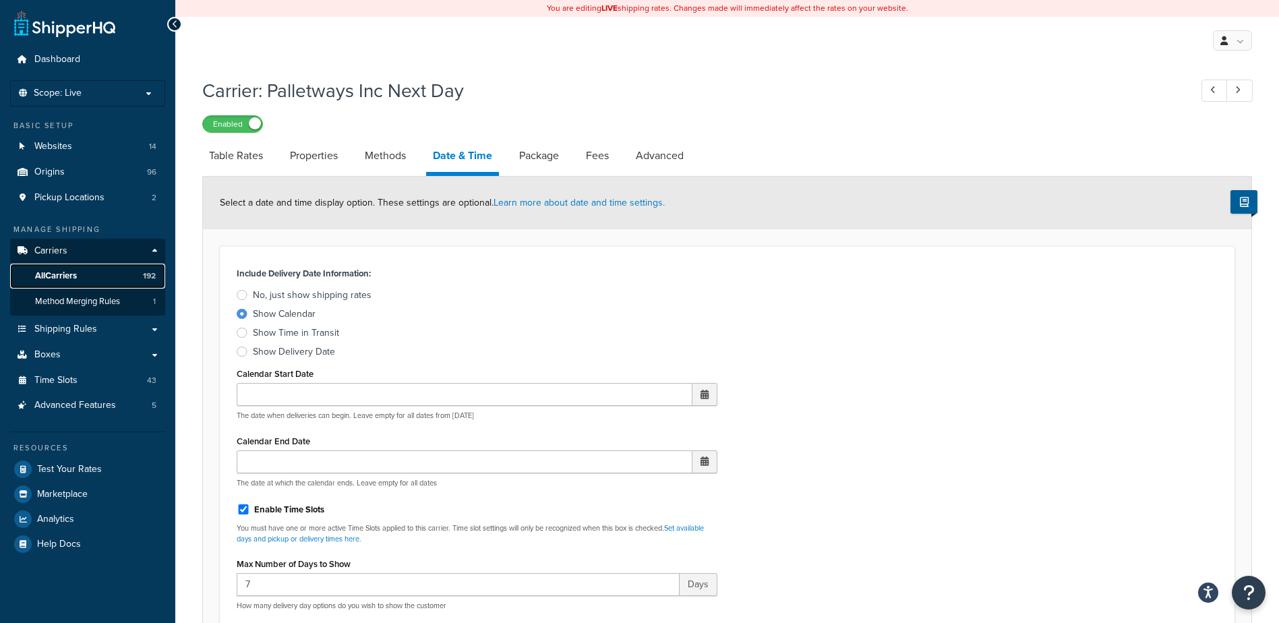
click at [67, 272] on span "All Carriers" at bounding box center [56, 275] width 42 height 11
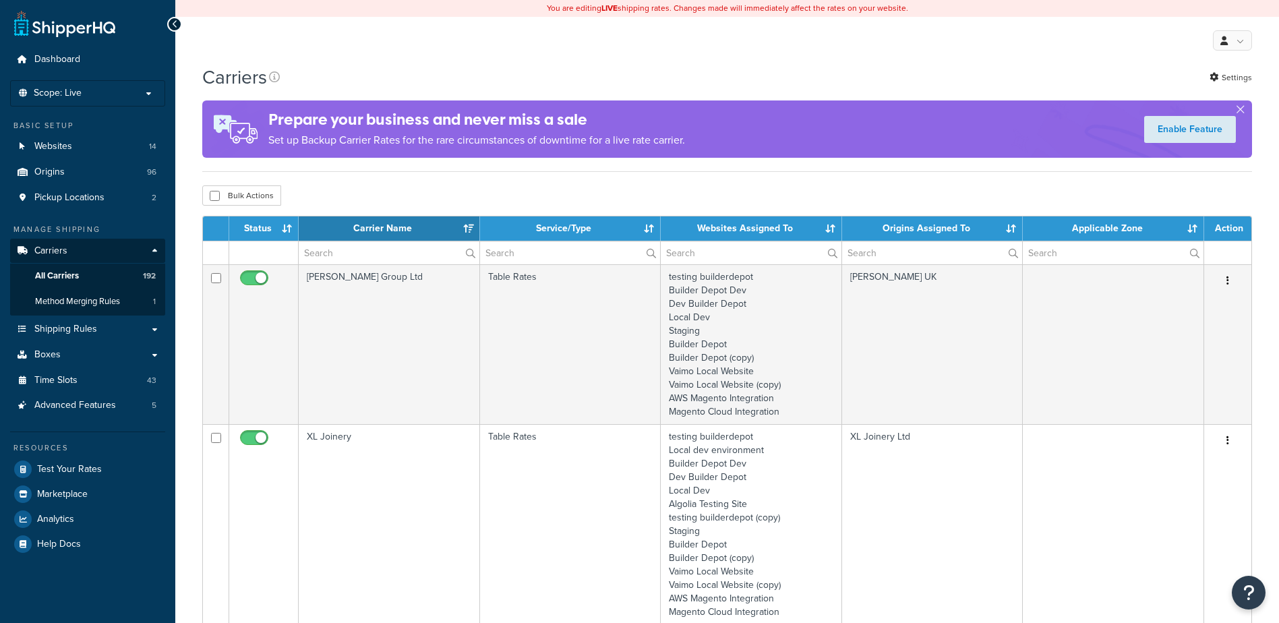
select select "15"
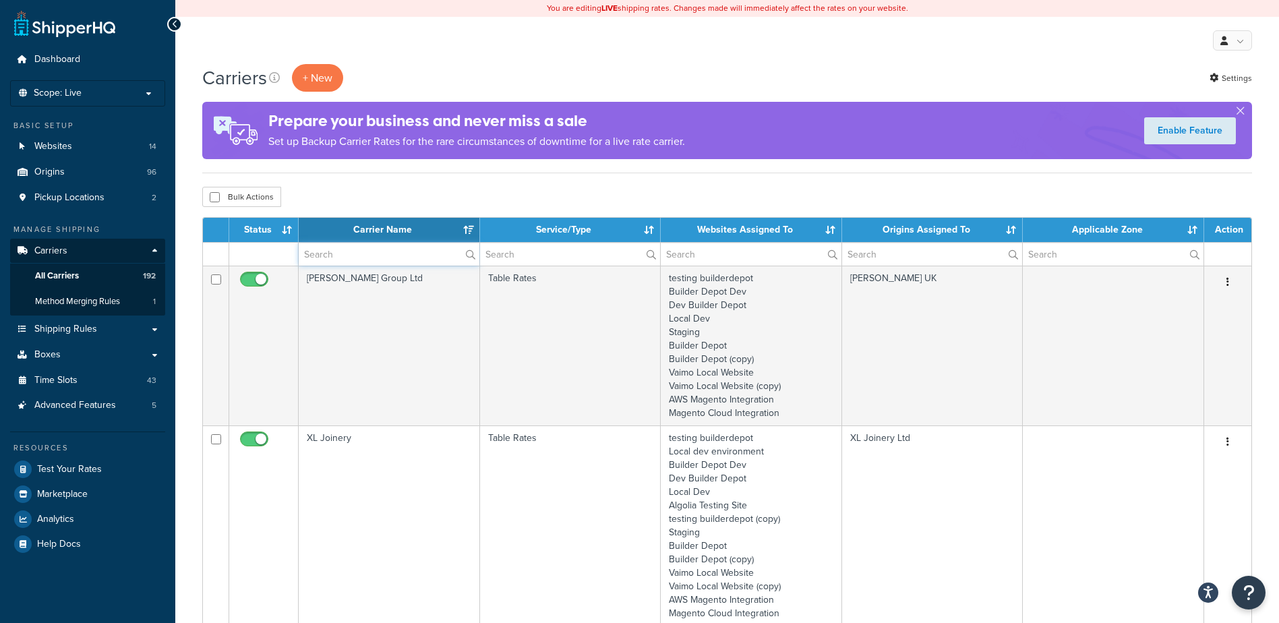
click at [340, 258] on input "text" at bounding box center [389, 254] width 181 height 23
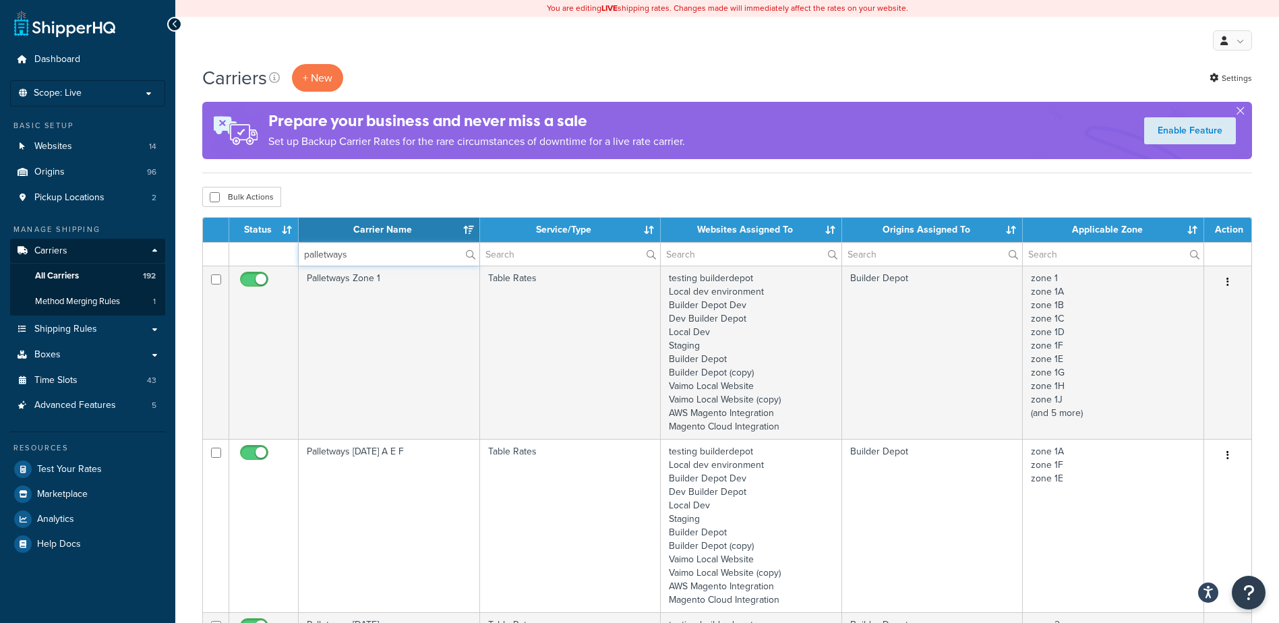
drag, startPoint x: 361, startPoint y: 258, endPoint x: 353, endPoint y: 258, distance: 8.1
click at [353, 258] on input "palletways" at bounding box center [389, 254] width 181 height 23
drag, startPoint x: 330, startPoint y: 260, endPoint x: 241, endPoint y: 230, distance: 94.7
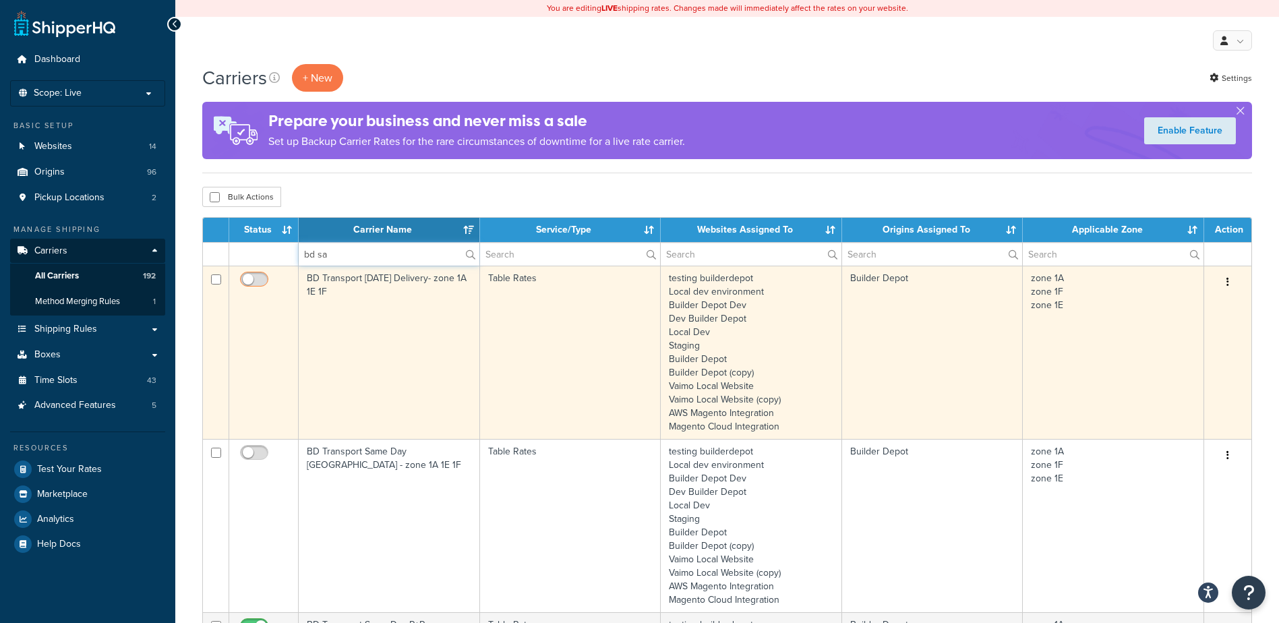
type input "bd sa"
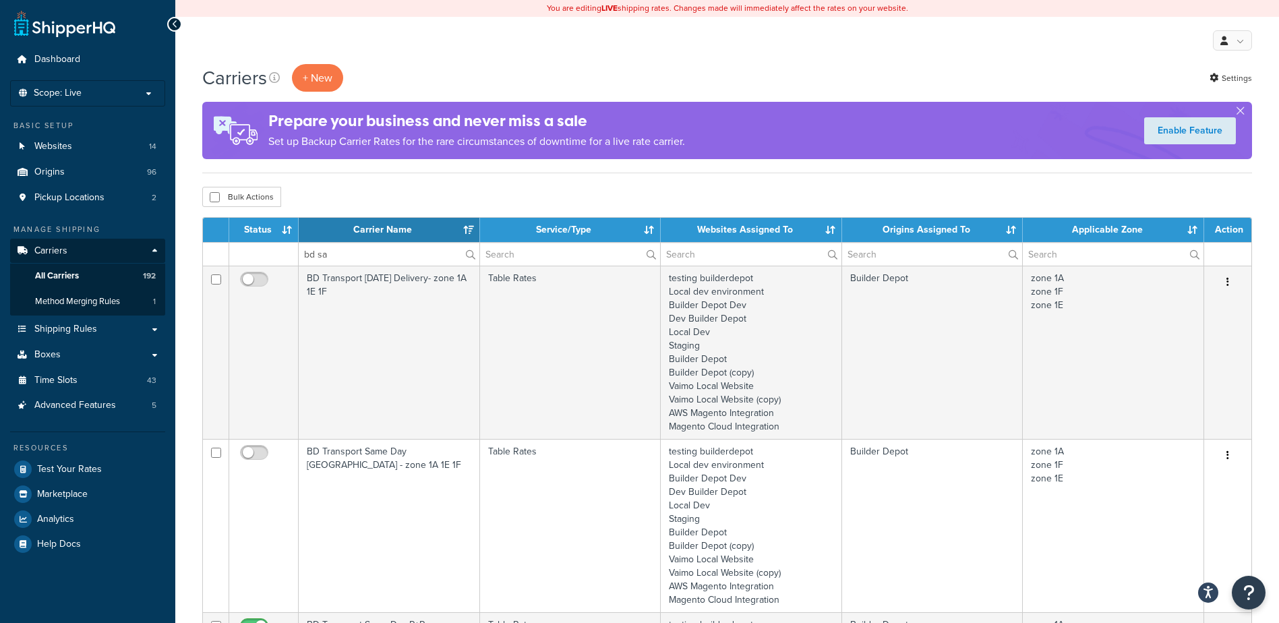
click at [255, 278] on input "checkbox" at bounding box center [255, 282] width 37 height 17
checkbox input "true"
drag, startPoint x: 355, startPoint y: 253, endPoint x: 245, endPoint y: 244, distance: 110.2
click at [245, 244] on tr "bd sa" at bounding box center [727, 254] width 1048 height 24
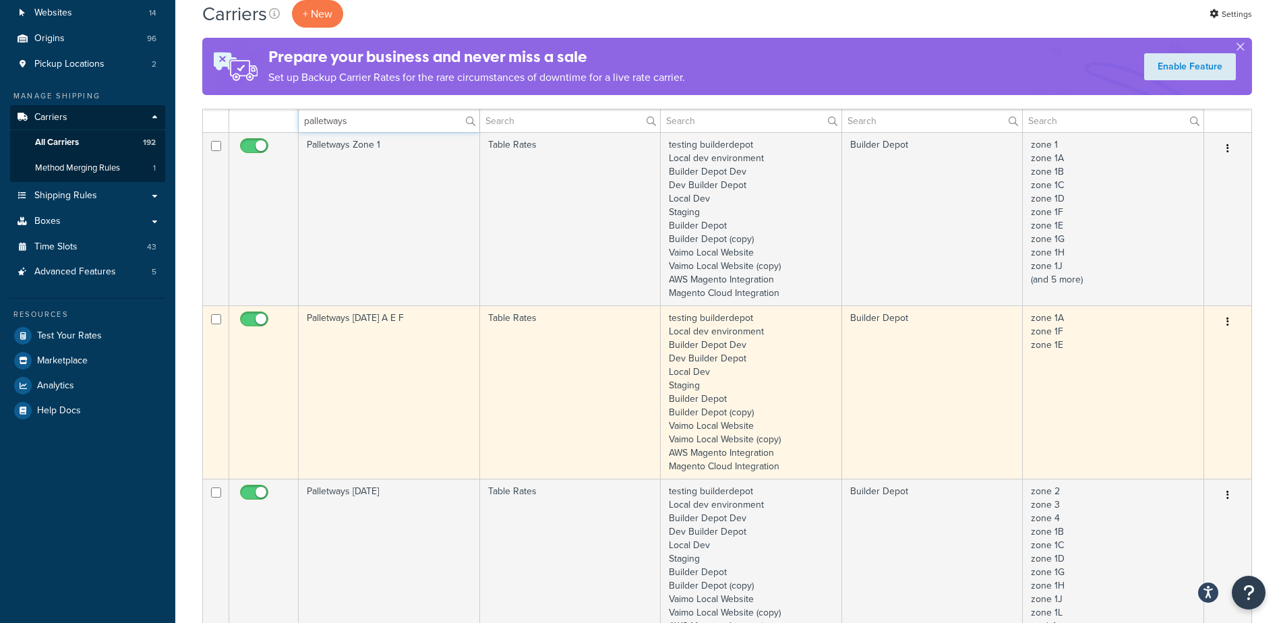
scroll to position [135, 0]
type input "palletways"
click at [252, 318] on input "checkbox" at bounding box center [255, 321] width 37 height 17
checkbox input "false"
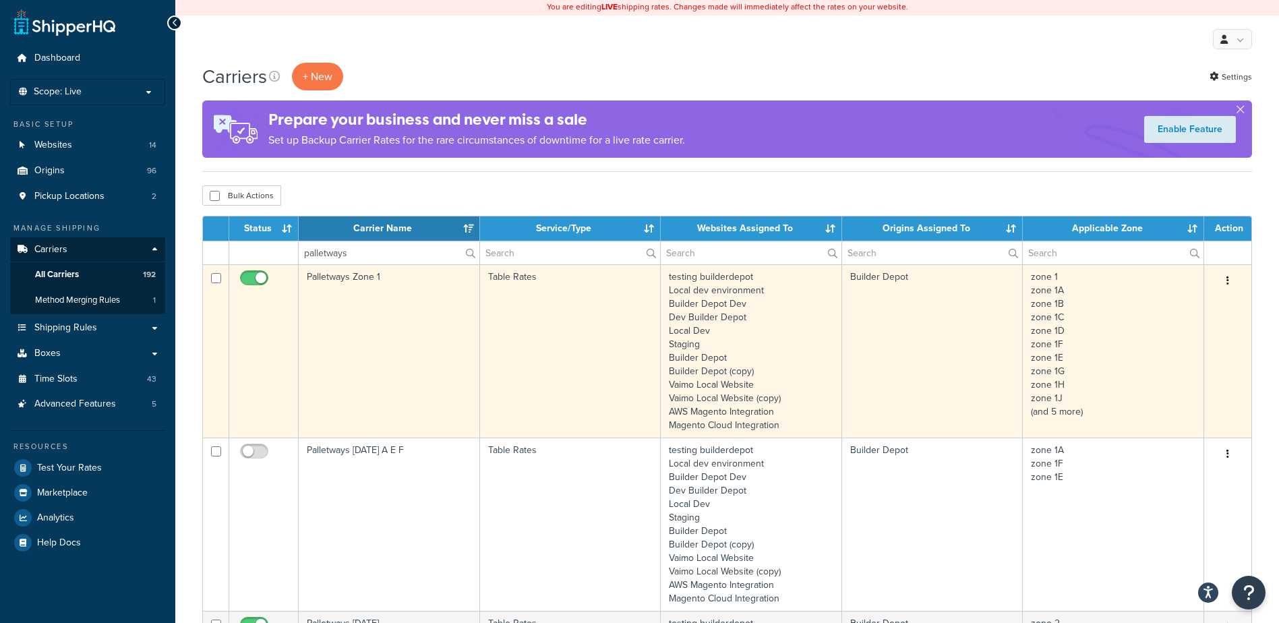
scroll to position [0, 0]
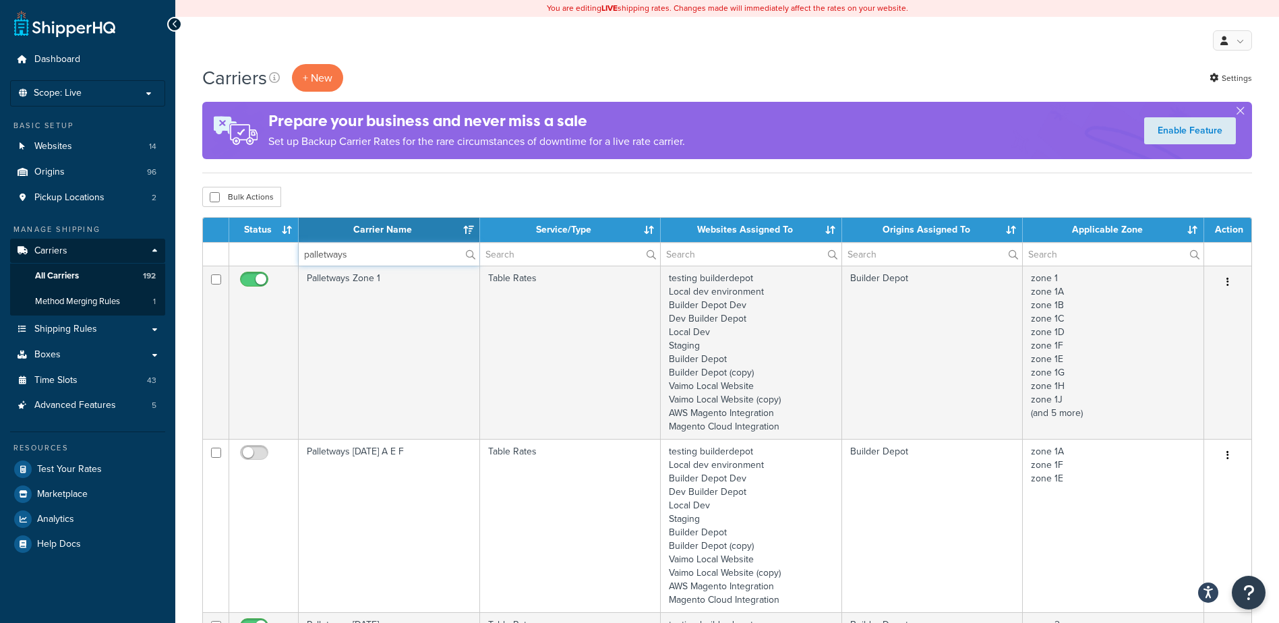
click at [386, 253] on input "palletways" at bounding box center [389, 254] width 181 height 23
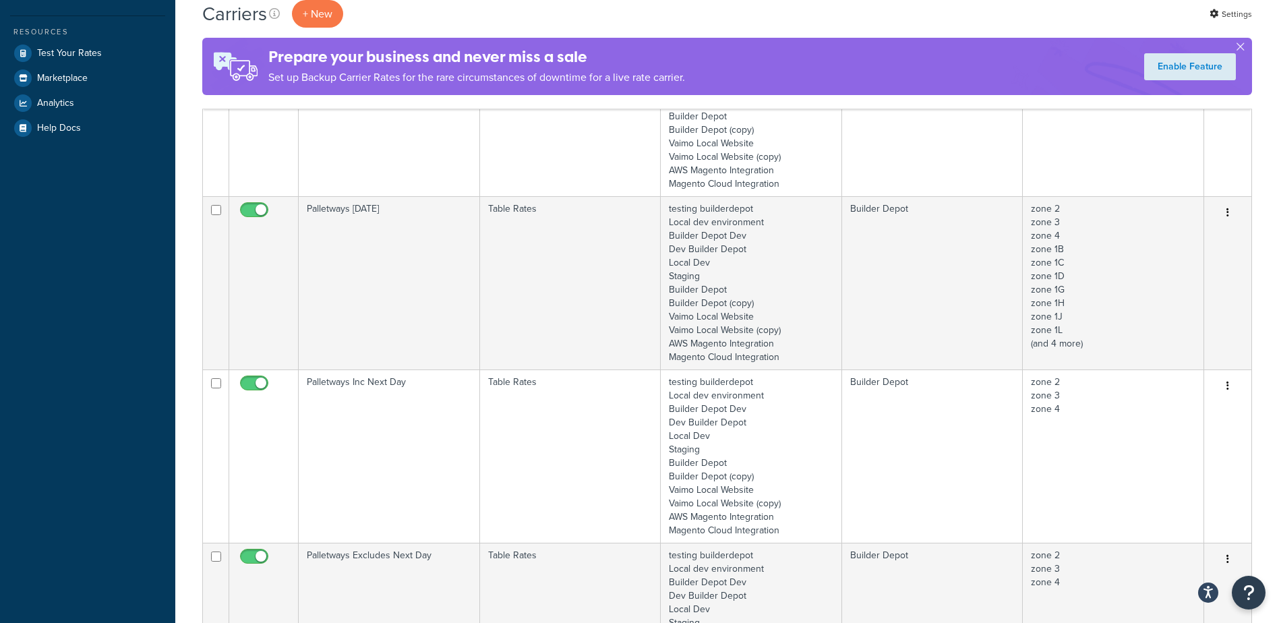
scroll to position [472, 0]
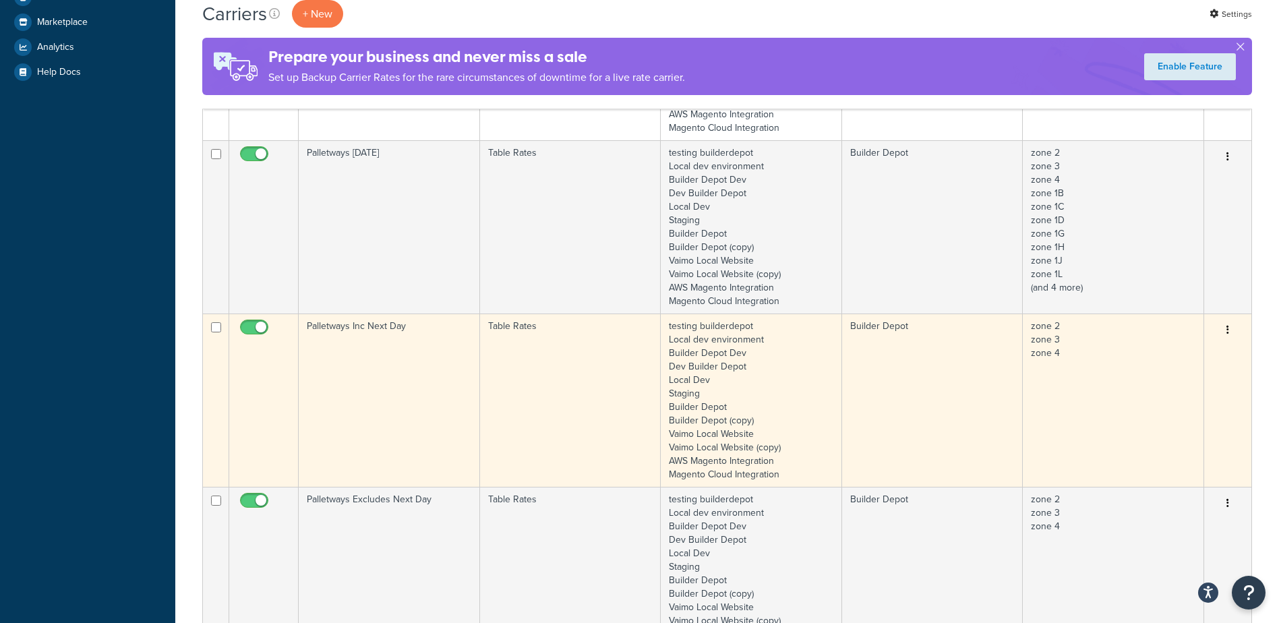
click at [415, 392] on td "Palletways Inc Next Day" at bounding box center [389, 399] width 181 height 173
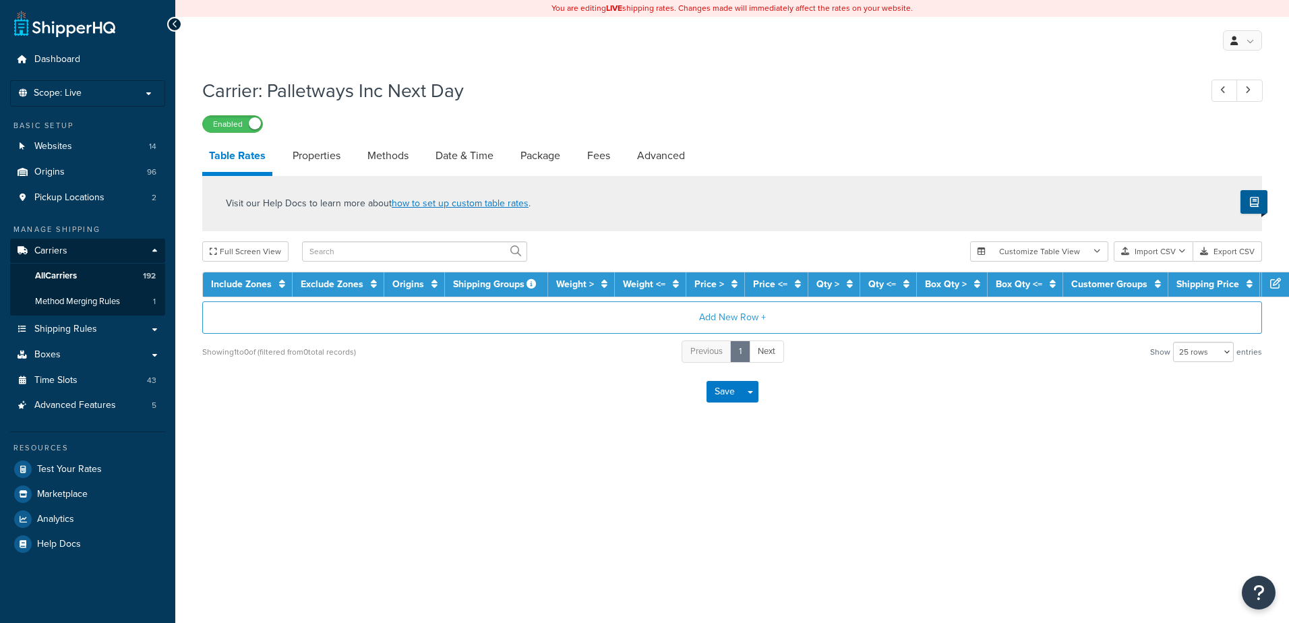
select select "25"
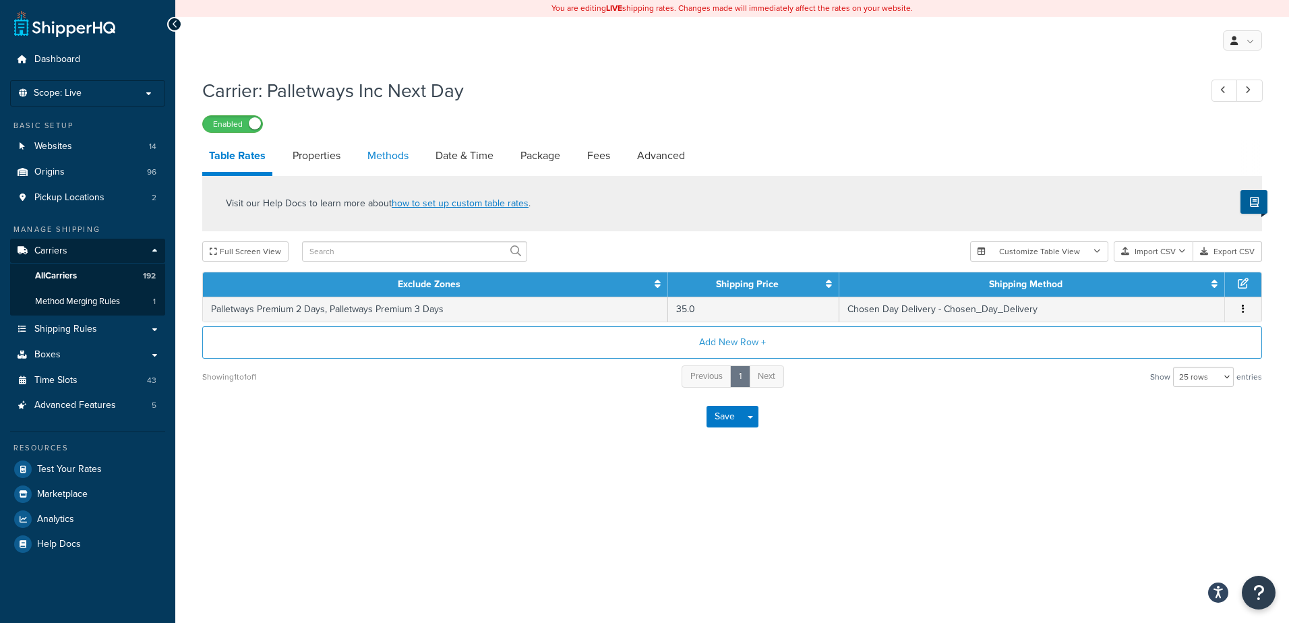
click at [387, 152] on link "Methods" at bounding box center [388, 156] width 55 height 32
select select "25"
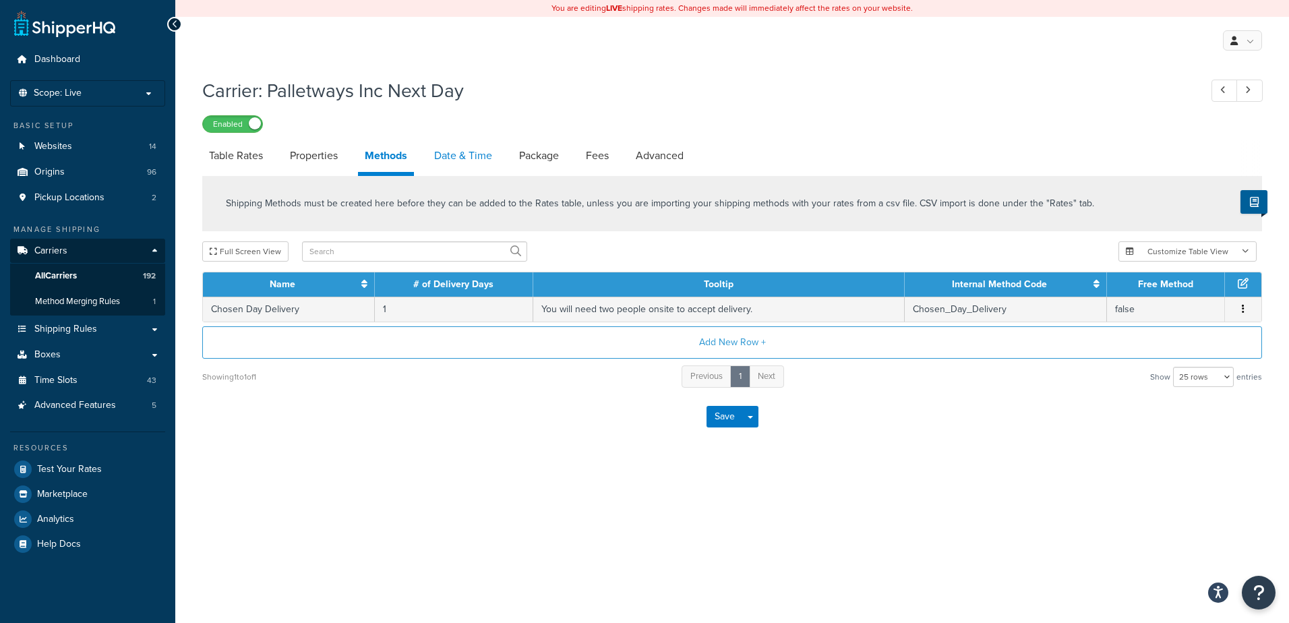
click at [460, 156] on link "Date & Time" at bounding box center [462, 156] width 71 height 32
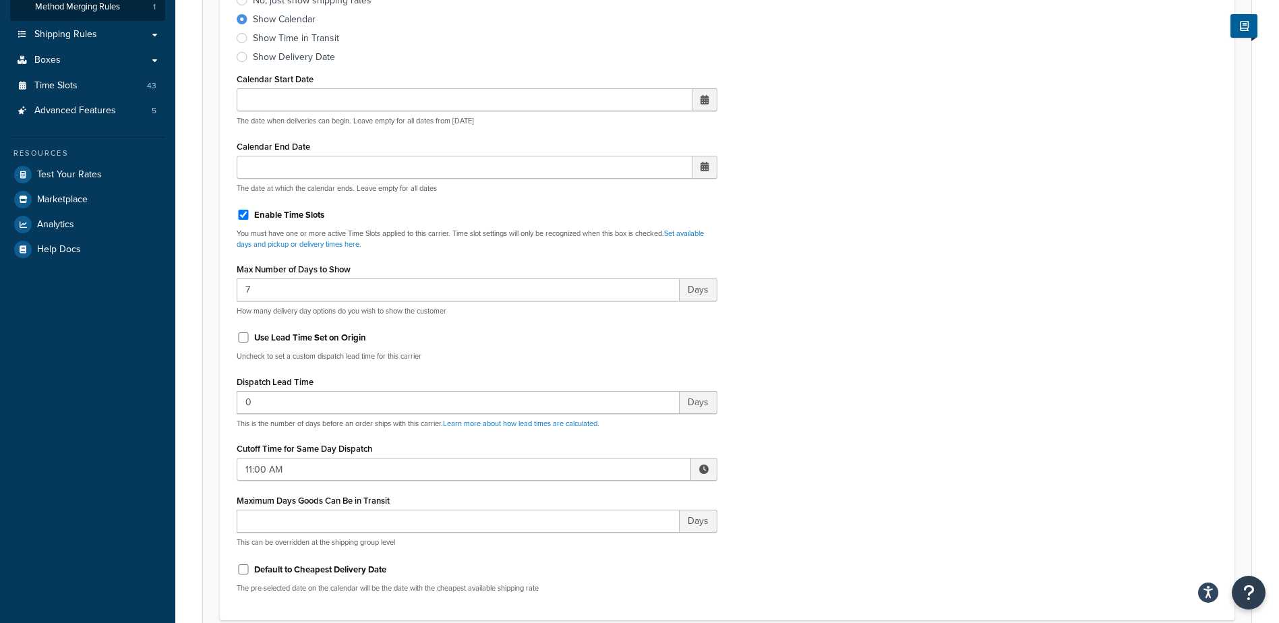
scroll to position [337, 0]
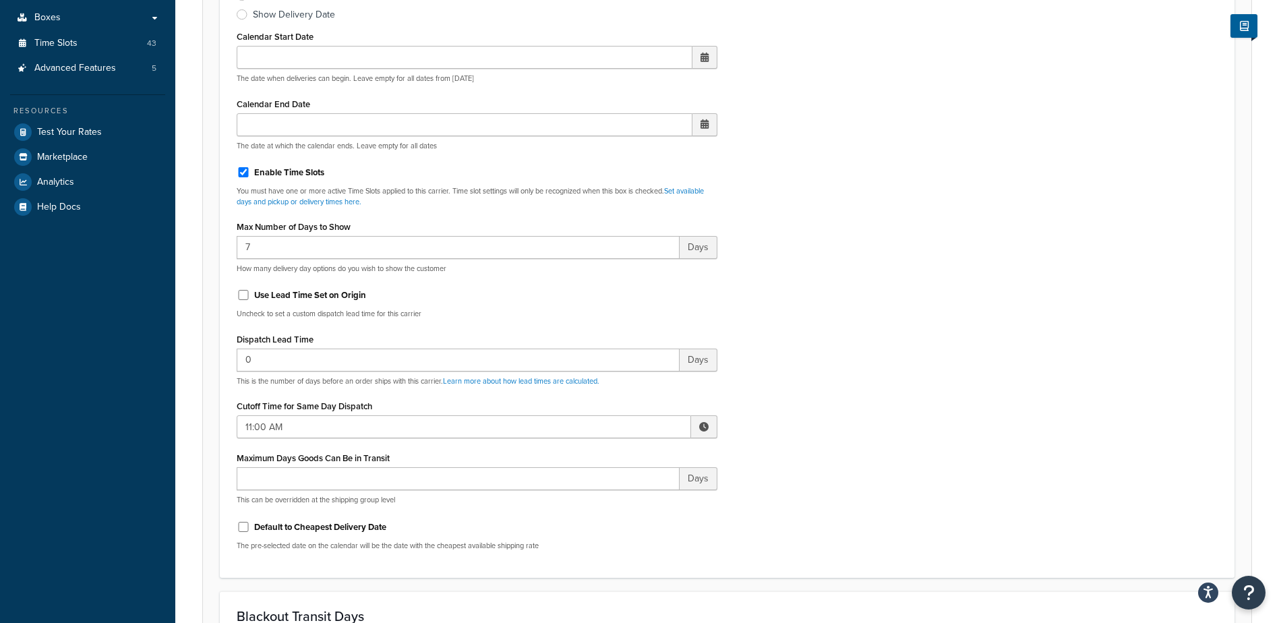
click at [704, 423] on span at bounding box center [703, 426] width 9 height 9
click at [604, 453] on span "▲" at bounding box center [604, 456] width 27 height 27
type input "2:00 PM"
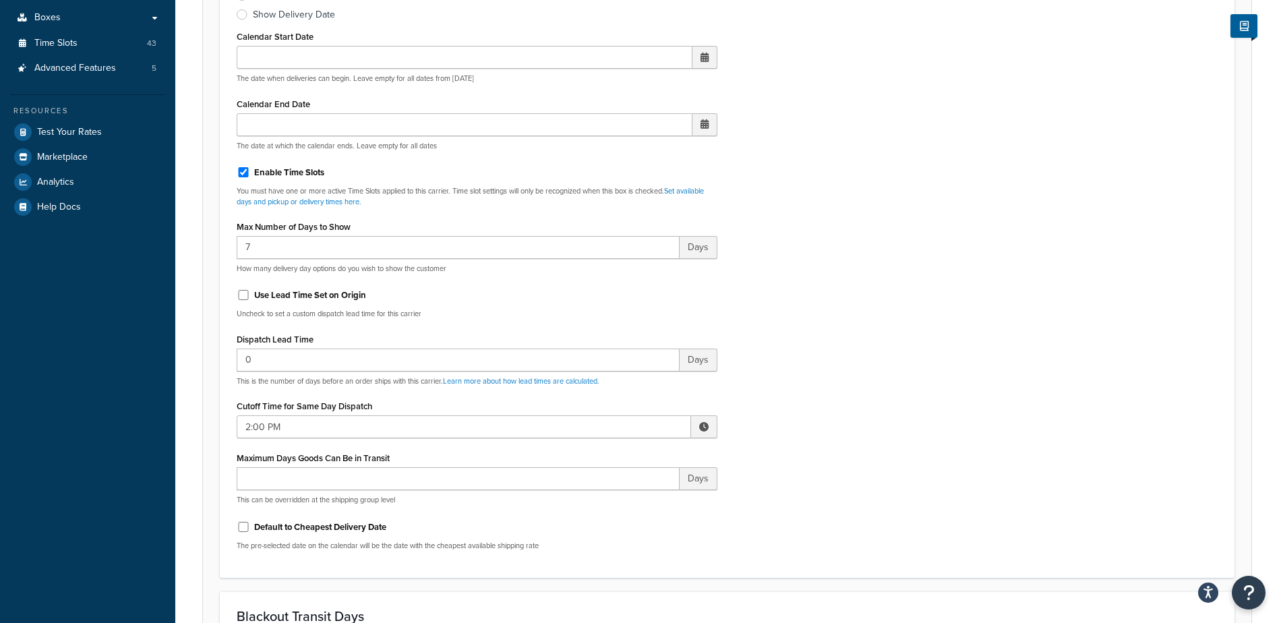
click at [837, 421] on div "Include Delivery Date Information: No, just show shipping rates Show Calendar S…" at bounding box center [727, 244] width 1001 height 634
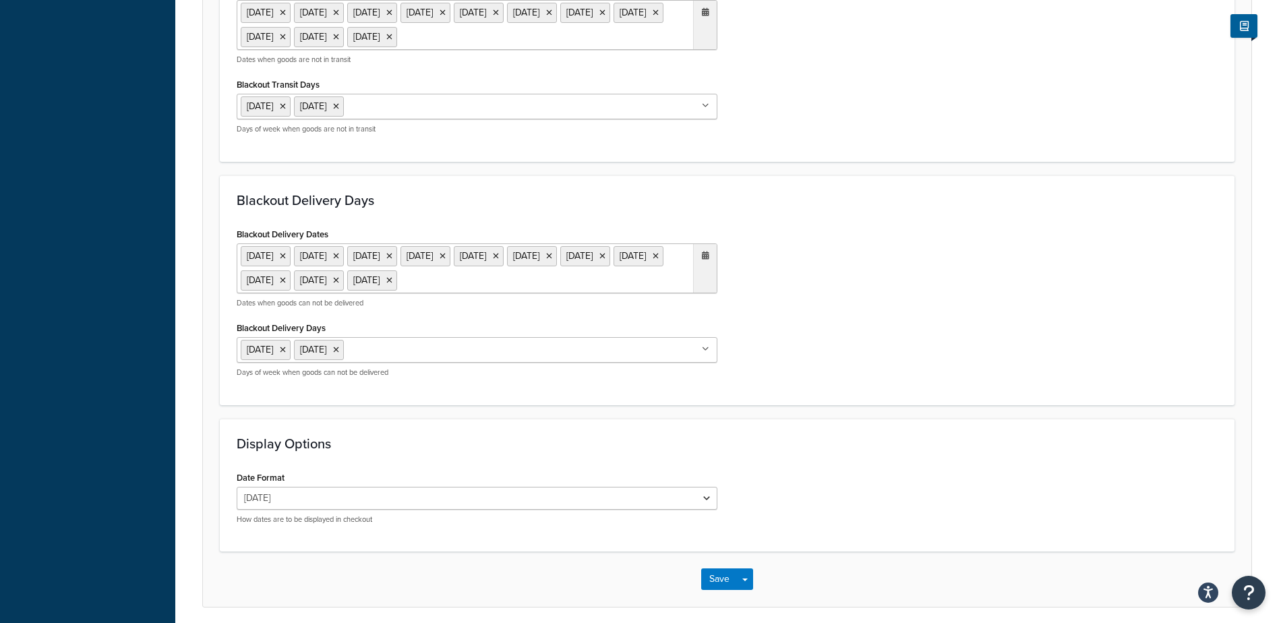
scroll to position [1097, 0]
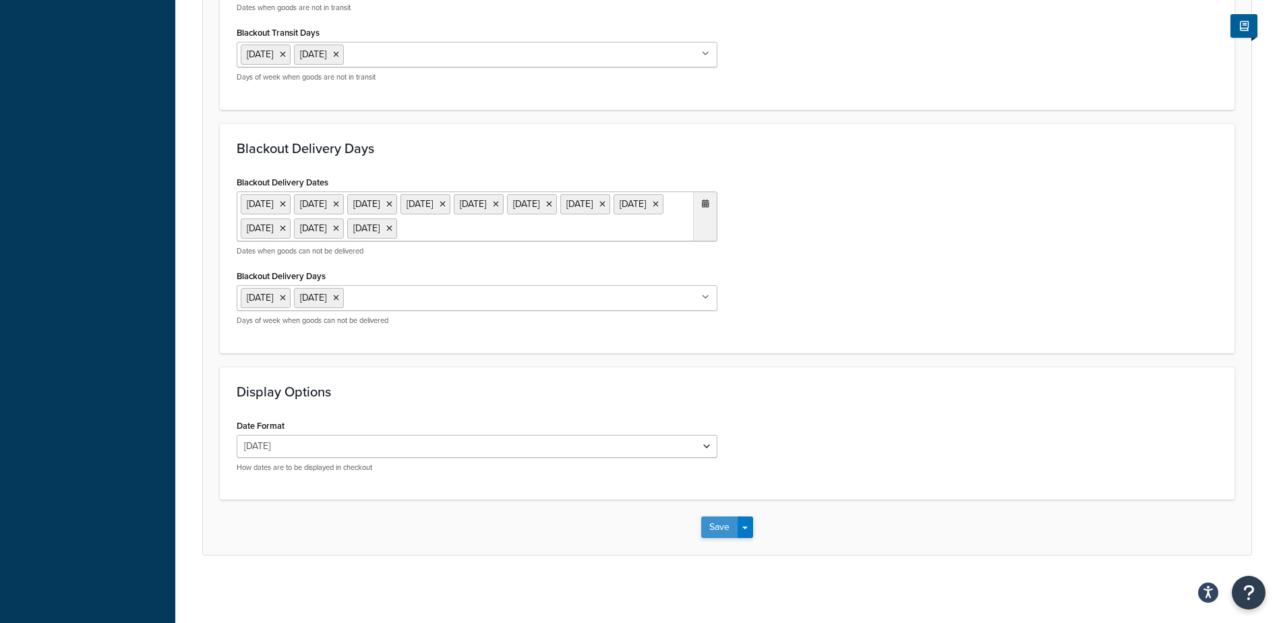
click at [719, 530] on button "Save" at bounding box center [719, 527] width 36 height 22
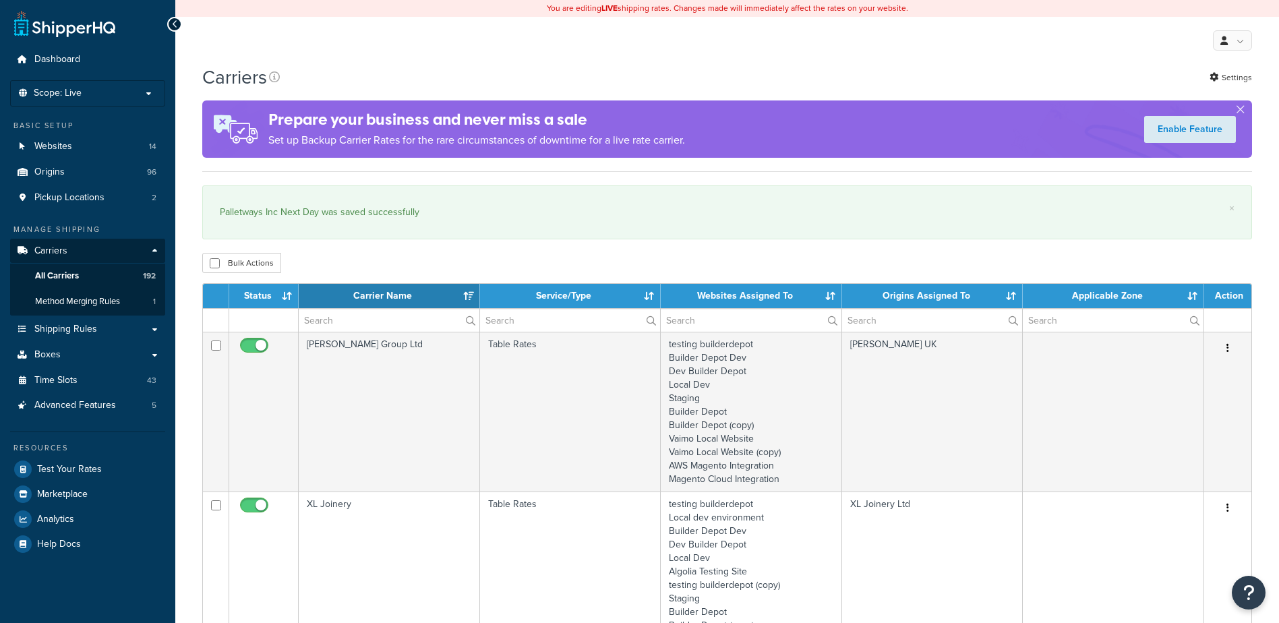
select select "15"
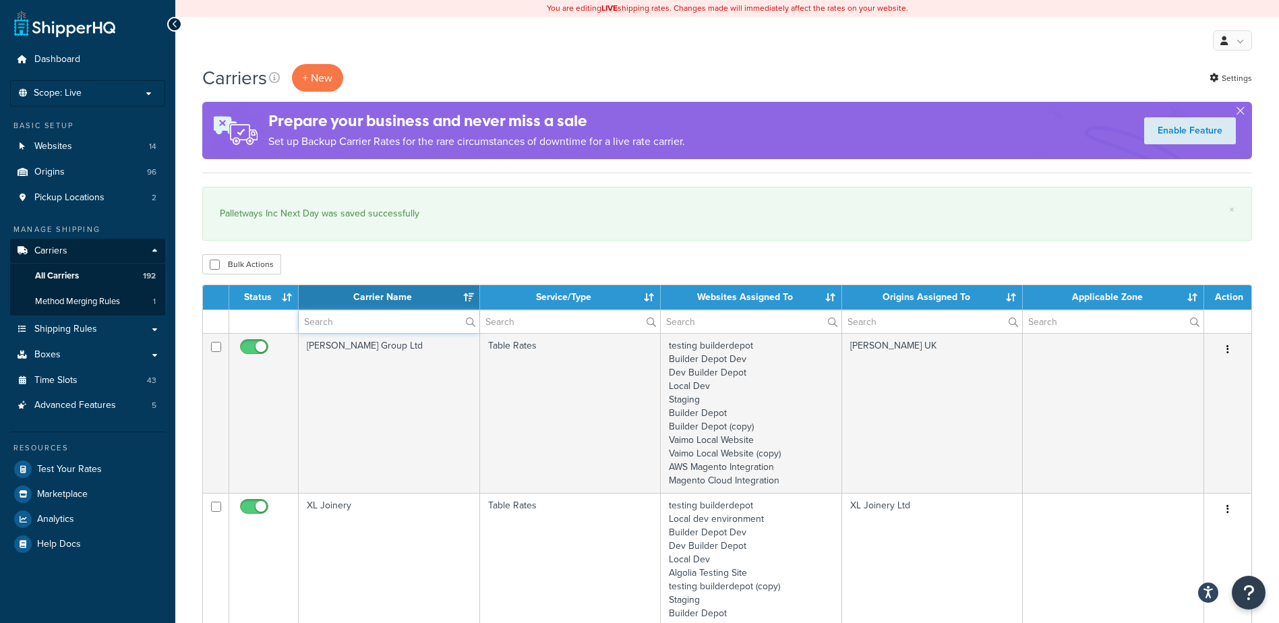
click at [340, 324] on input "text" at bounding box center [389, 321] width 181 height 23
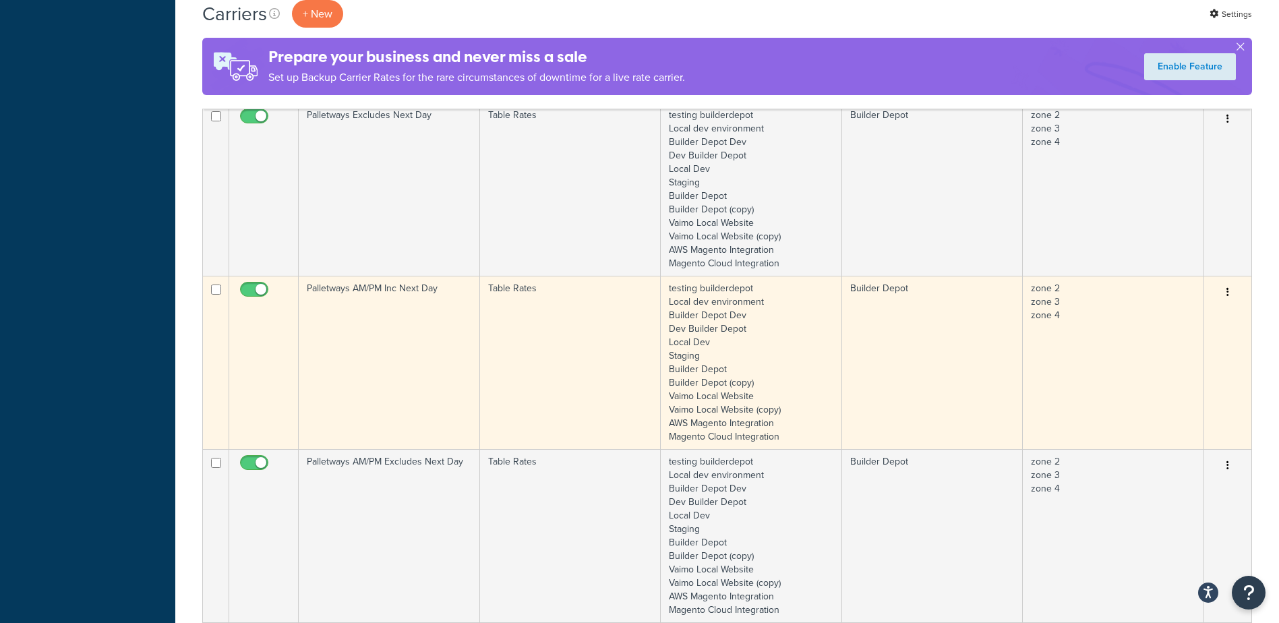
scroll to position [944, 0]
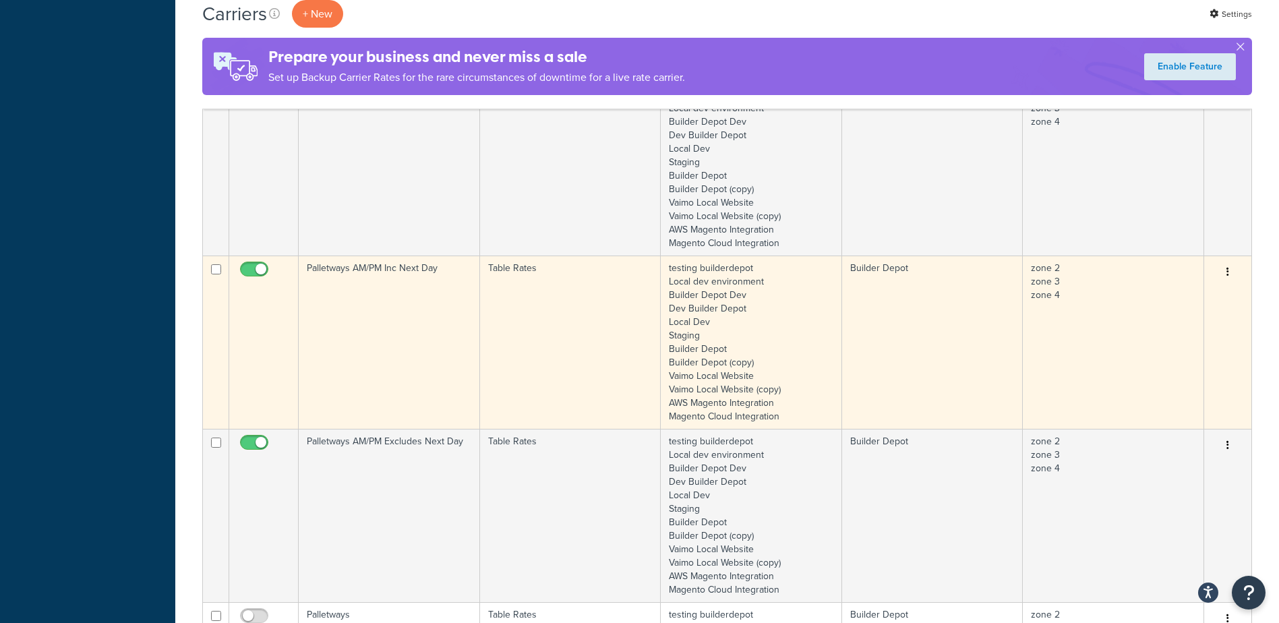
type input "palletways"
click at [389, 313] on td "Palletways AM/PM Inc Next Day" at bounding box center [389, 342] width 181 height 173
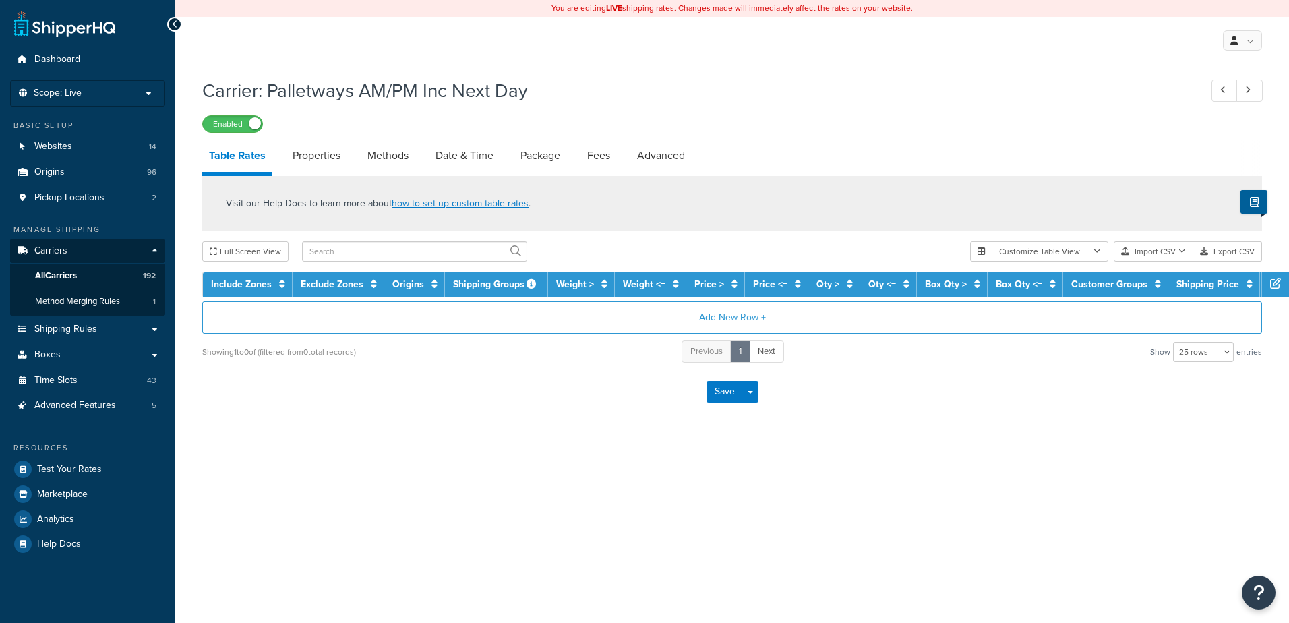
select select "25"
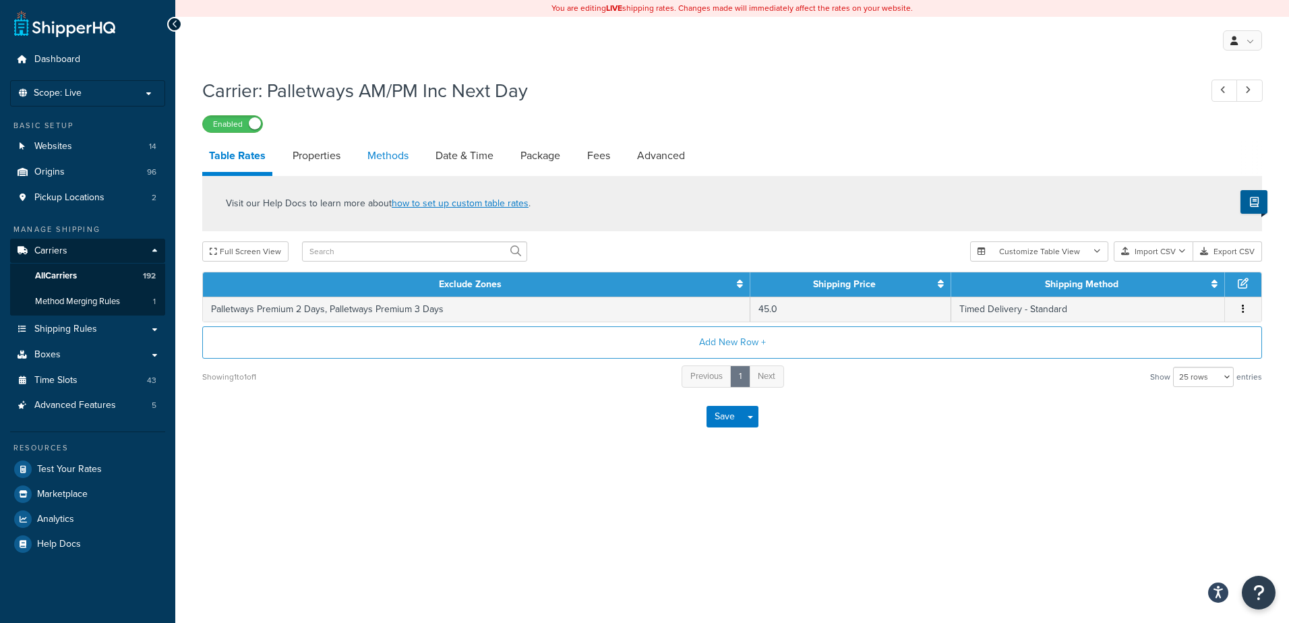
drag, startPoint x: 0, startPoint y: 0, endPoint x: 384, endPoint y: 153, distance: 413.6
click at [384, 153] on link "Methods" at bounding box center [388, 156] width 55 height 32
select select "25"
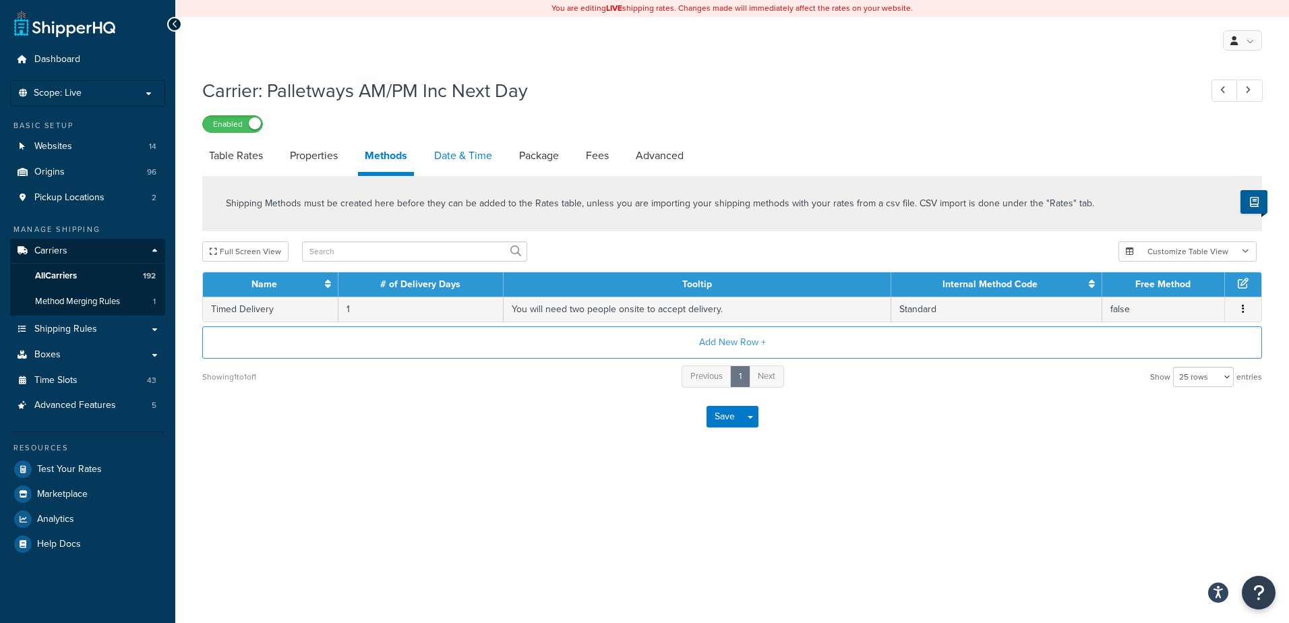
click at [448, 153] on link "Date & Time" at bounding box center [462, 156] width 71 height 32
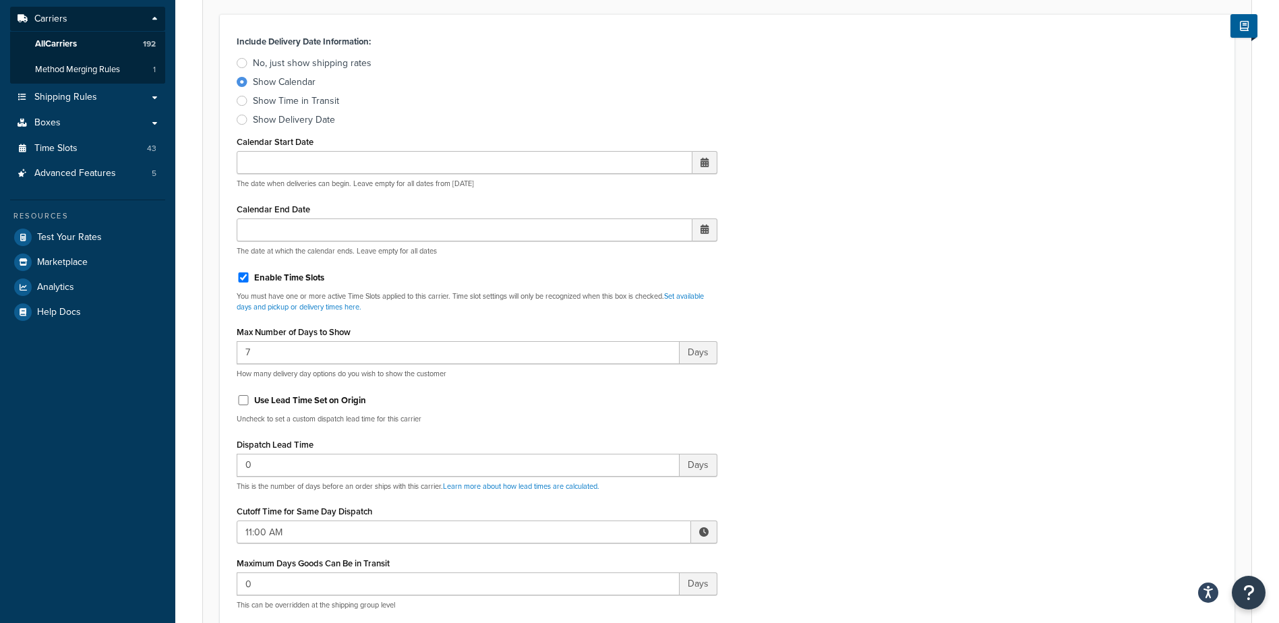
scroll to position [270, 0]
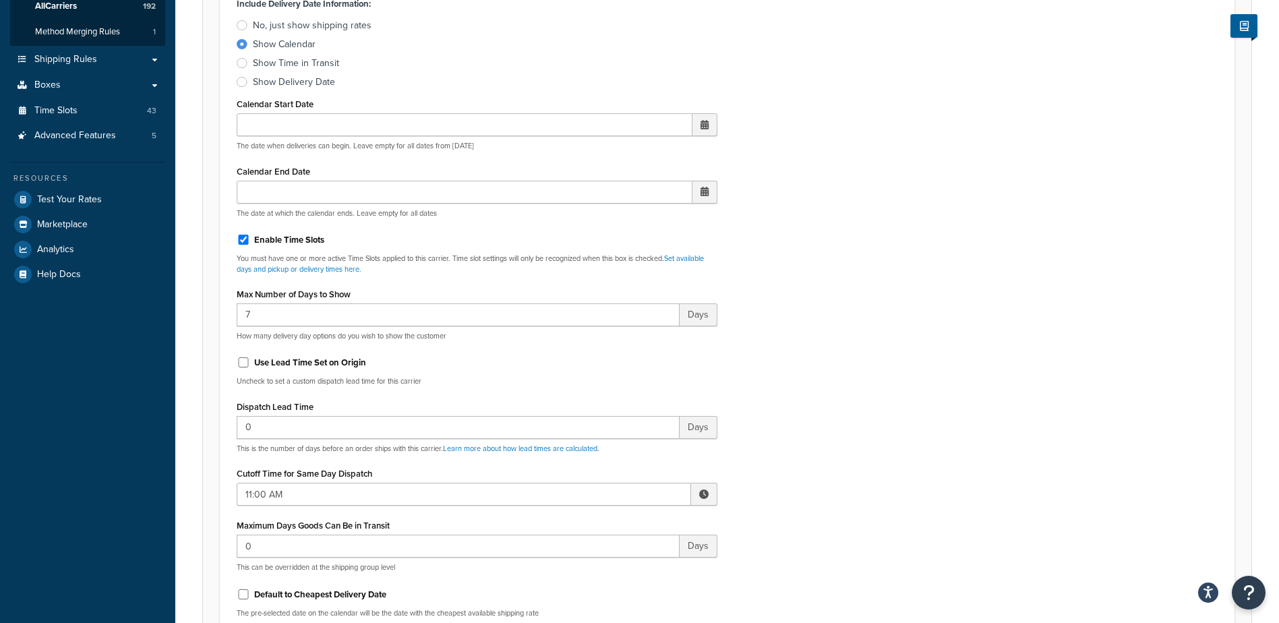
click at [700, 489] on span at bounding box center [703, 493] width 9 height 9
click at [599, 518] on span "▲" at bounding box center [604, 523] width 27 height 27
type input "2:00 PM"
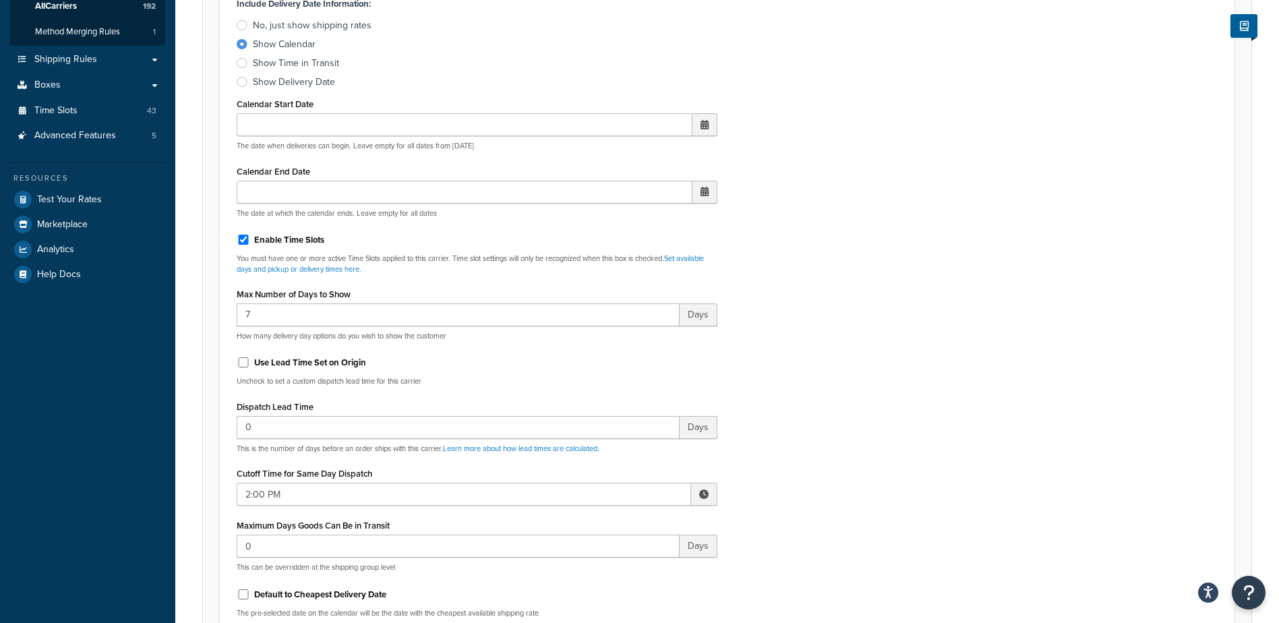
click at [804, 465] on div "Include Delivery Date Information: No, just show shipping rates Show Calendar S…" at bounding box center [727, 311] width 1001 height 634
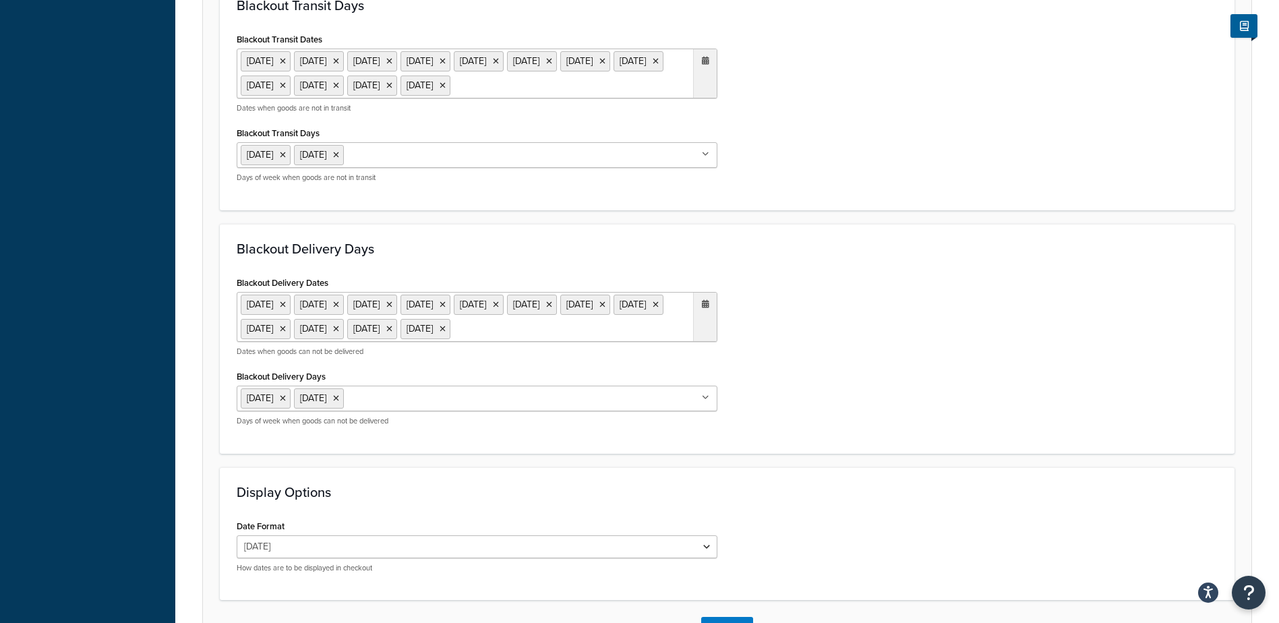
scroll to position [1097, 0]
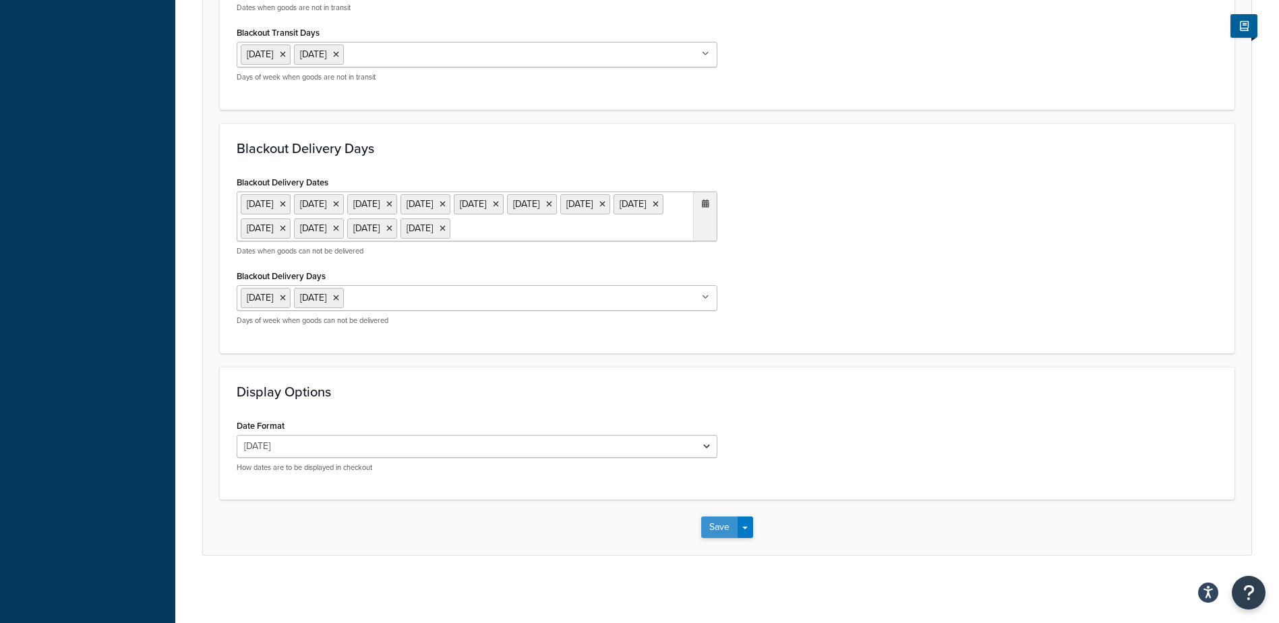
click at [717, 529] on button "Save" at bounding box center [719, 527] width 36 height 22
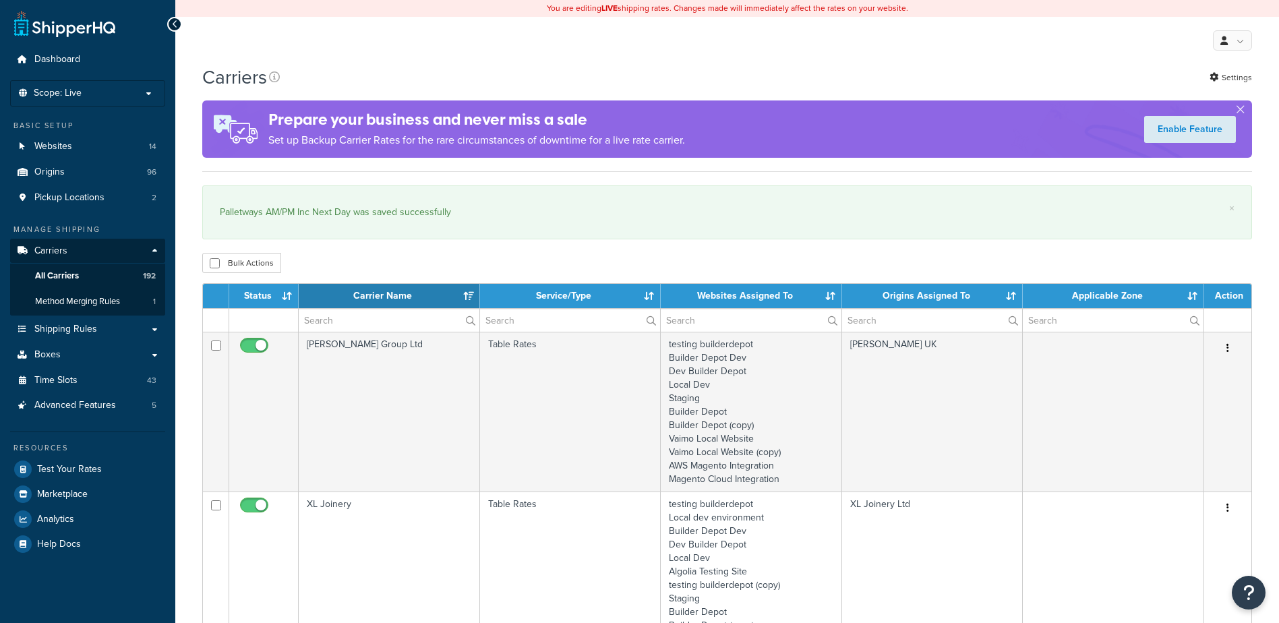
select select "15"
